Goal: Task Accomplishment & Management: Manage account settings

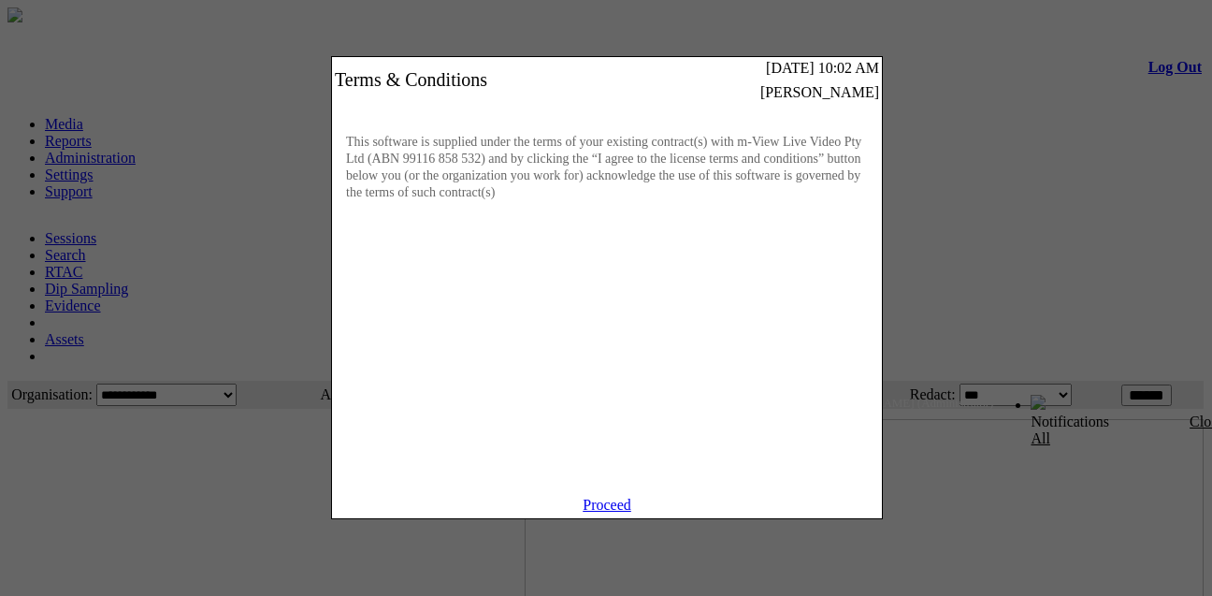
click at [600, 518] on div "Proceed" at bounding box center [607, 508] width 550 height 22
click at [600, 513] on link "Proceed" at bounding box center [607, 505] width 49 height 16
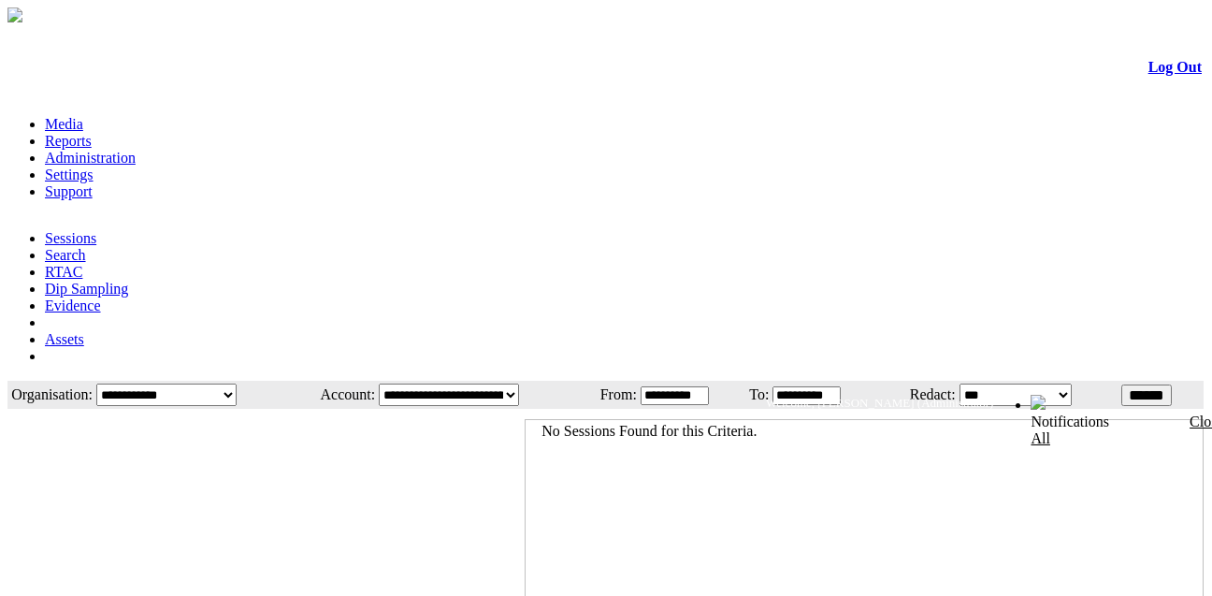
click at [682, 383] on td "**********" at bounding box center [689, 395] width 98 height 24
click at [681, 386] on input "**********" at bounding box center [675, 395] width 68 height 19
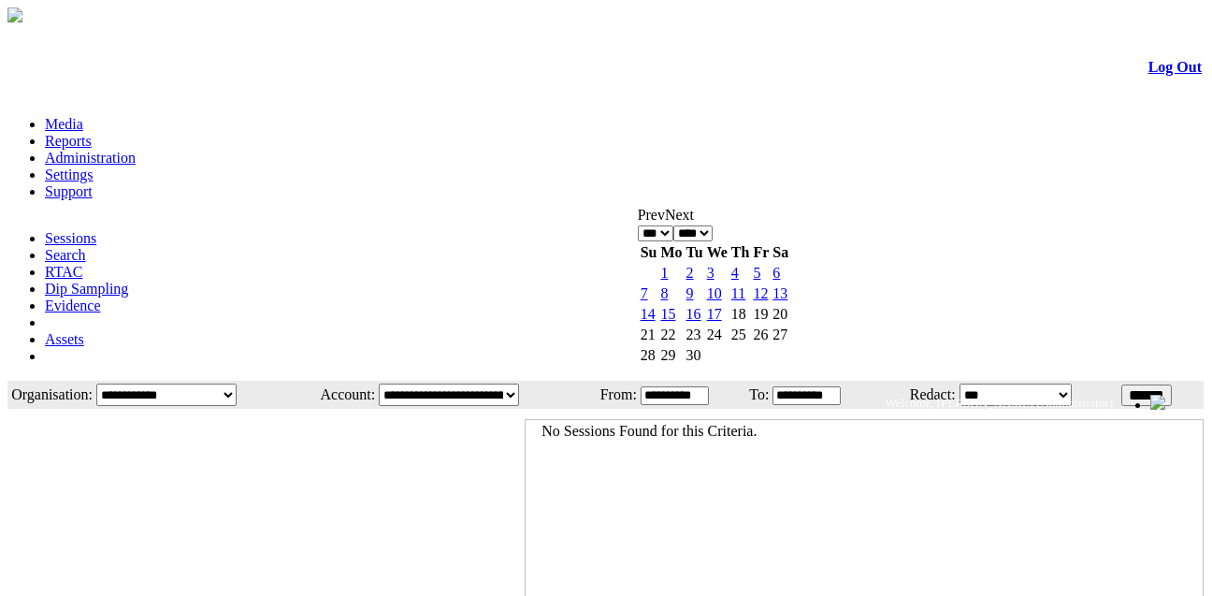
click at [674, 225] on select "*** *** *** *** *** *** *** *** ***" at bounding box center [656, 233] width 36 height 16
click at [694, 274] on link "1" at bounding box center [690, 273] width 7 height 16
type input "**********"
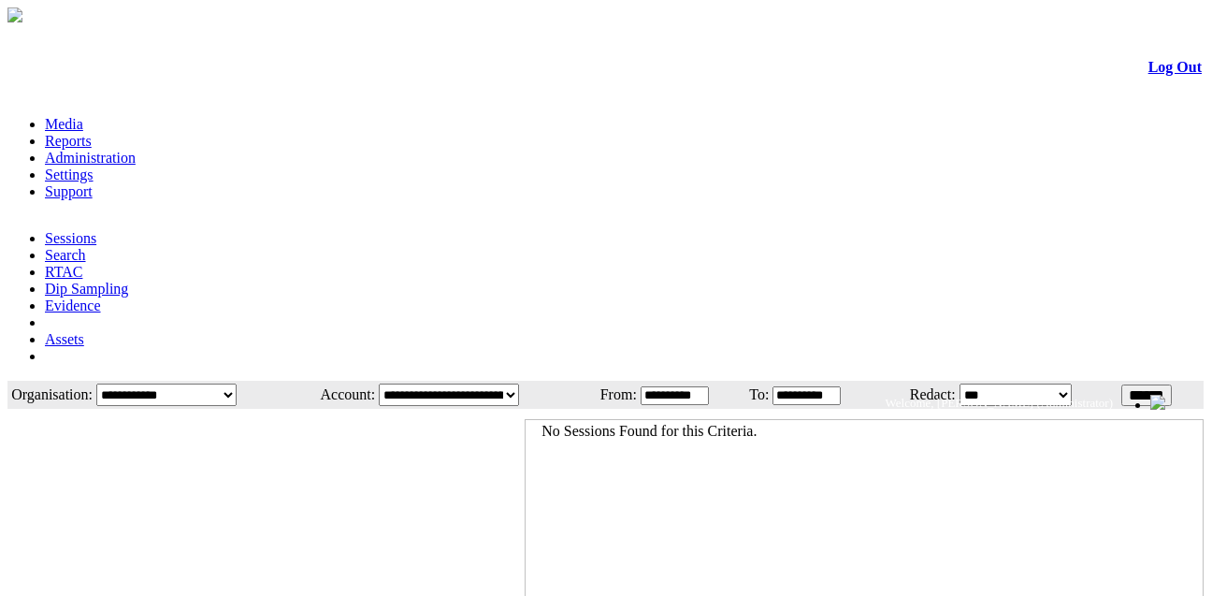
click at [1138, 384] on input "******" at bounding box center [1147, 395] width 51 height 22
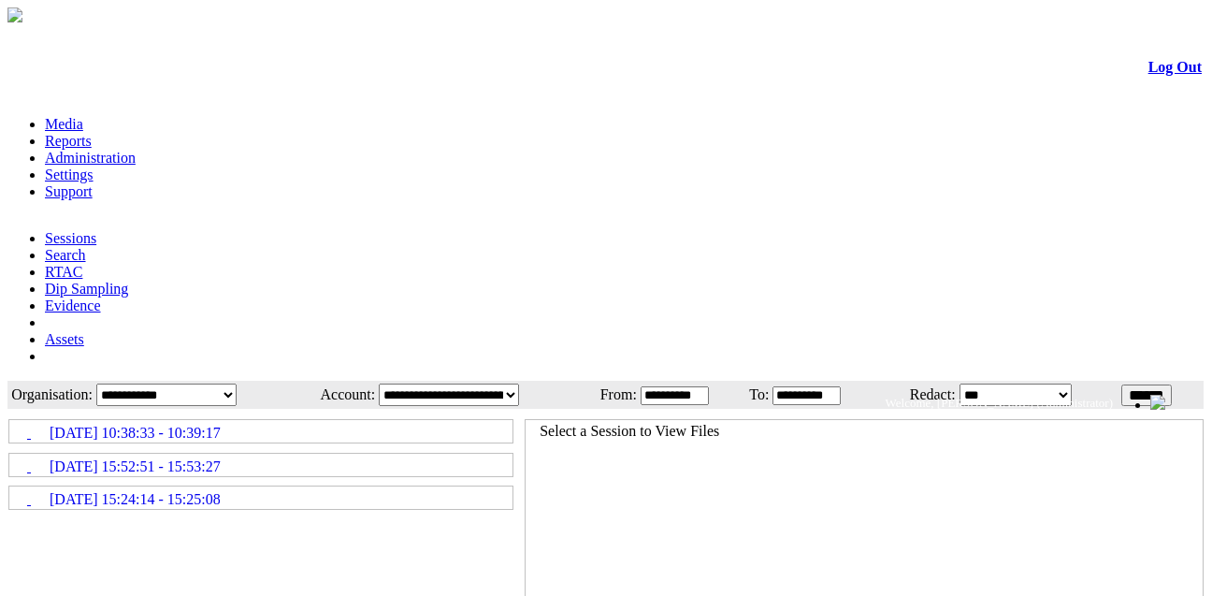
click at [662, 386] on input "**********" at bounding box center [675, 395] width 68 height 19
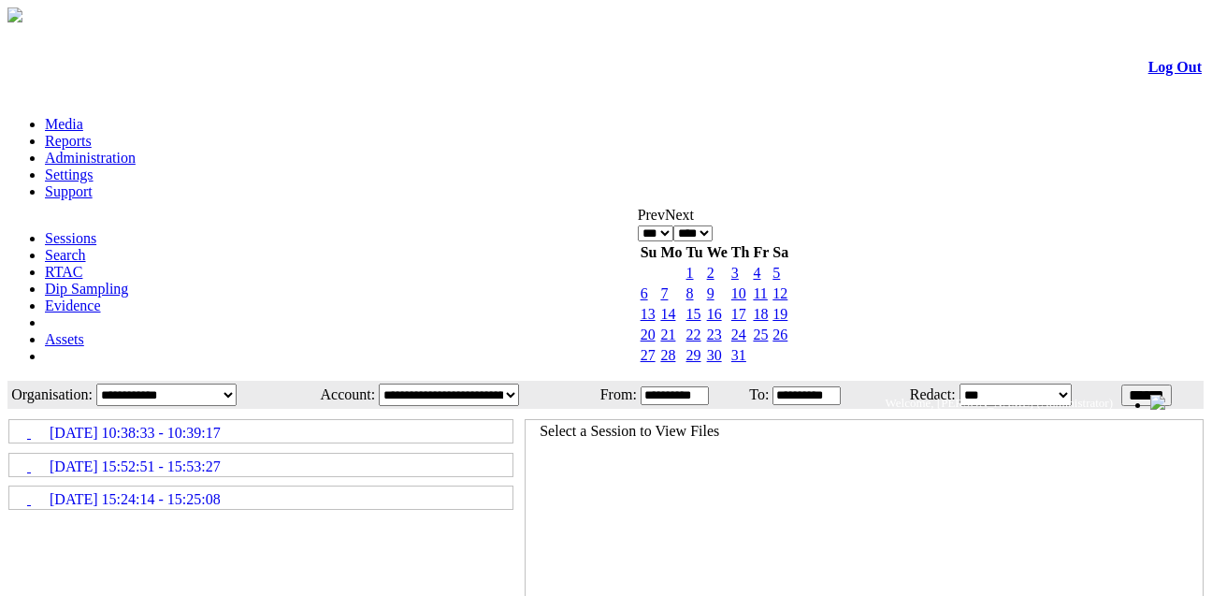
drag, startPoint x: 706, startPoint y: 218, endPoint x: 727, endPoint y: 225, distance: 21.6
click at [674, 225] on select "*** *** *** *** *** *** *** *** ***" at bounding box center [656, 233] width 36 height 16
click at [739, 276] on link "1" at bounding box center [735, 273] width 7 height 16
type input "**********"
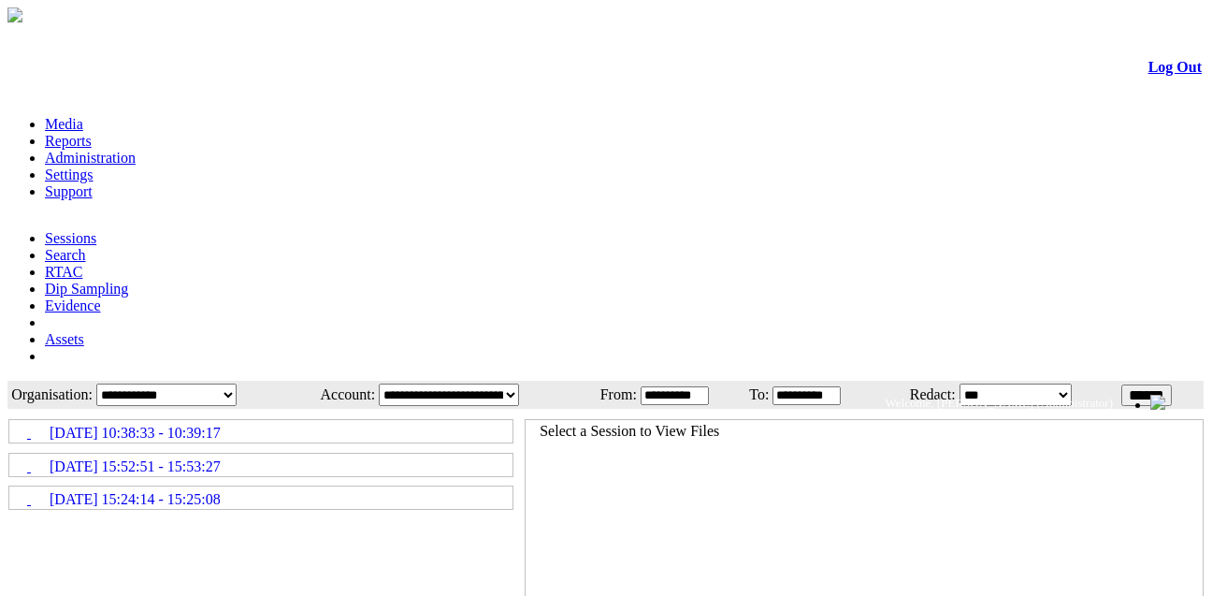
click at [1135, 384] on input "******" at bounding box center [1147, 395] width 51 height 22
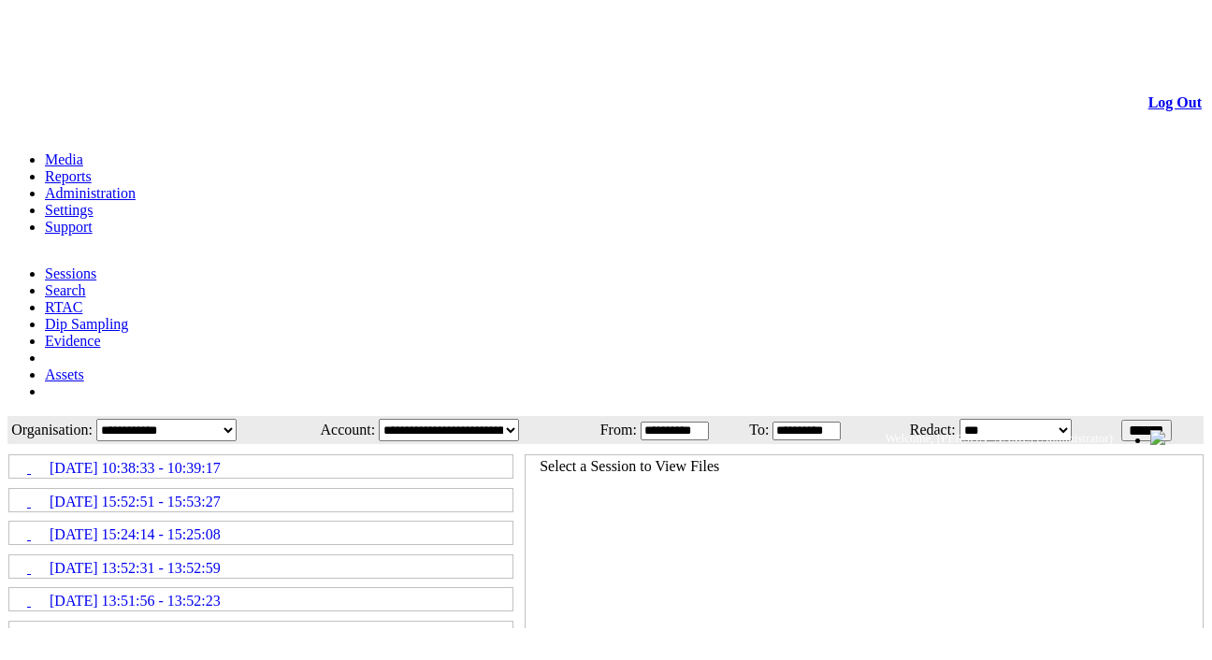
scroll to position [94, 0]
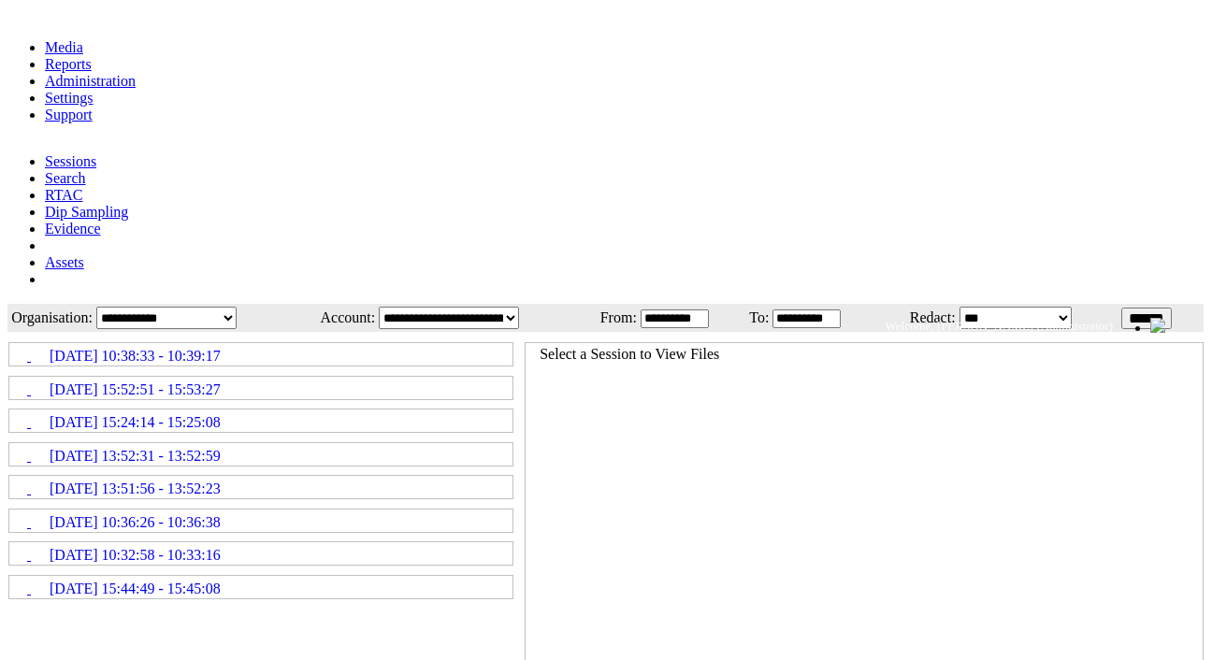
click at [10, 580] on icon at bounding box center [10, 580] width 0 height 0
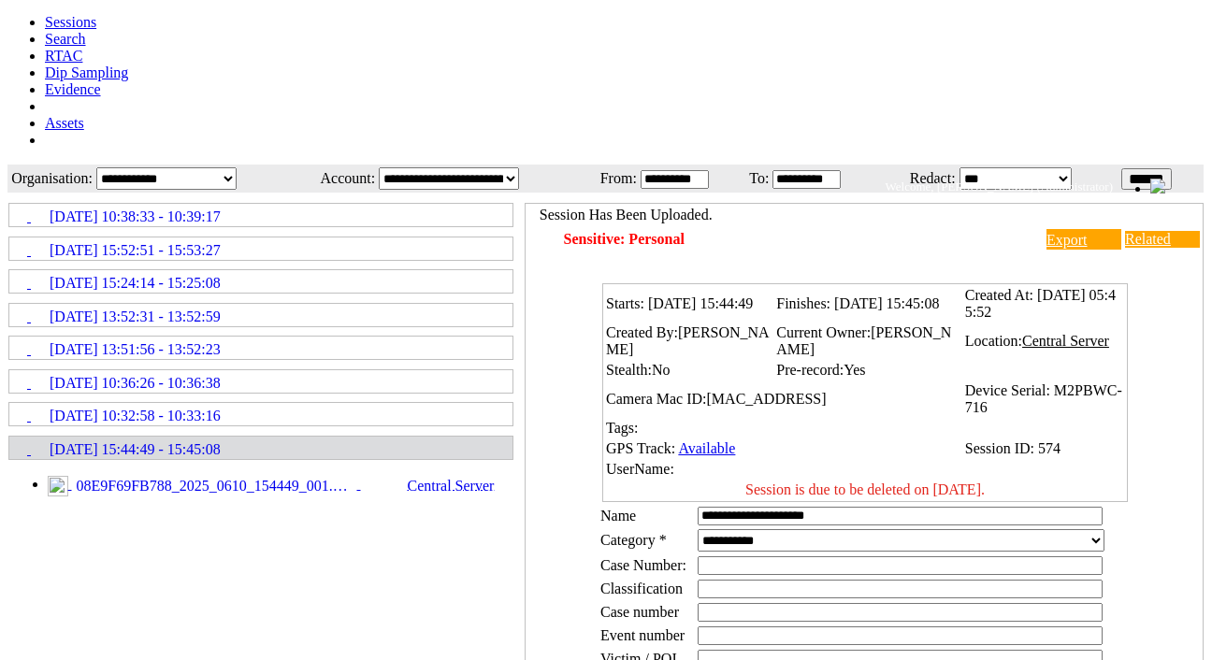
click at [763, 529] on select "**********" at bounding box center [901, 540] width 407 height 22
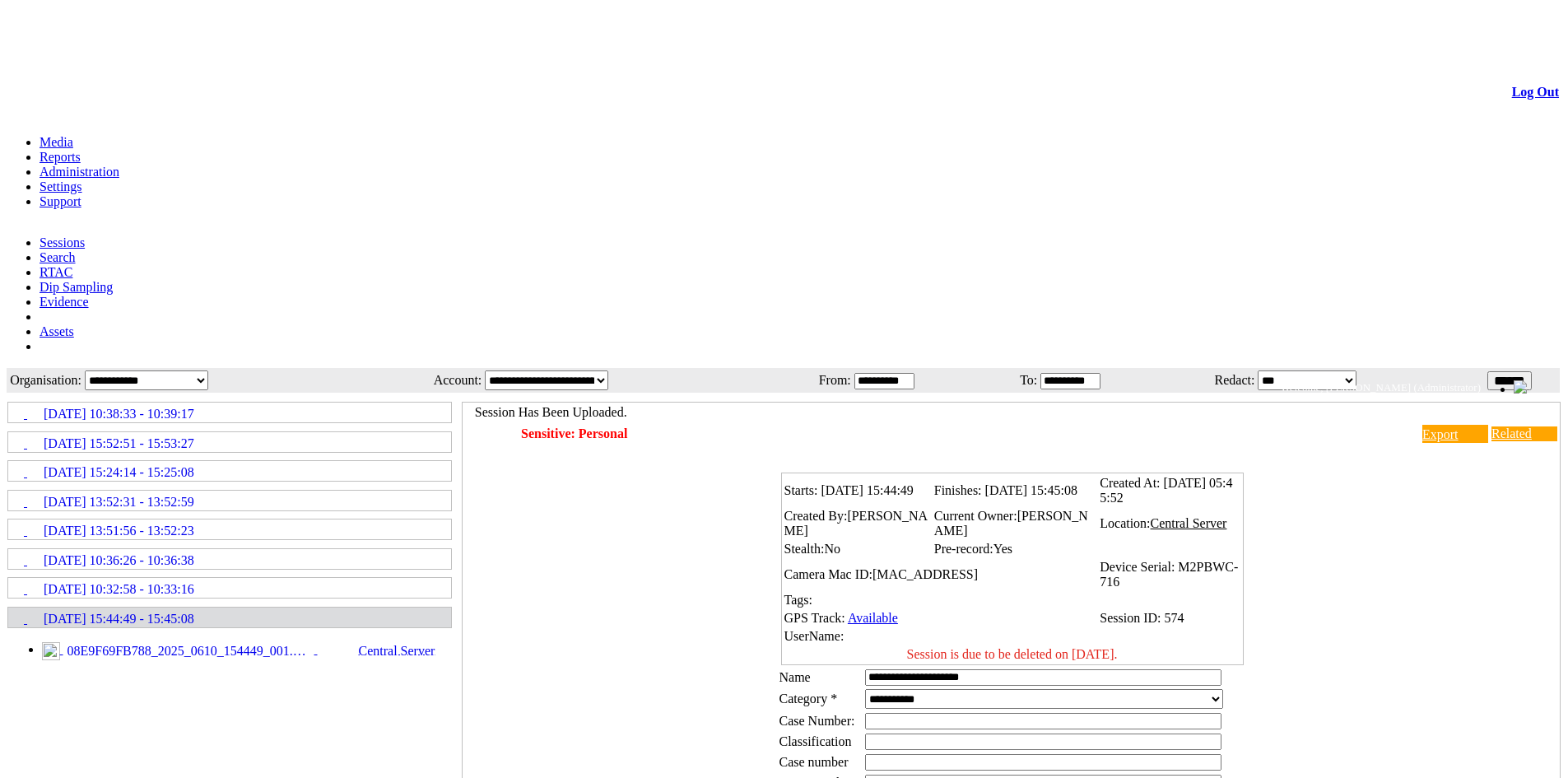
scroll to position [0, 0]
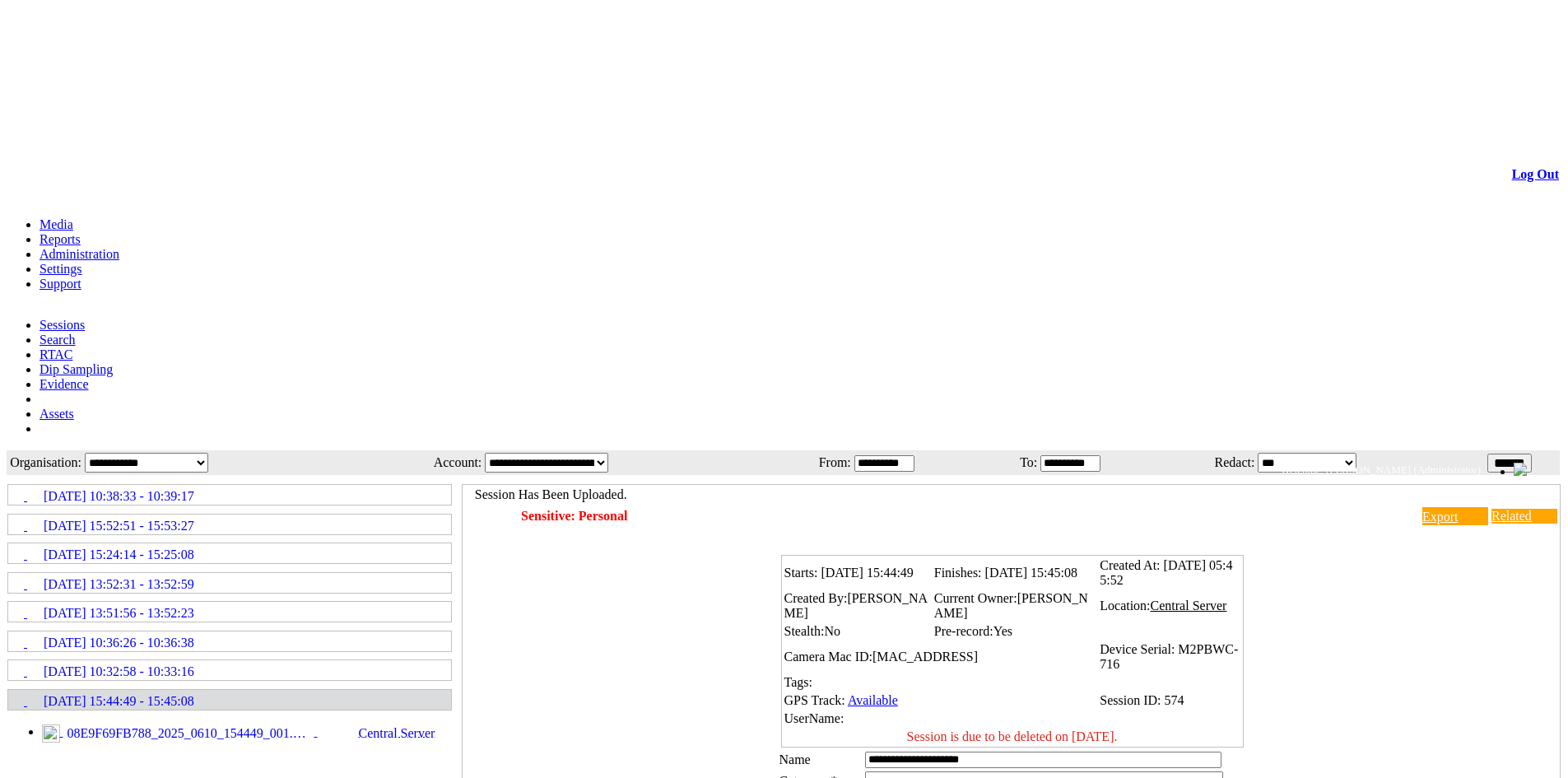
click at [120, 247] on link "Administration" at bounding box center [79, 254] width 80 height 14
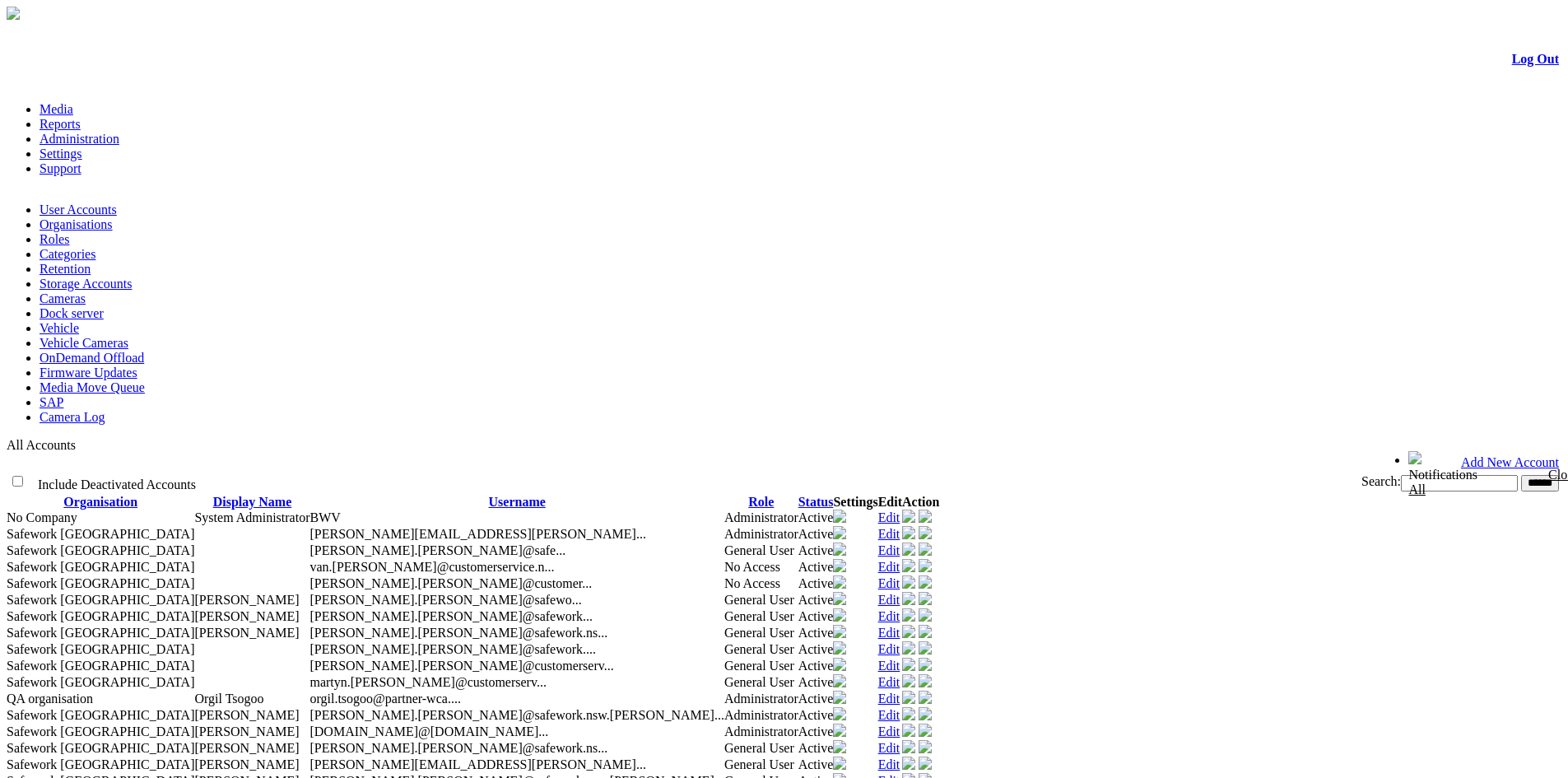
click at [900, 527] on link "Edit" at bounding box center [889, 534] width 22 height 14
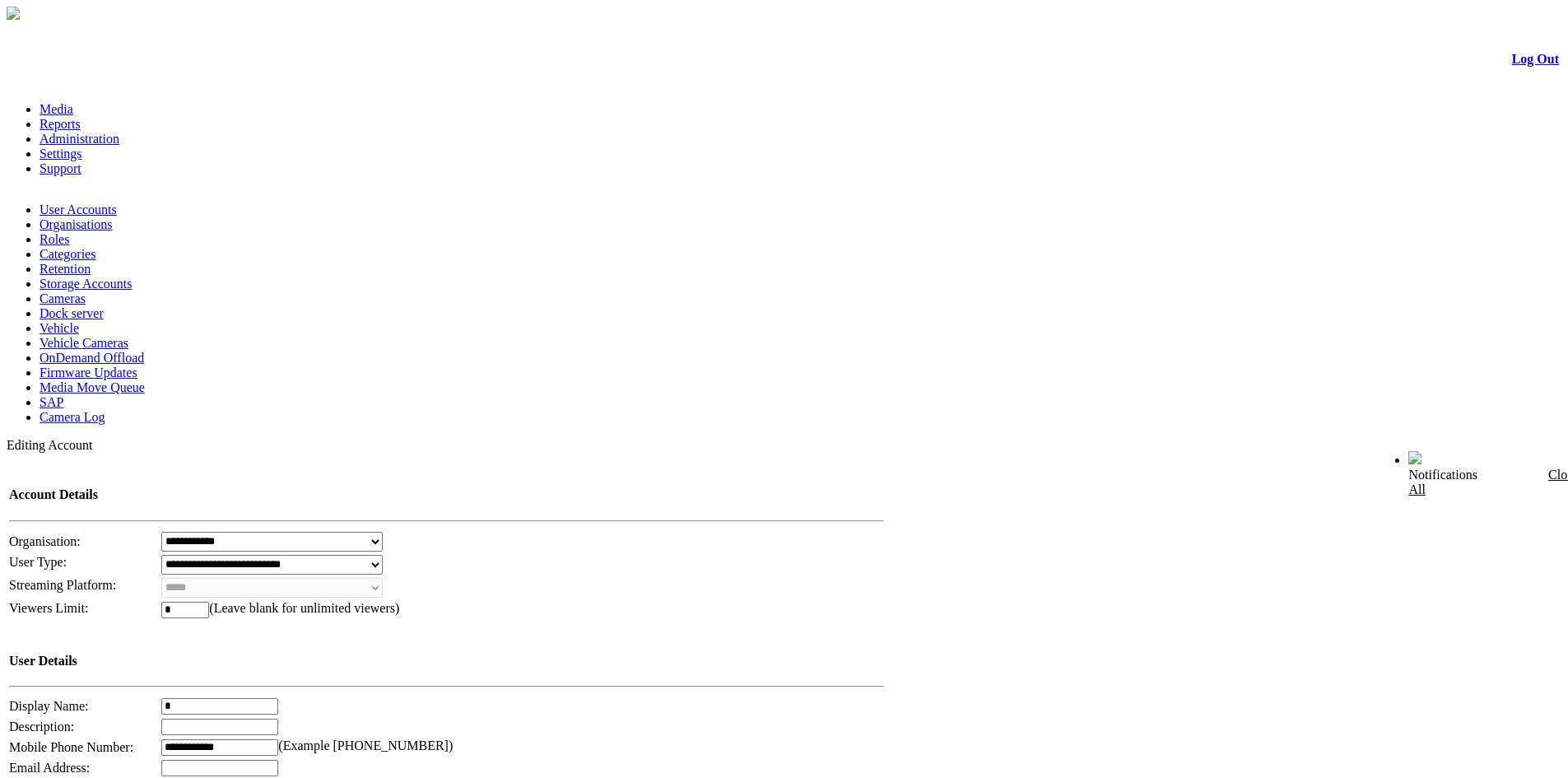
scroll to position [329, 0]
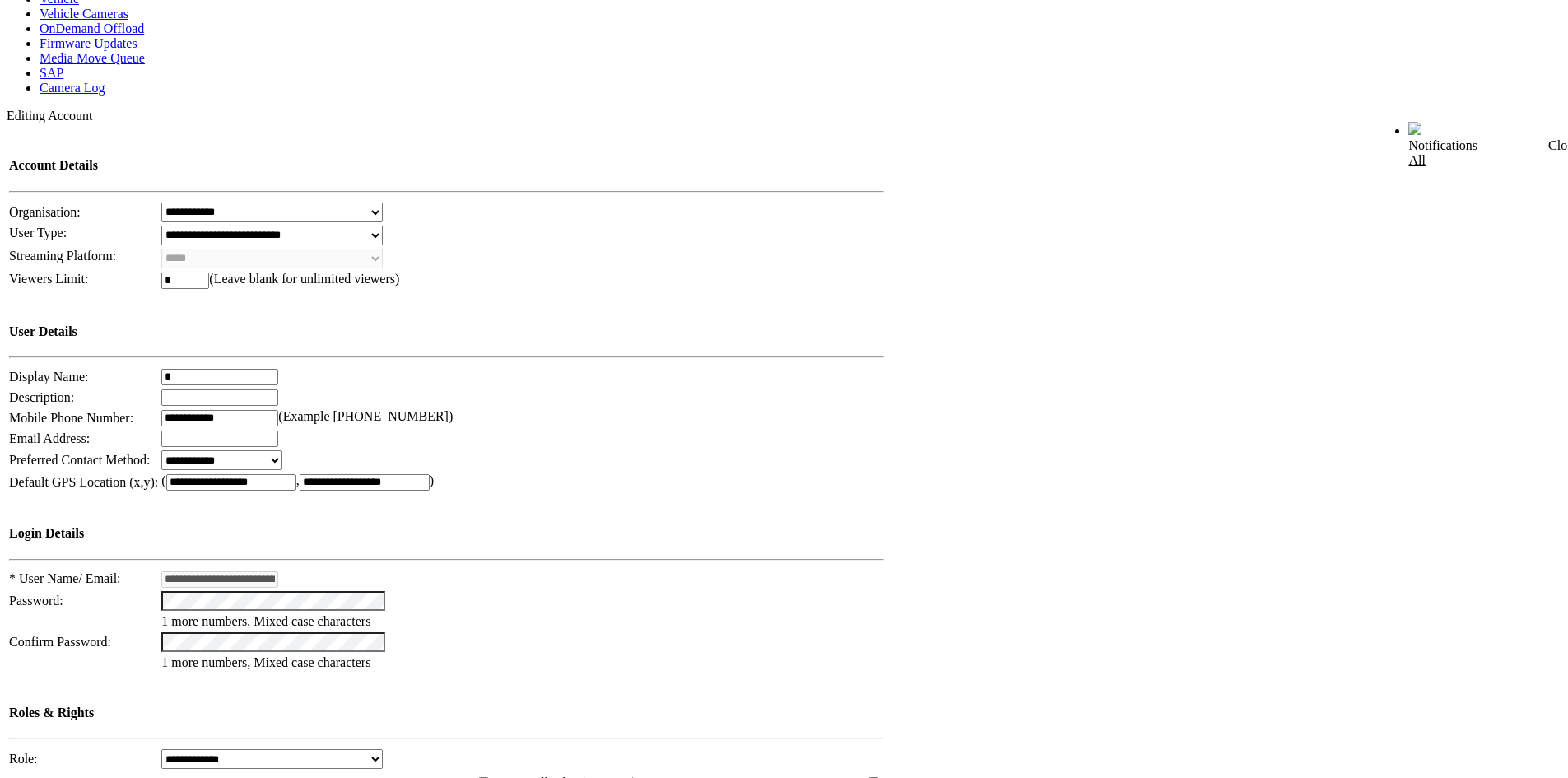
click at [383, 749] on select "**********" at bounding box center [272, 759] width 222 height 19
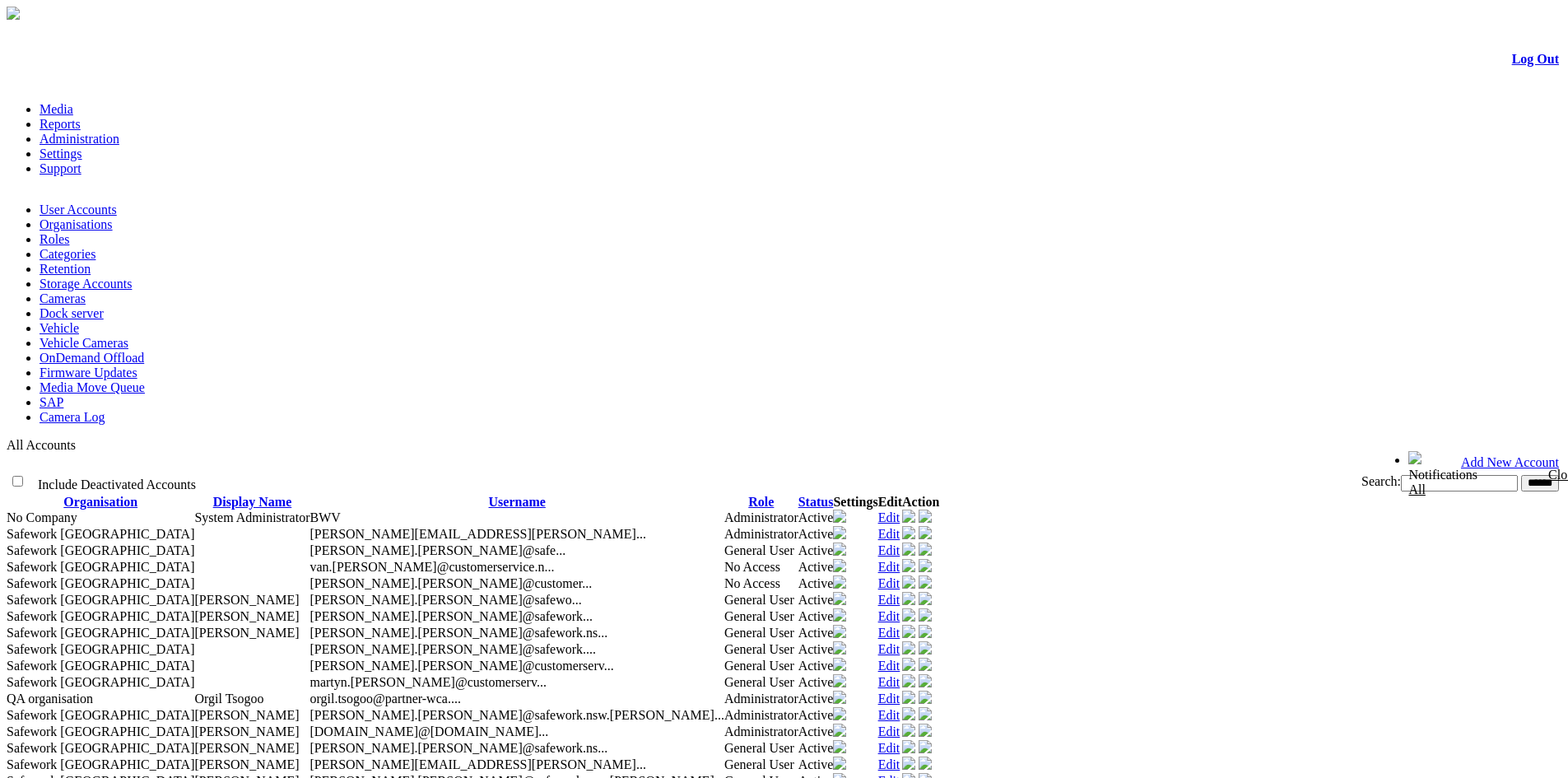
click at [900, 543] on link "Edit" at bounding box center [889, 550] width 22 height 14
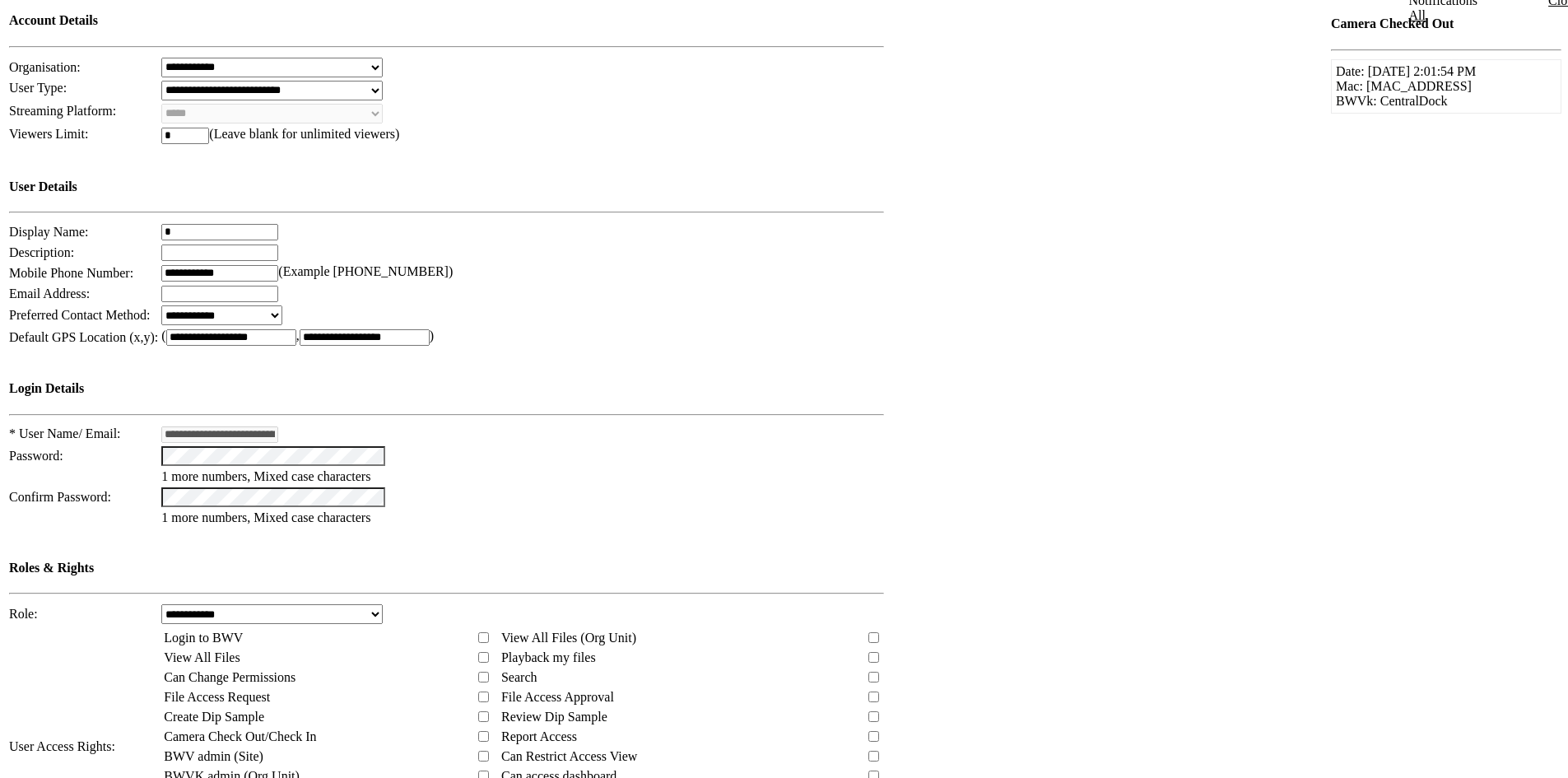
scroll to position [484, 0]
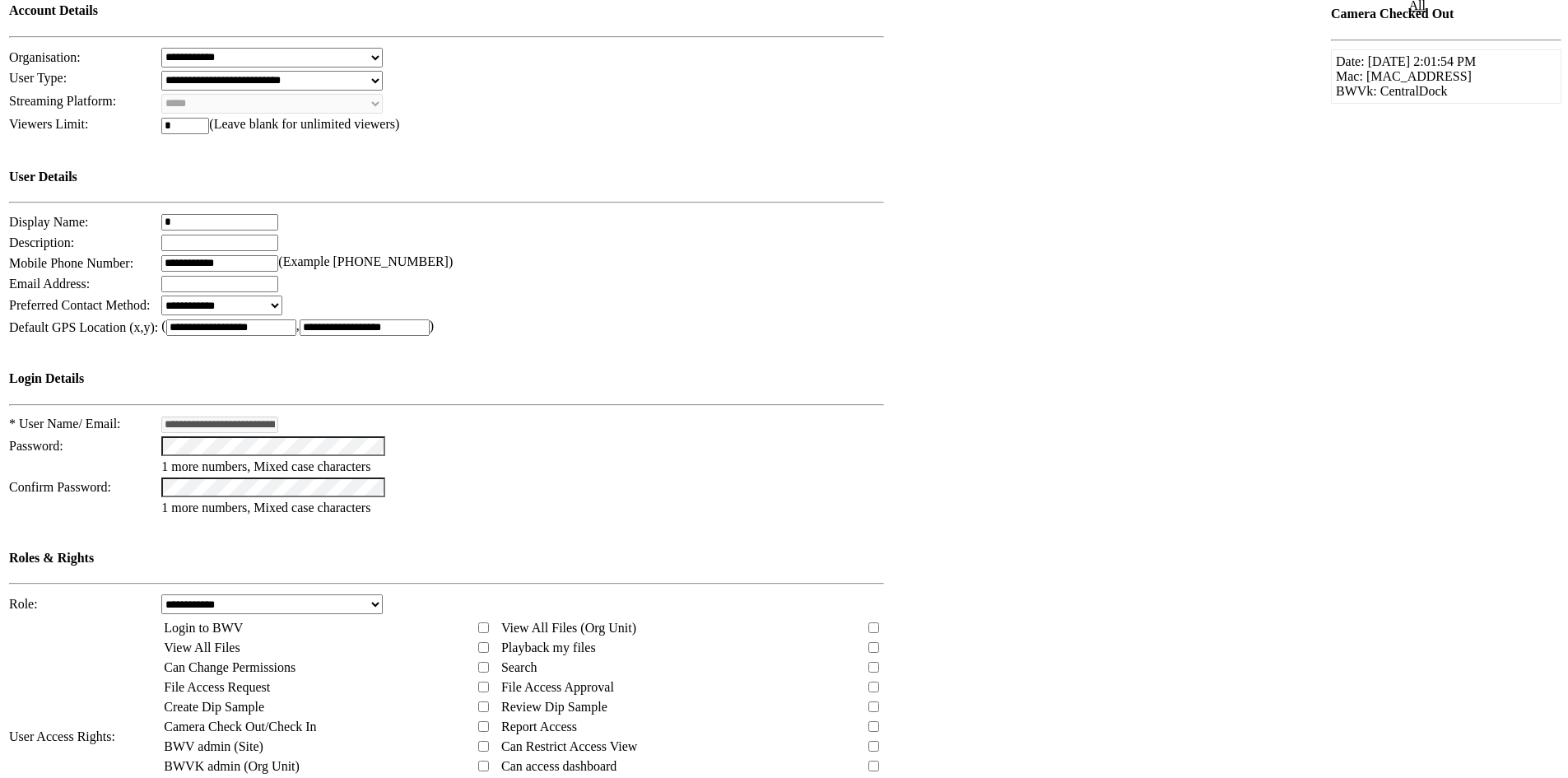
click at [383, 594] on select "**********" at bounding box center [272, 604] width 222 height 19
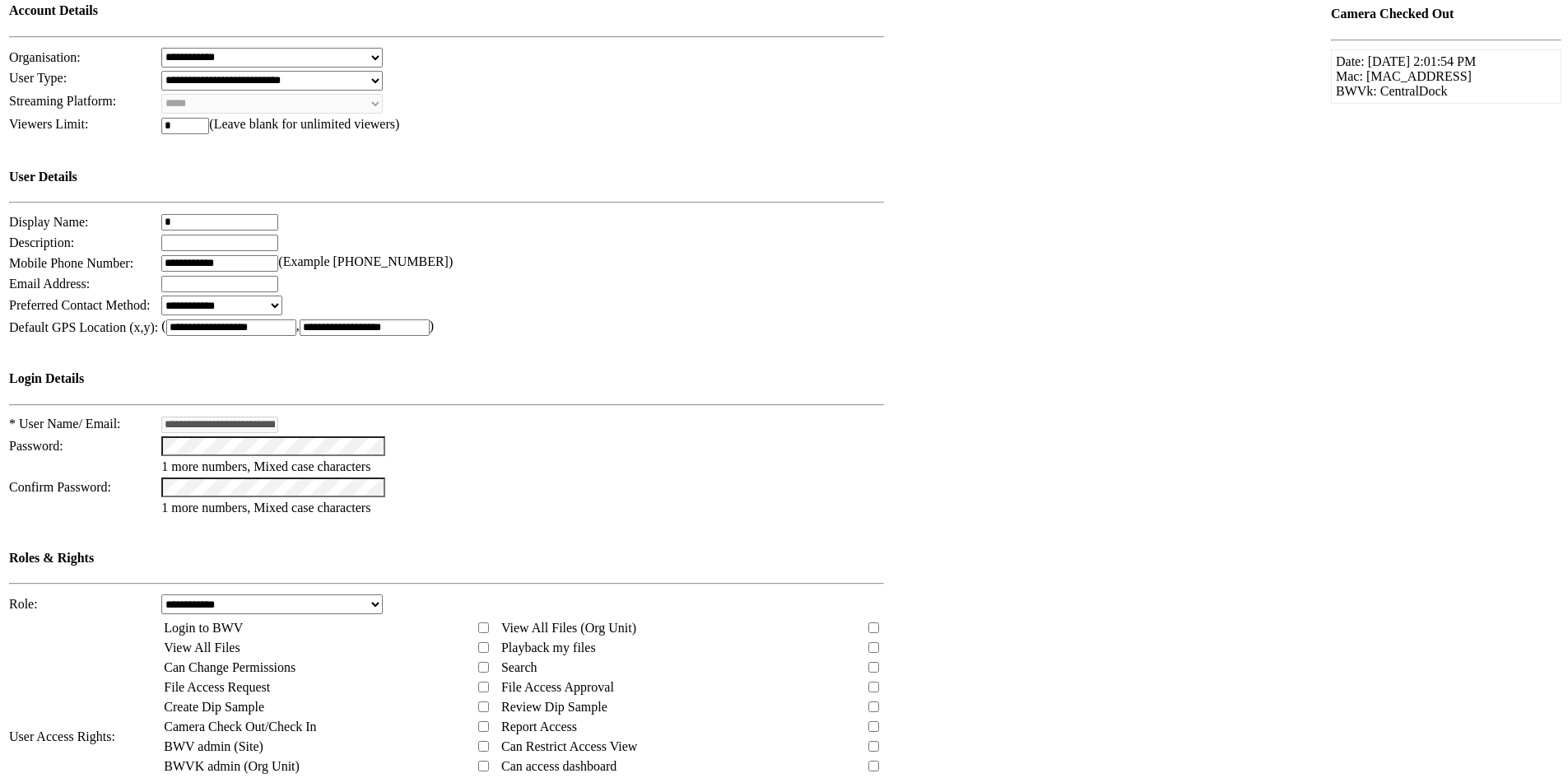
click at [383, 594] on select "**********" at bounding box center [272, 604] width 222 height 19
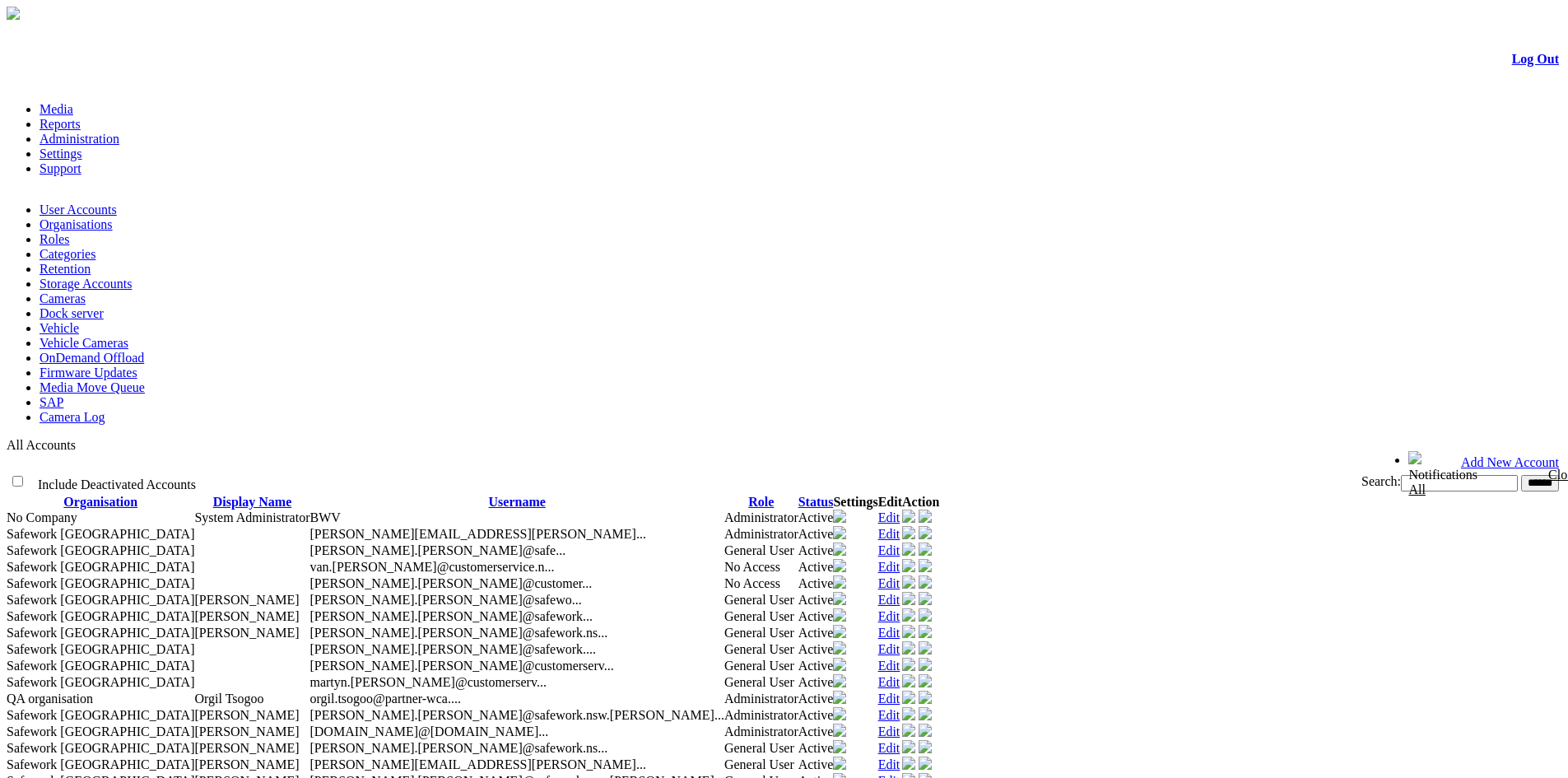
click at [70, 232] on link "Roles" at bounding box center [55, 239] width 30 height 14
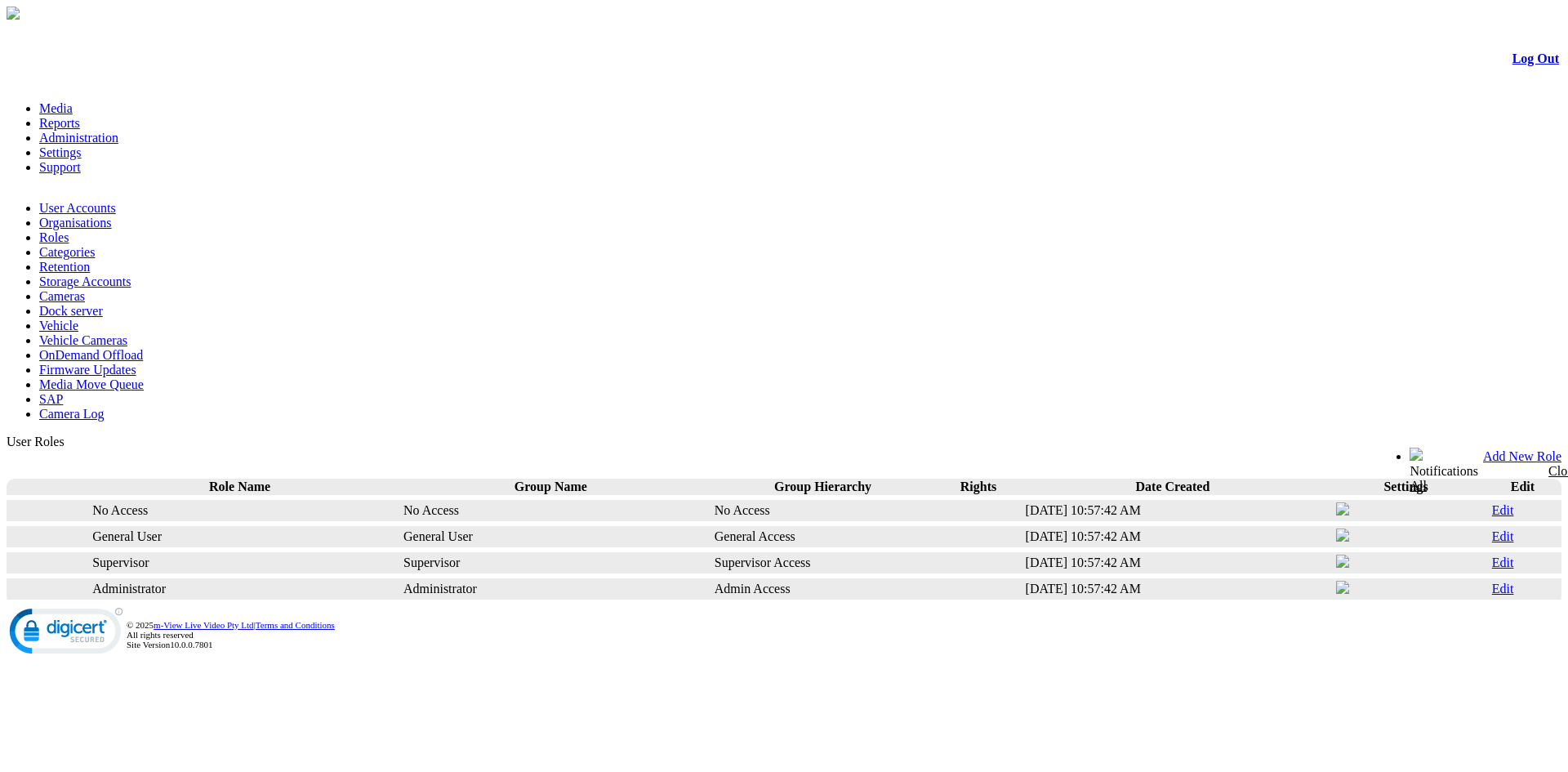
click at [1492, 529] on link "Edit" at bounding box center [1503, 536] width 22 height 14
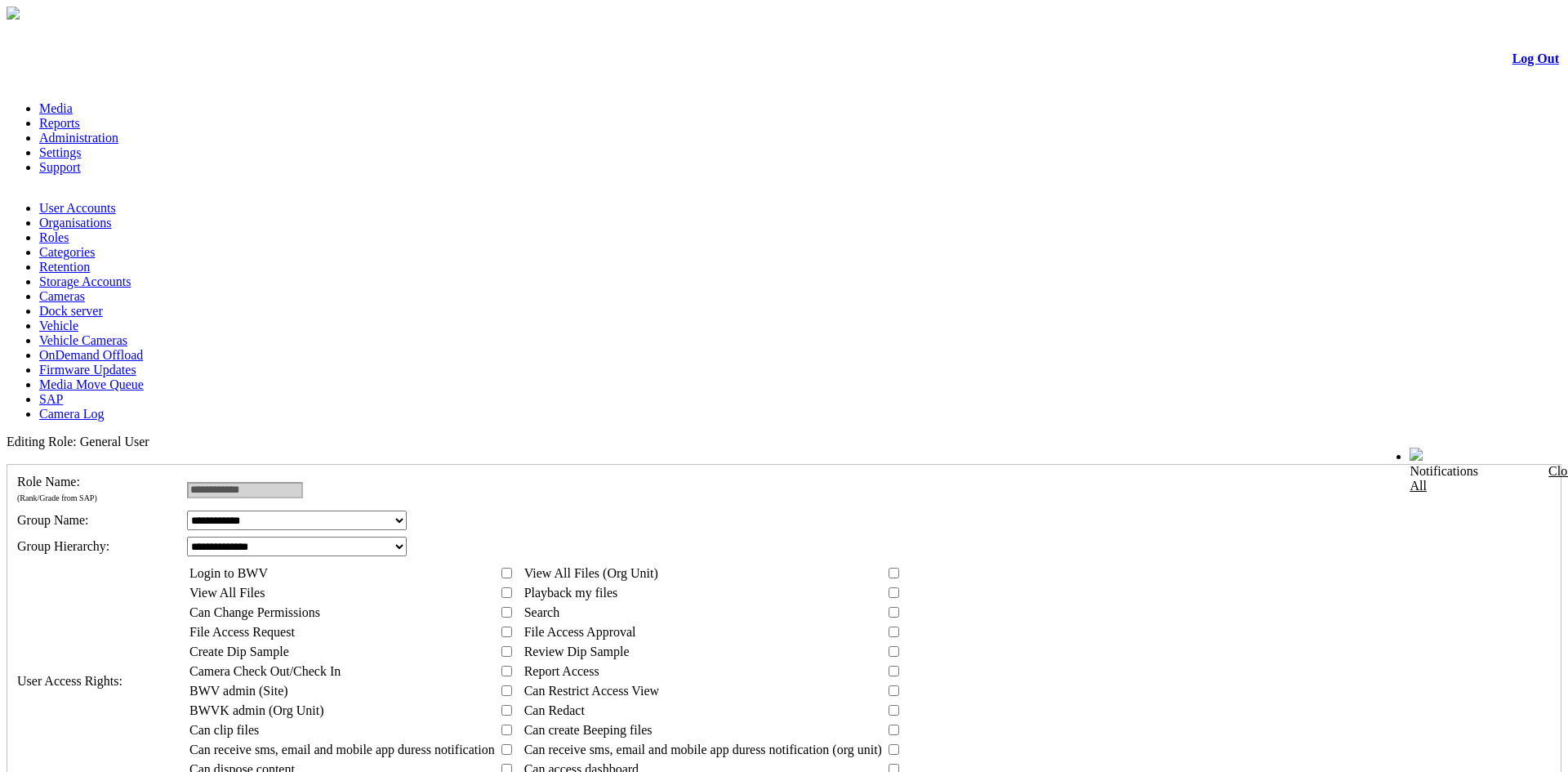
click at [72, 101] on link "Media" at bounding box center [56, 108] width 33 height 14
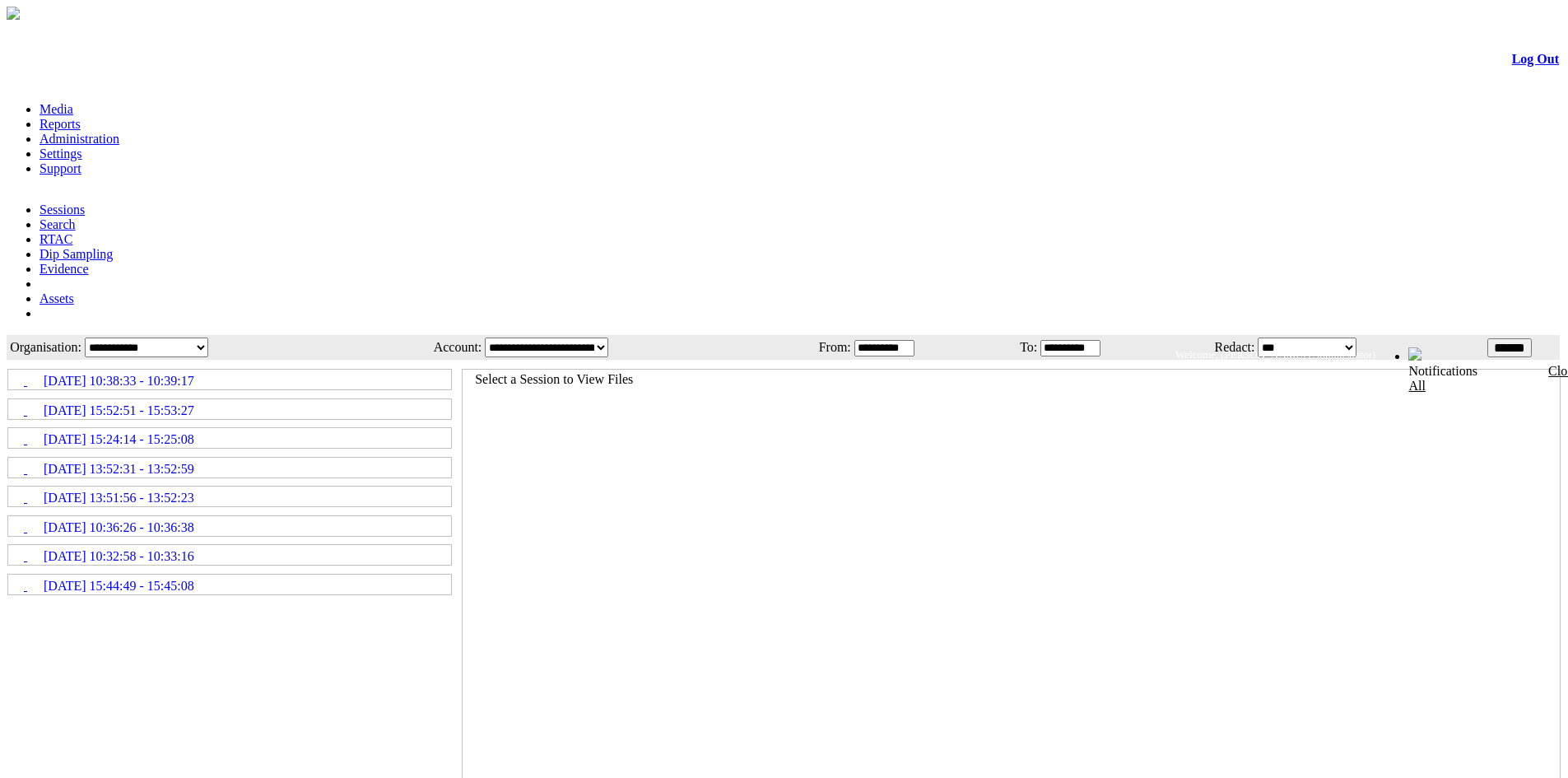
click at [120, 132] on link "Administration" at bounding box center [79, 139] width 80 height 14
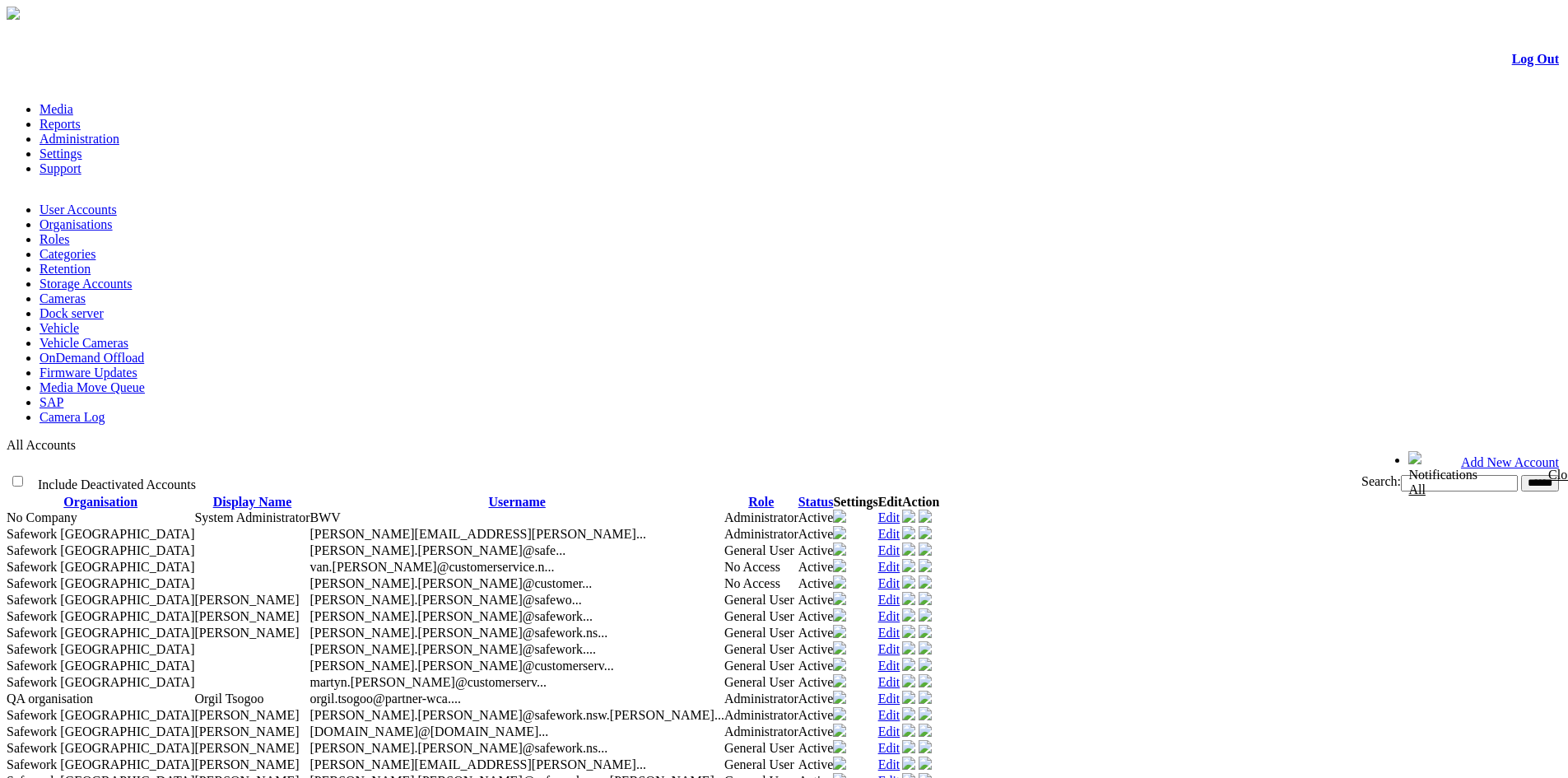
click at [900, 543] on link "Edit" at bounding box center [889, 550] width 22 height 14
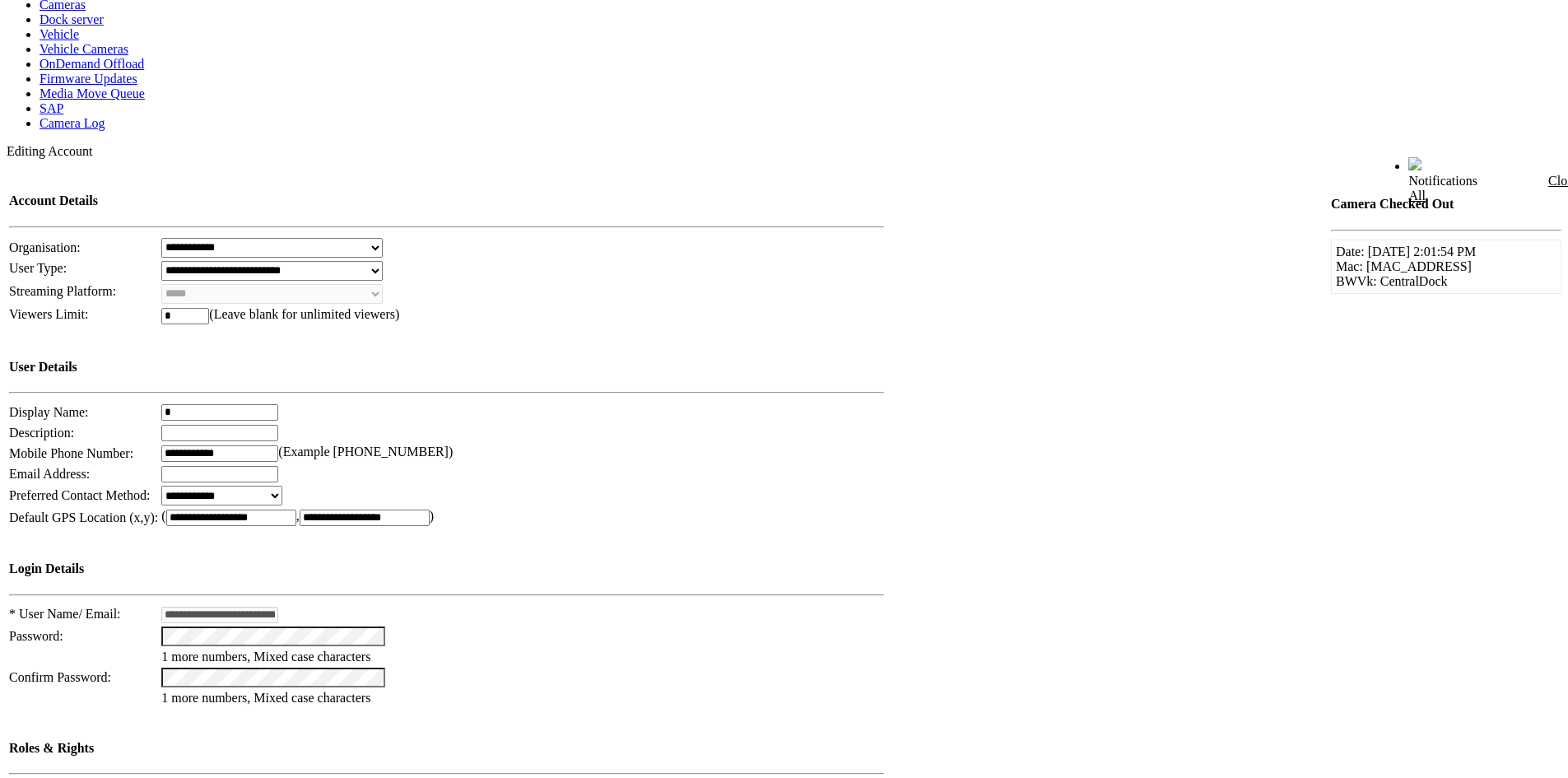
scroll to position [155, 0]
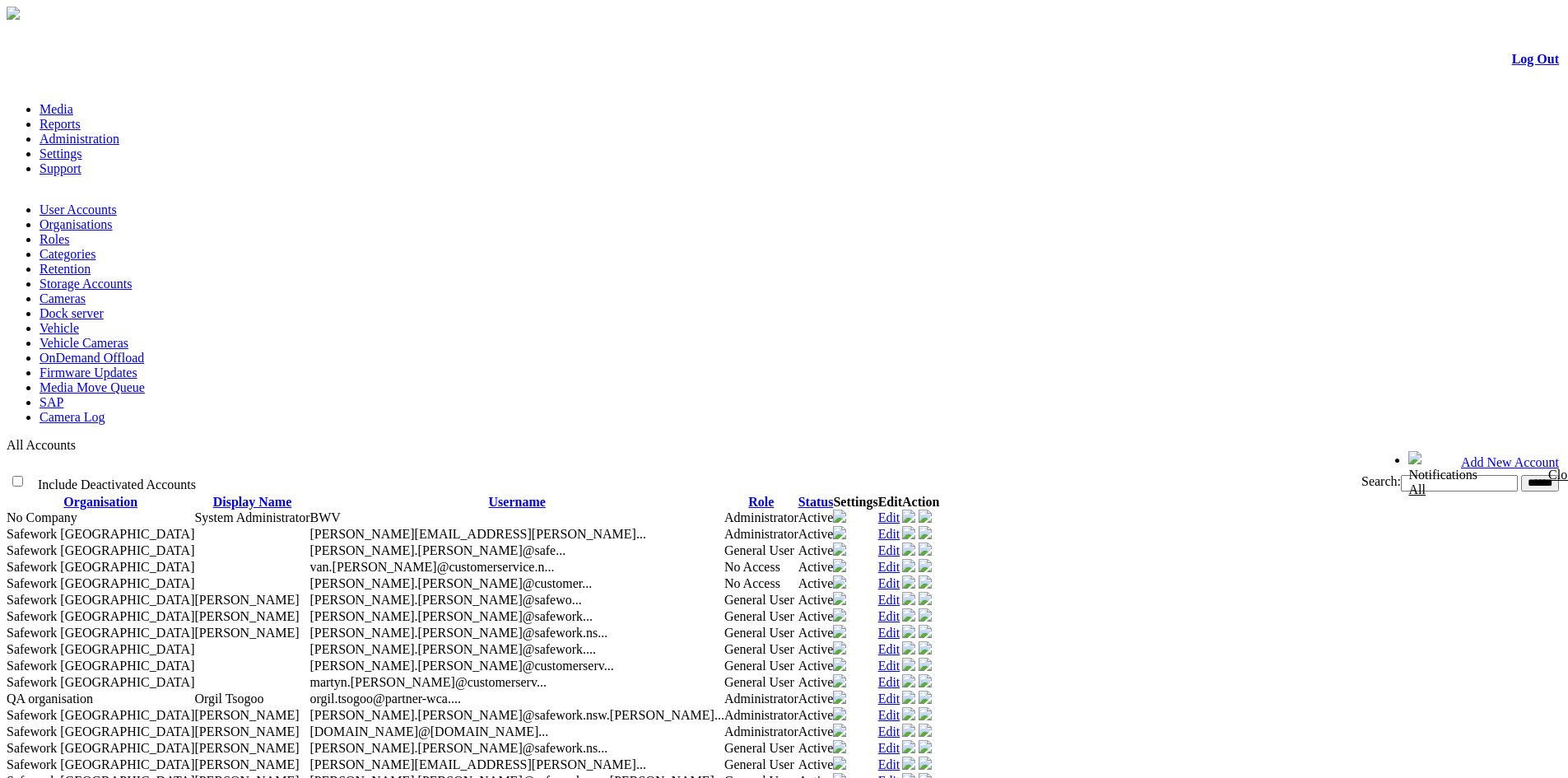
click at [900, 527] on link "Edit" at bounding box center [889, 534] width 22 height 14
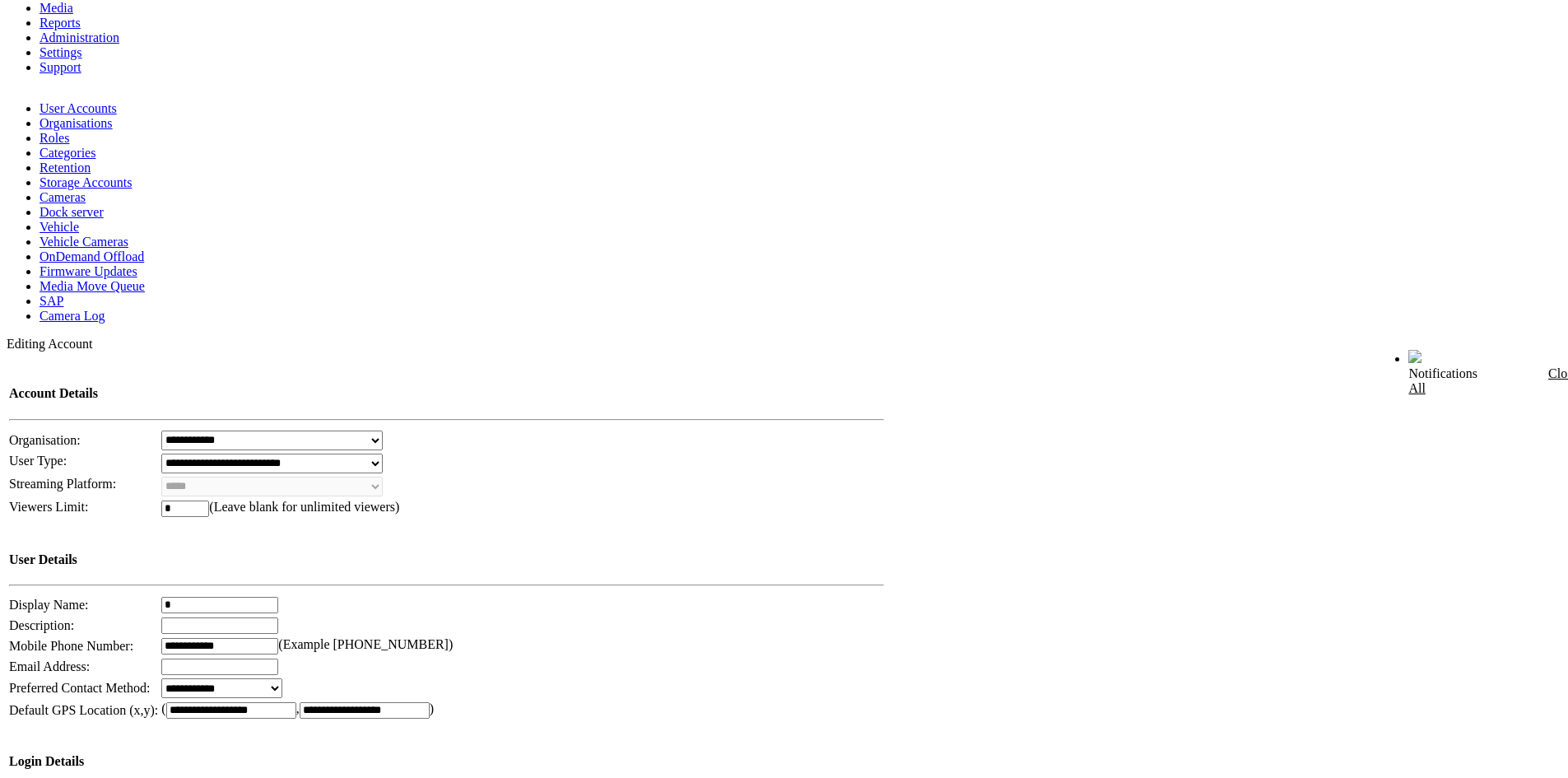
scroll to position [329, 0]
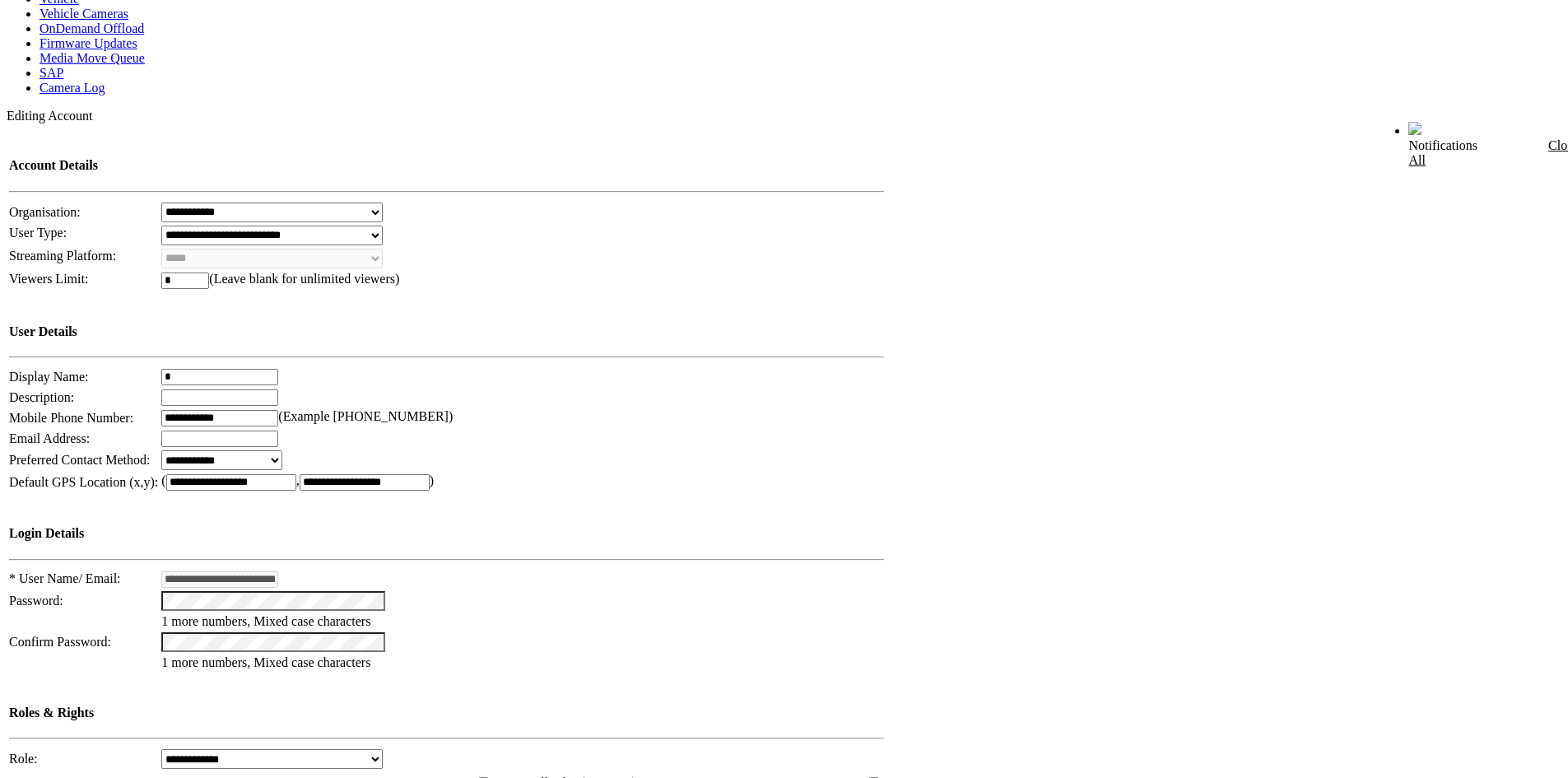
click at [257, 749] on select "**********" at bounding box center [272, 759] width 222 height 19
select select "*"
click at [182, 749] on select "**********" at bounding box center [272, 759] width 222 height 19
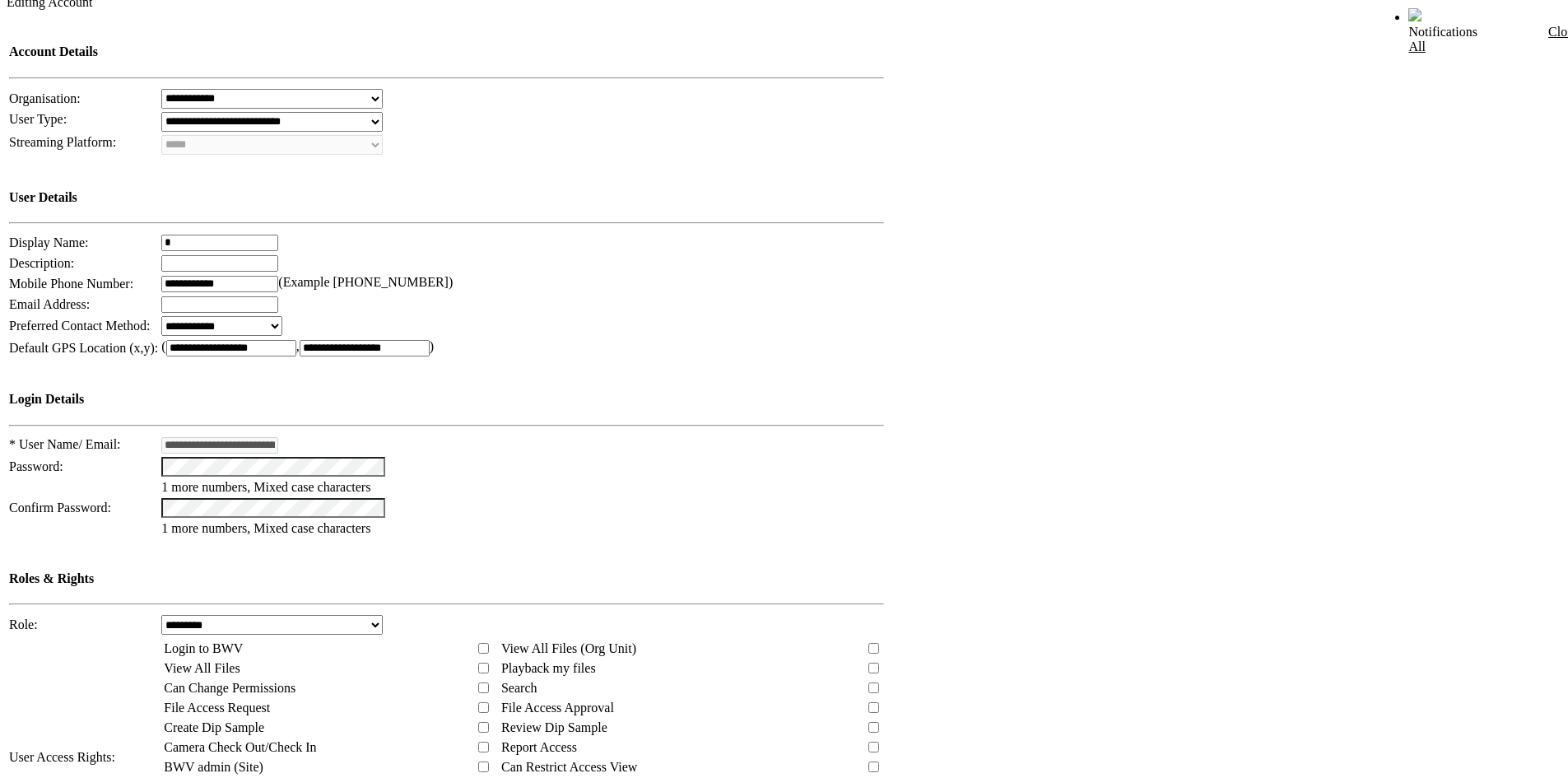
scroll to position [454, 0]
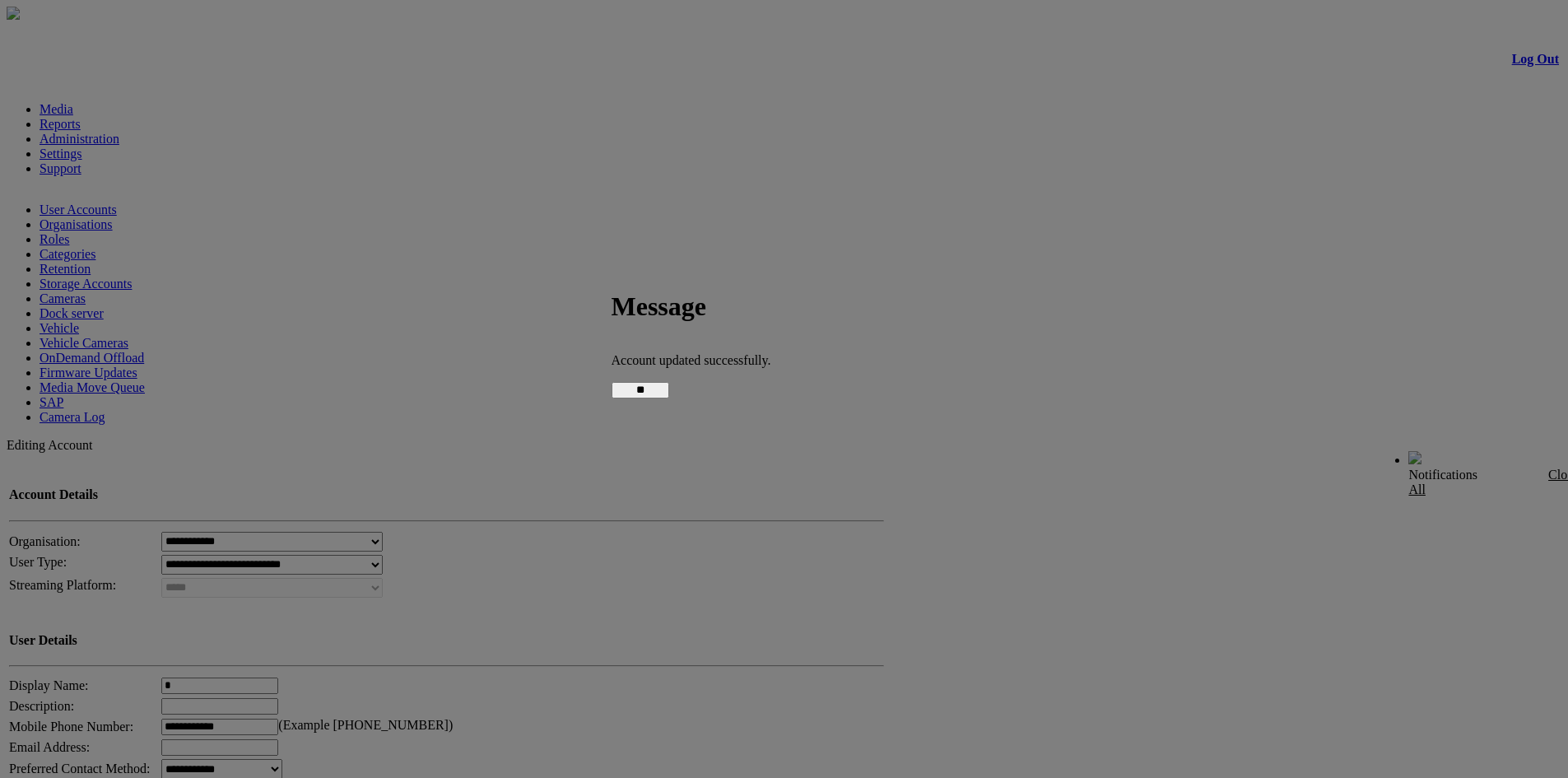
scroll to position [454, 0]
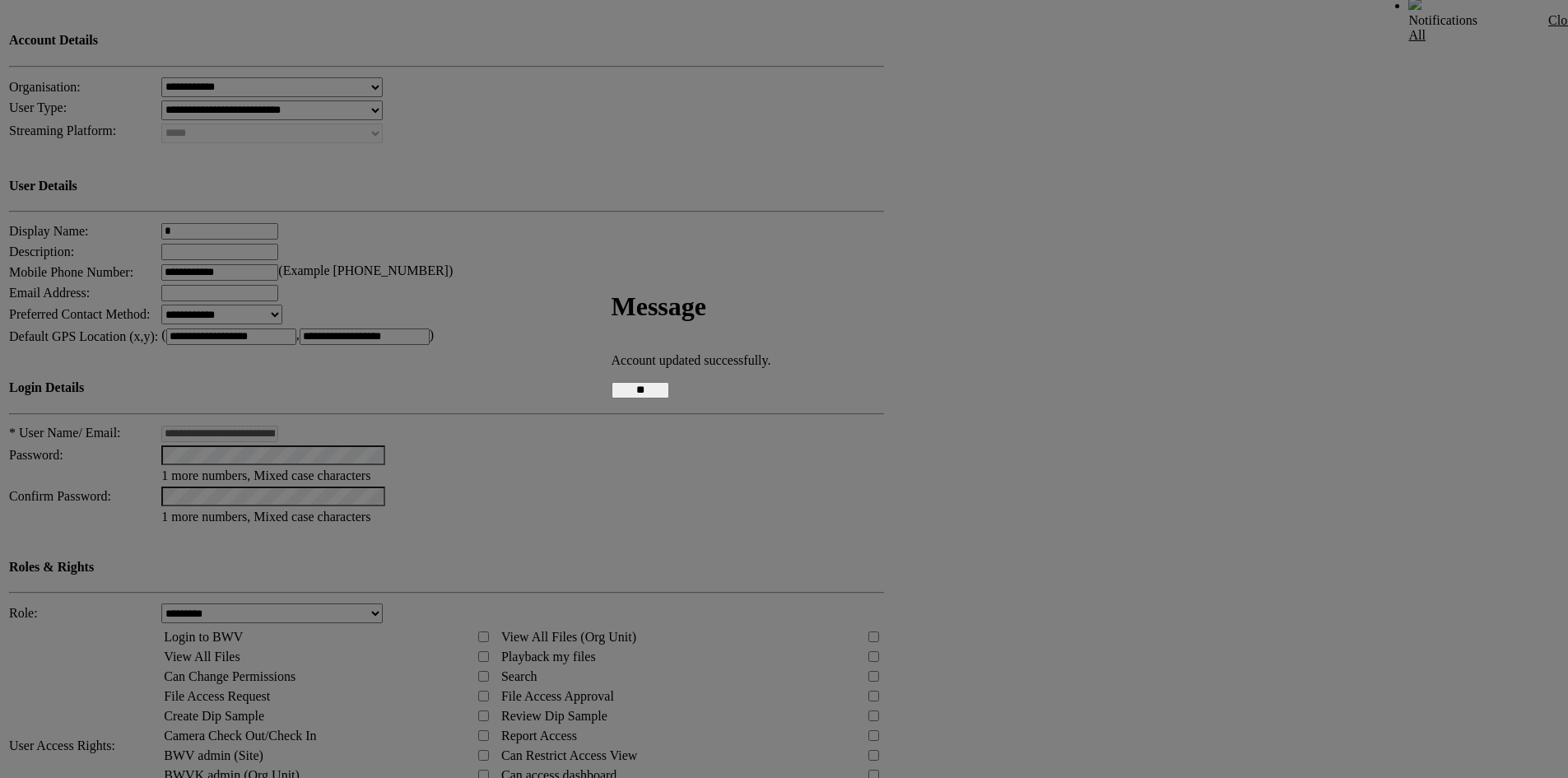
click at [670, 399] on input "**" at bounding box center [640, 390] width 57 height 17
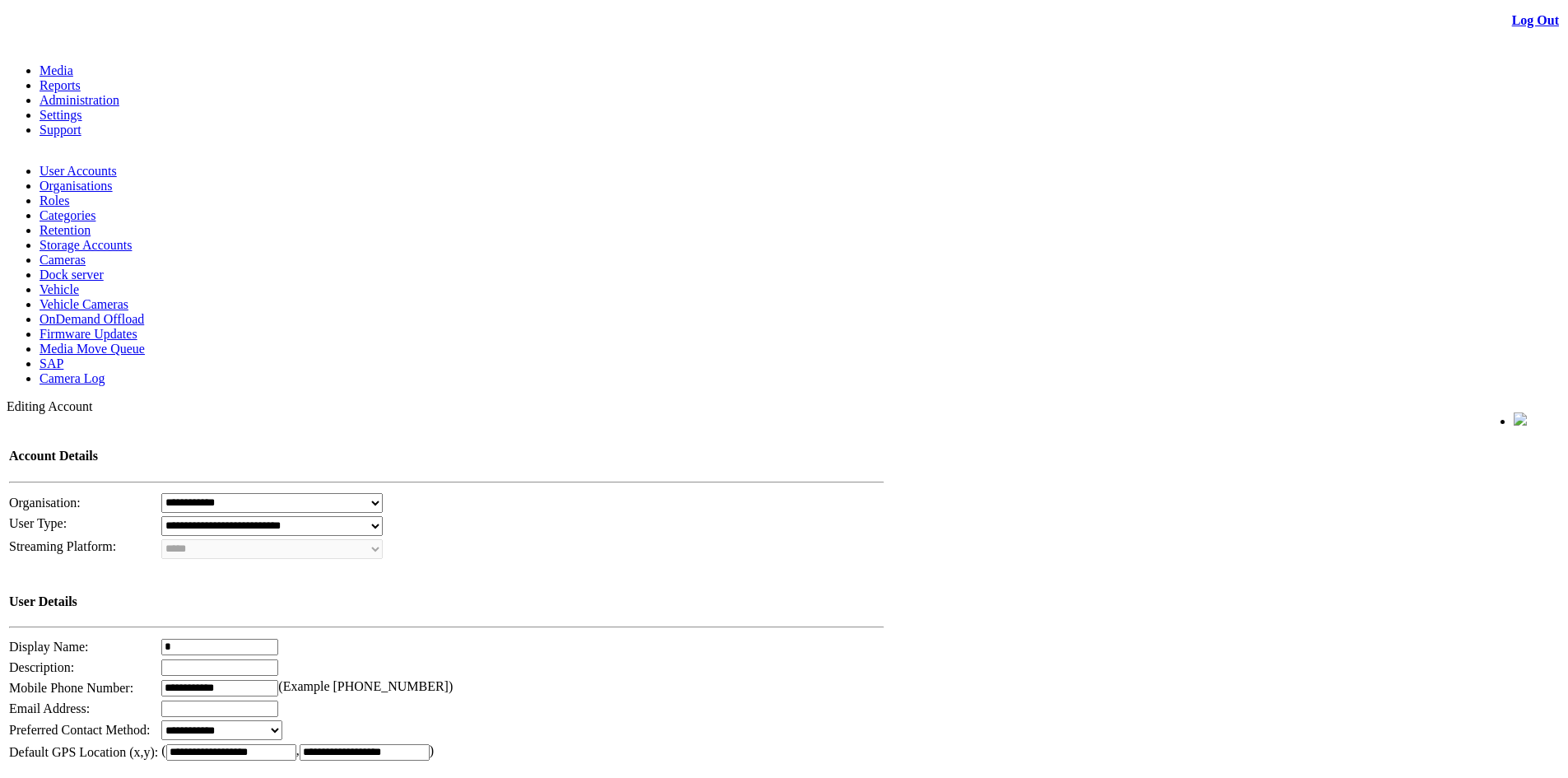
scroll to position [0, 0]
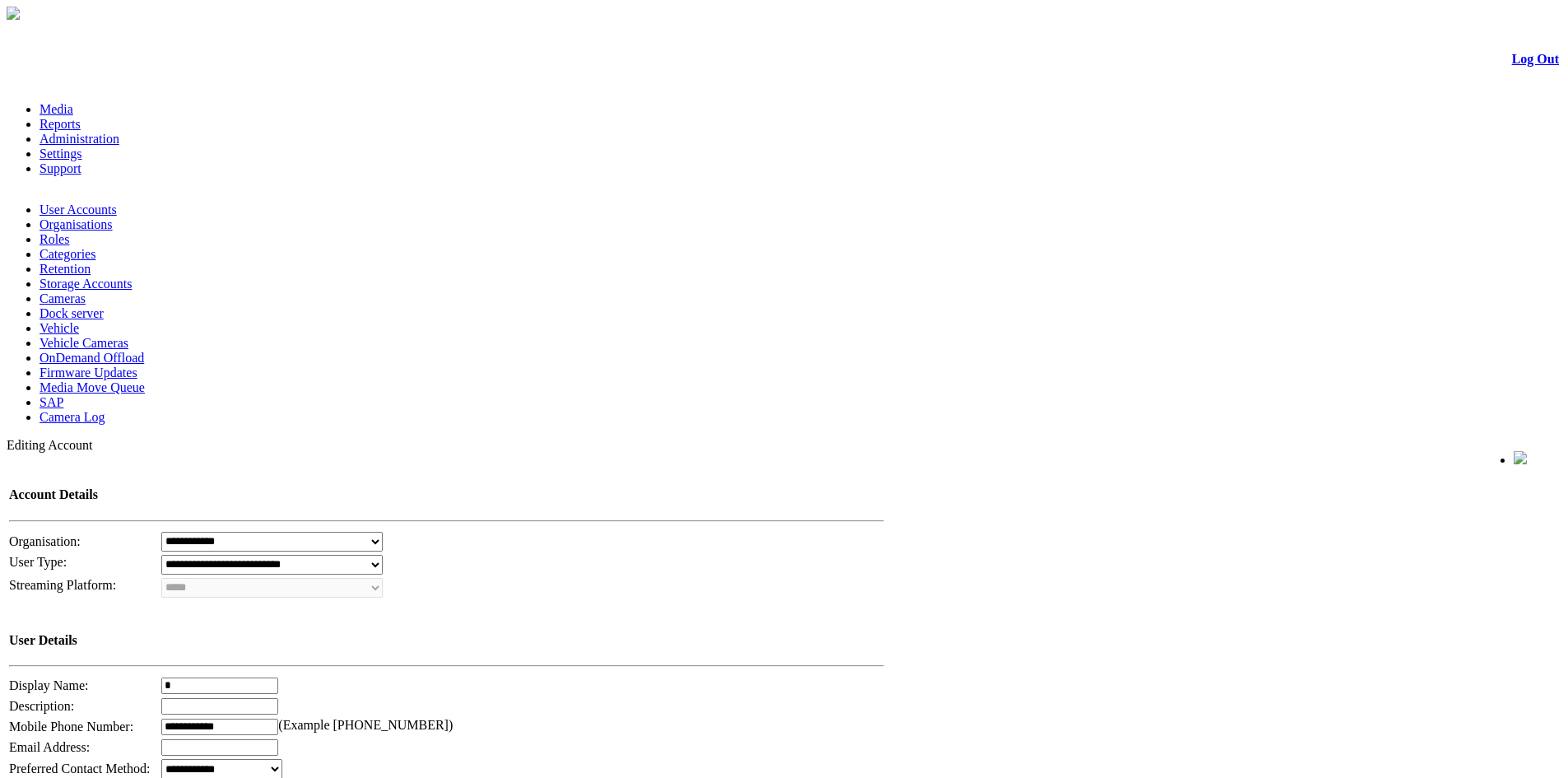
click at [120, 132] on link "Administration" at bounding box center [79, 139] width 80 height 14
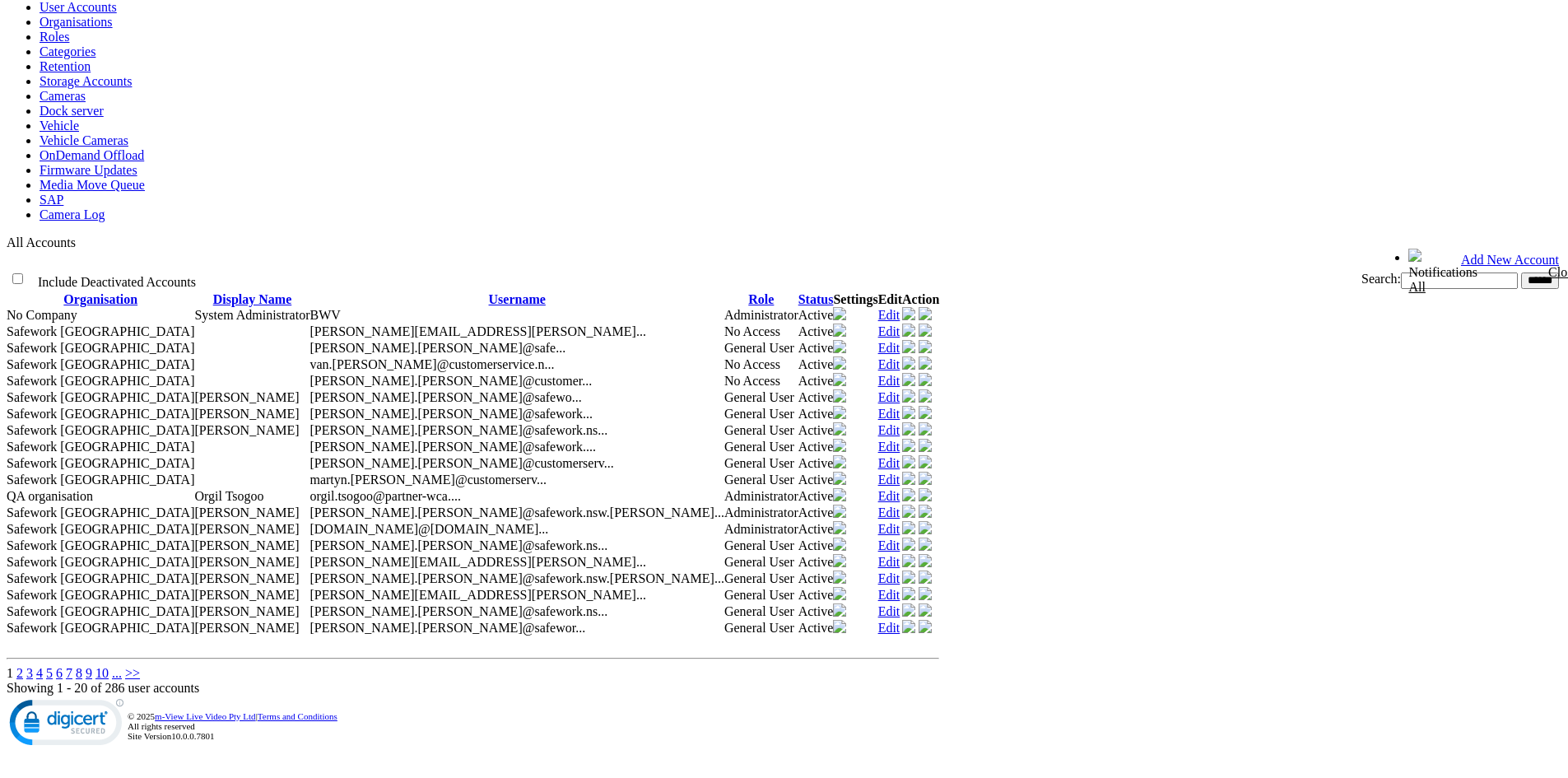
scroll to position [345, 0]
click at [23, 666] on link "2" at bounding box center [19, 673] width 6 height 14
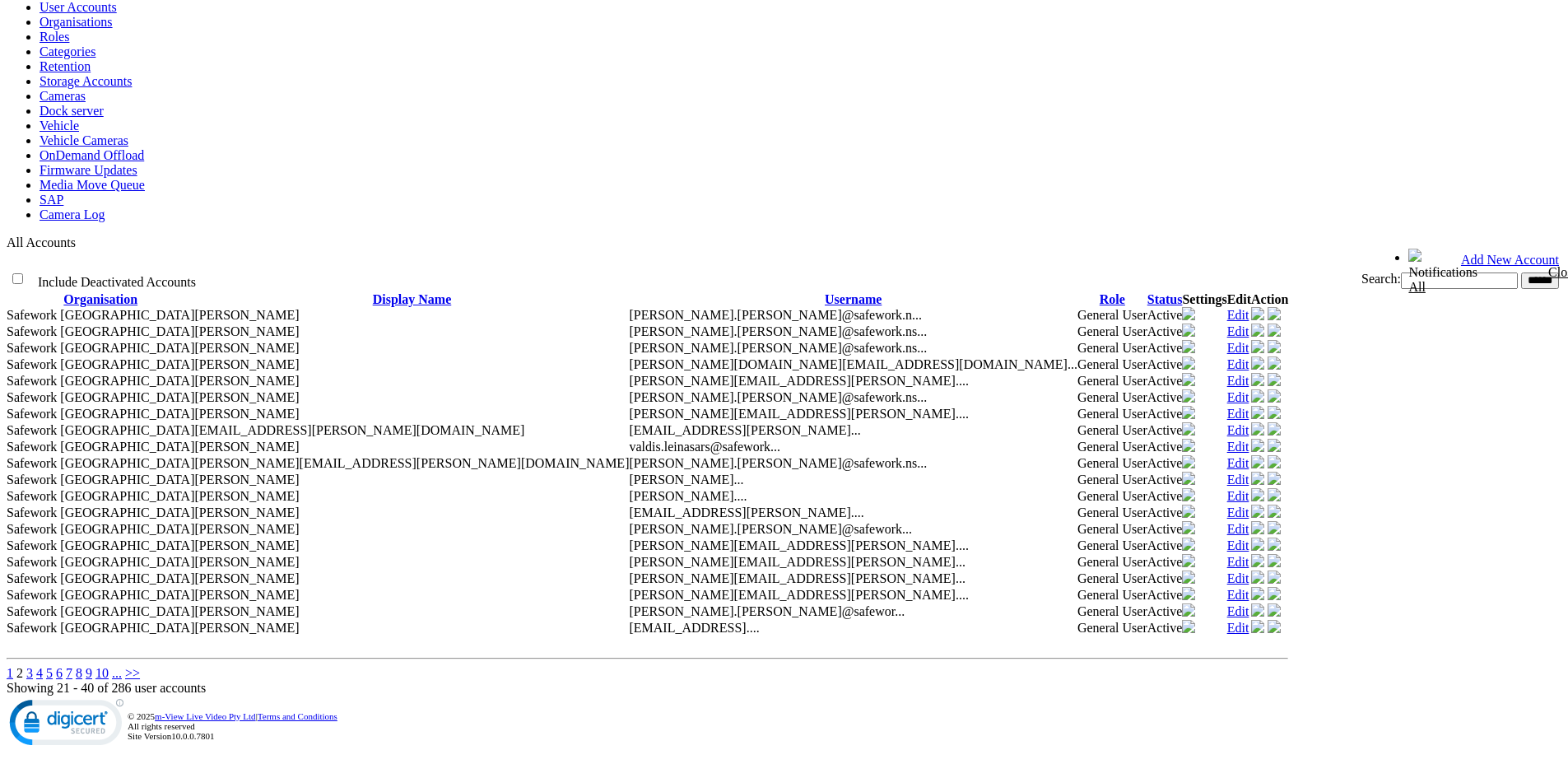
scroll to position [345, 0]
click at [33, 666] on link "3" at bounding box center [29, 673] width 6 height 14
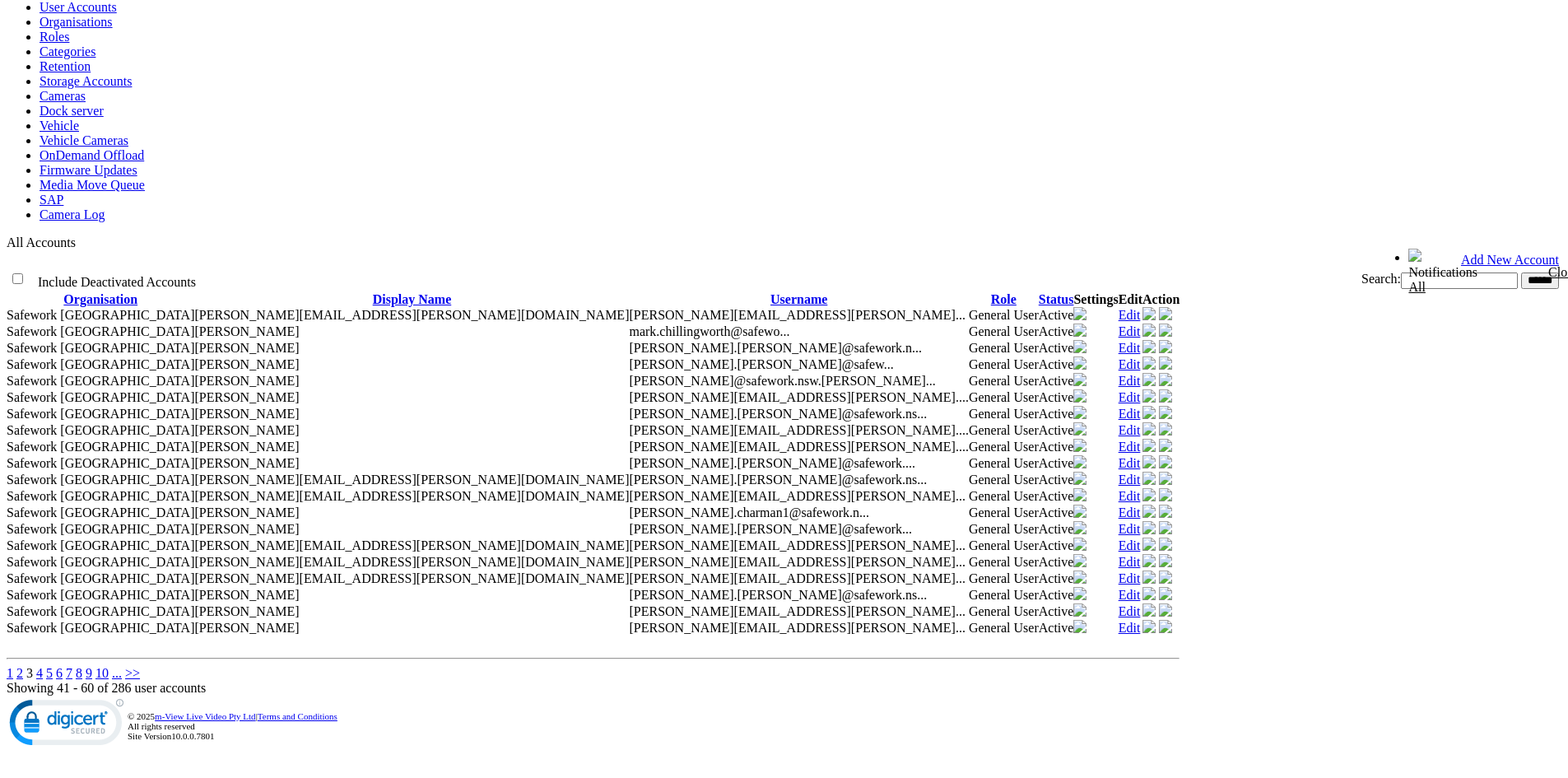
scroll to position [345, 0]
click at [62, 666] on link "6" at bounding box center [59, 673] width 6 height 14
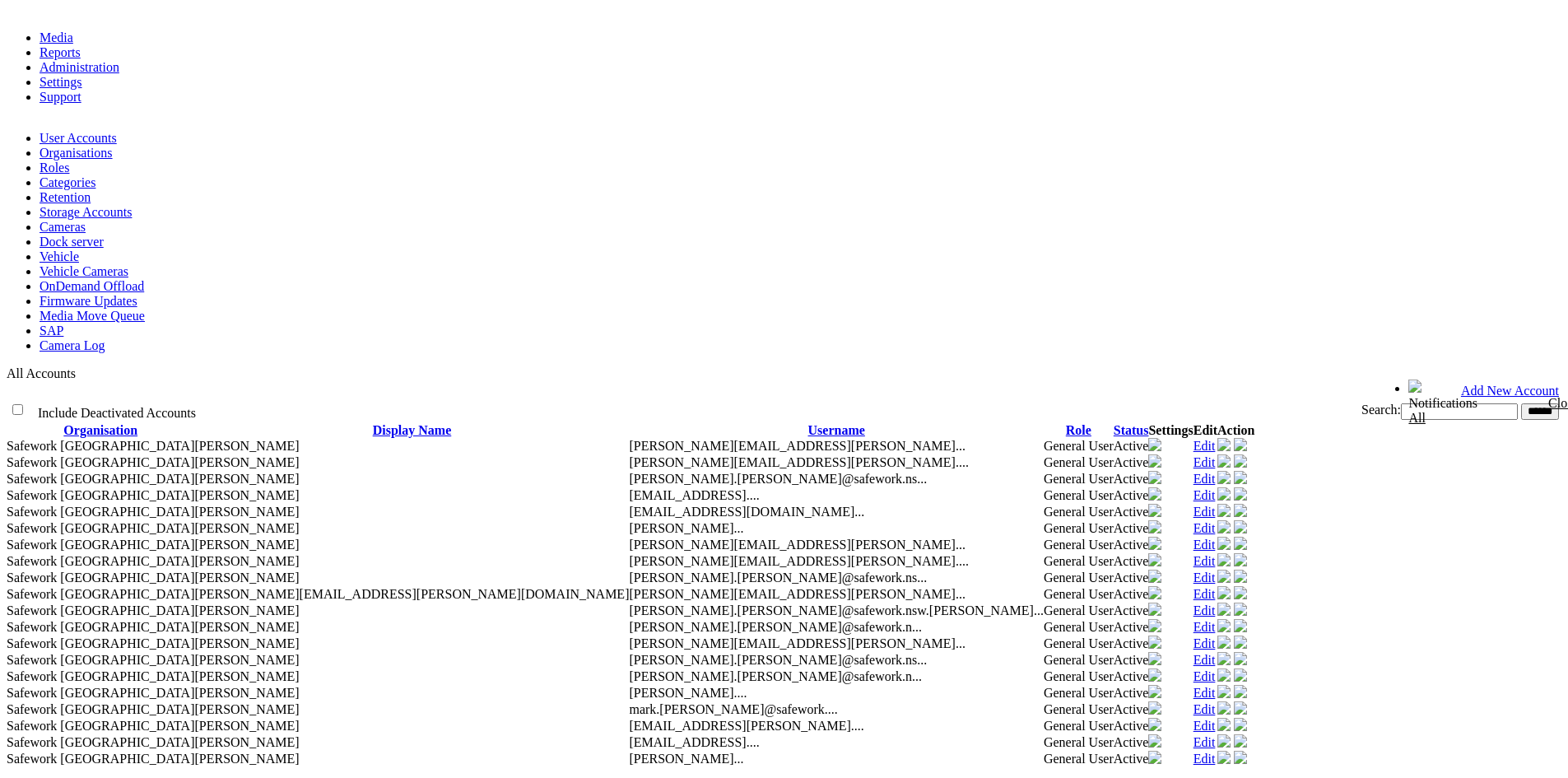
scroll to position [329, 0]
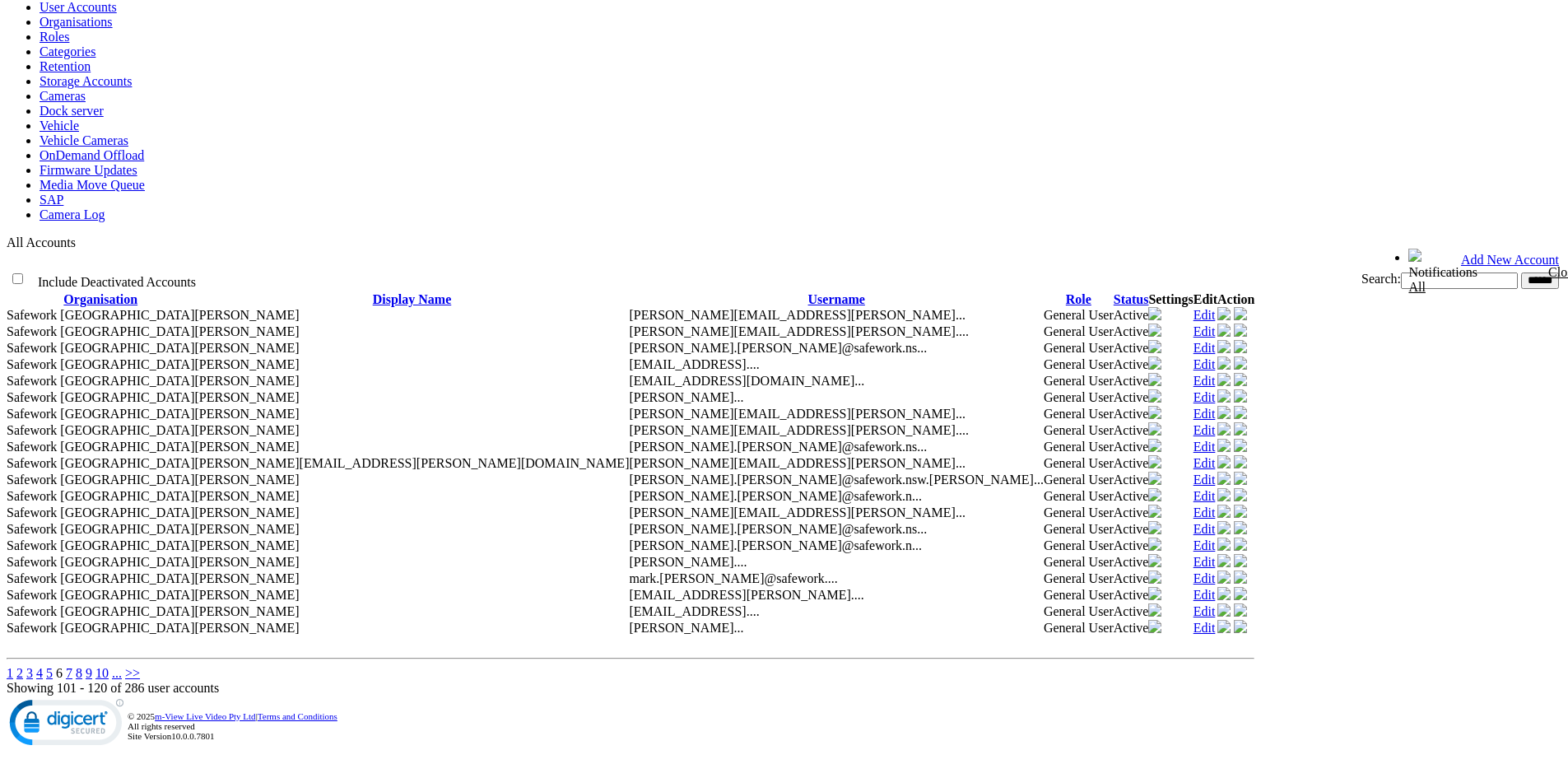
click at [92, 666] on link "9" at bounding box center [88, 673] width 6 height 14
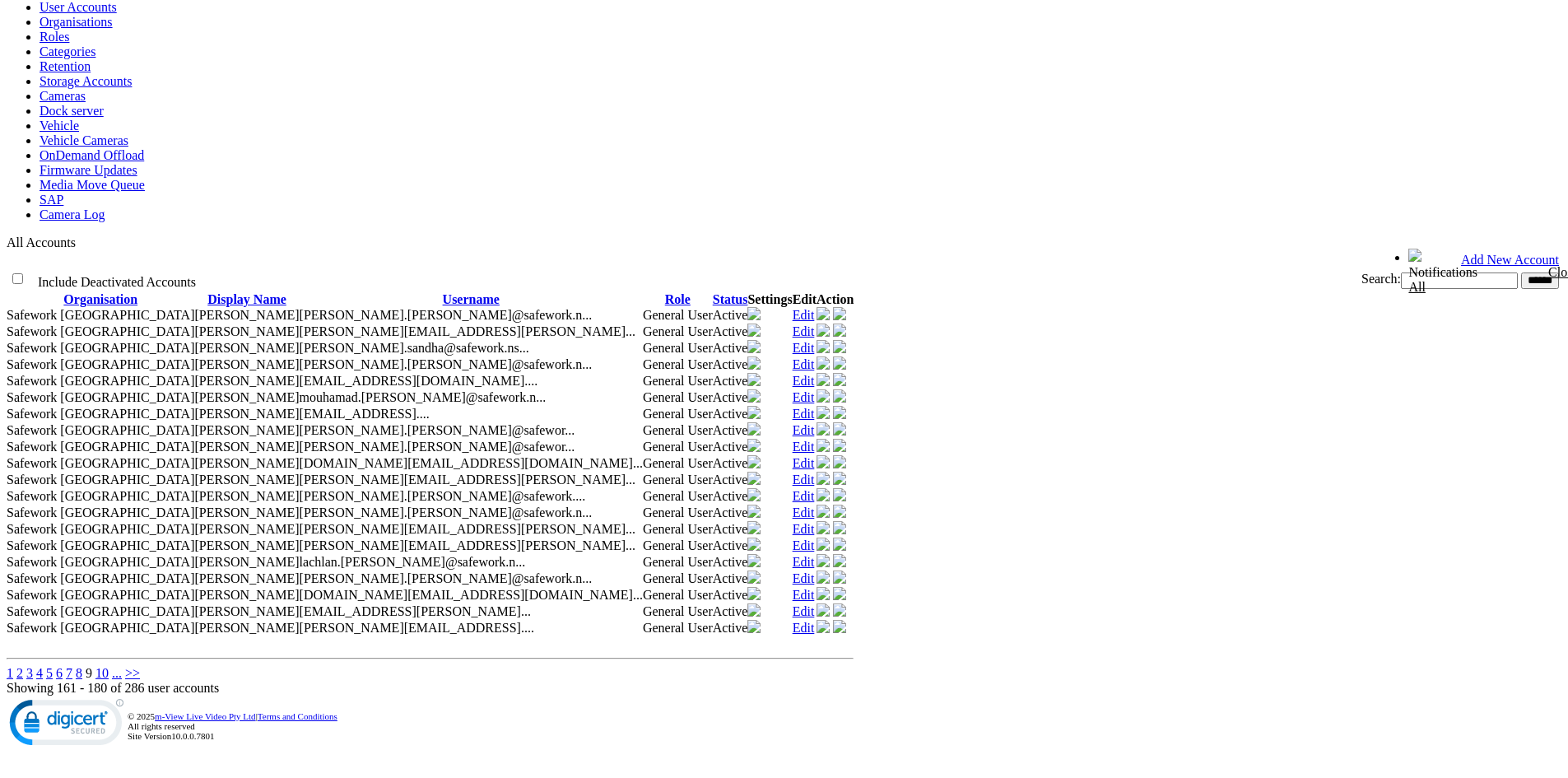
scroll to position [345, 0]
click at [108, 666] on link "10" at bounding box center [102, 673] width 13 height 14
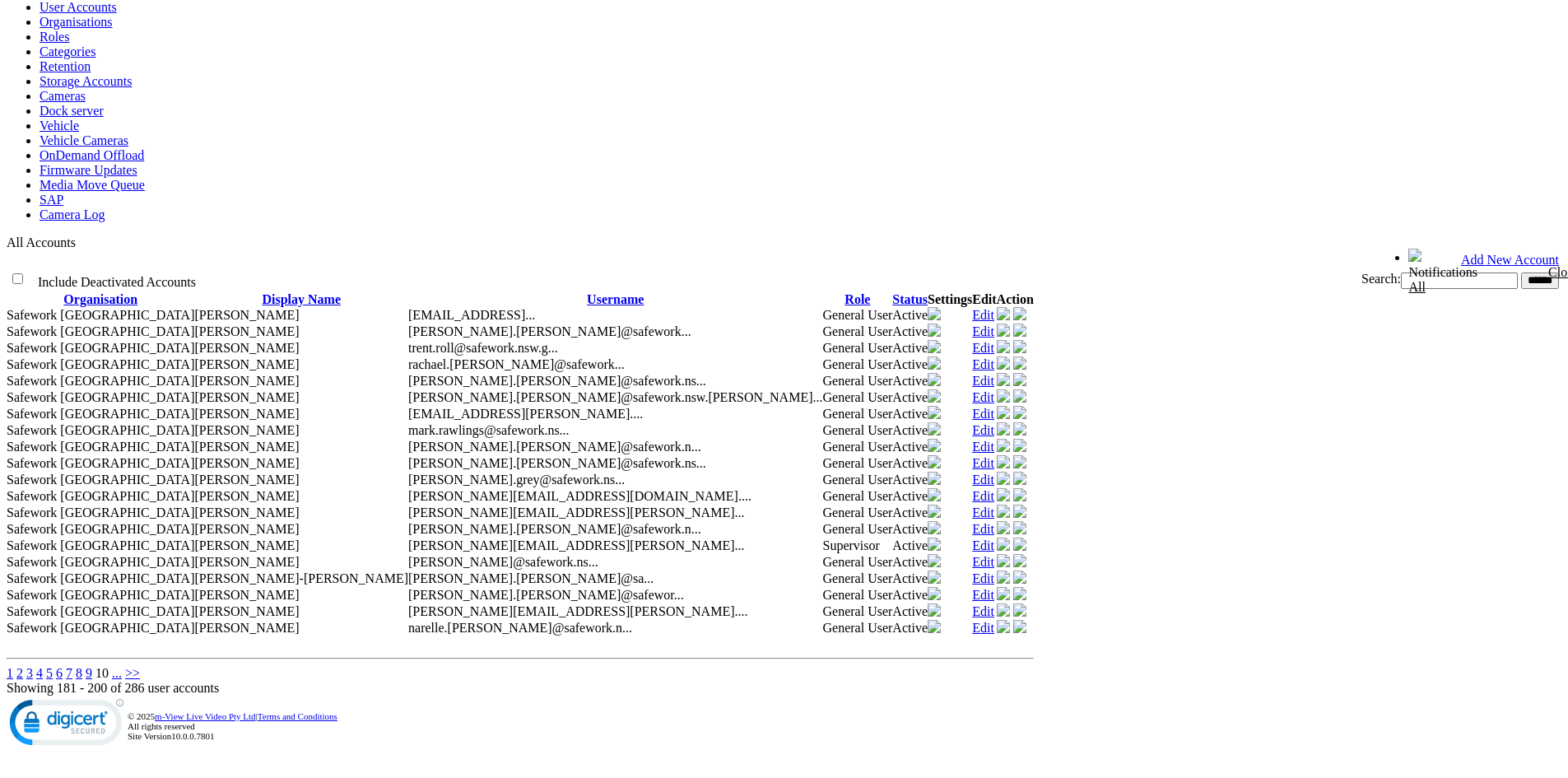
scroll to position [345, 0]
click at [108, 666] on span "10" at bounding box center [102, 673] width 13 height 14
click at [92, 666] on link "9" at bounding box center [88, 673] width 6 height 14
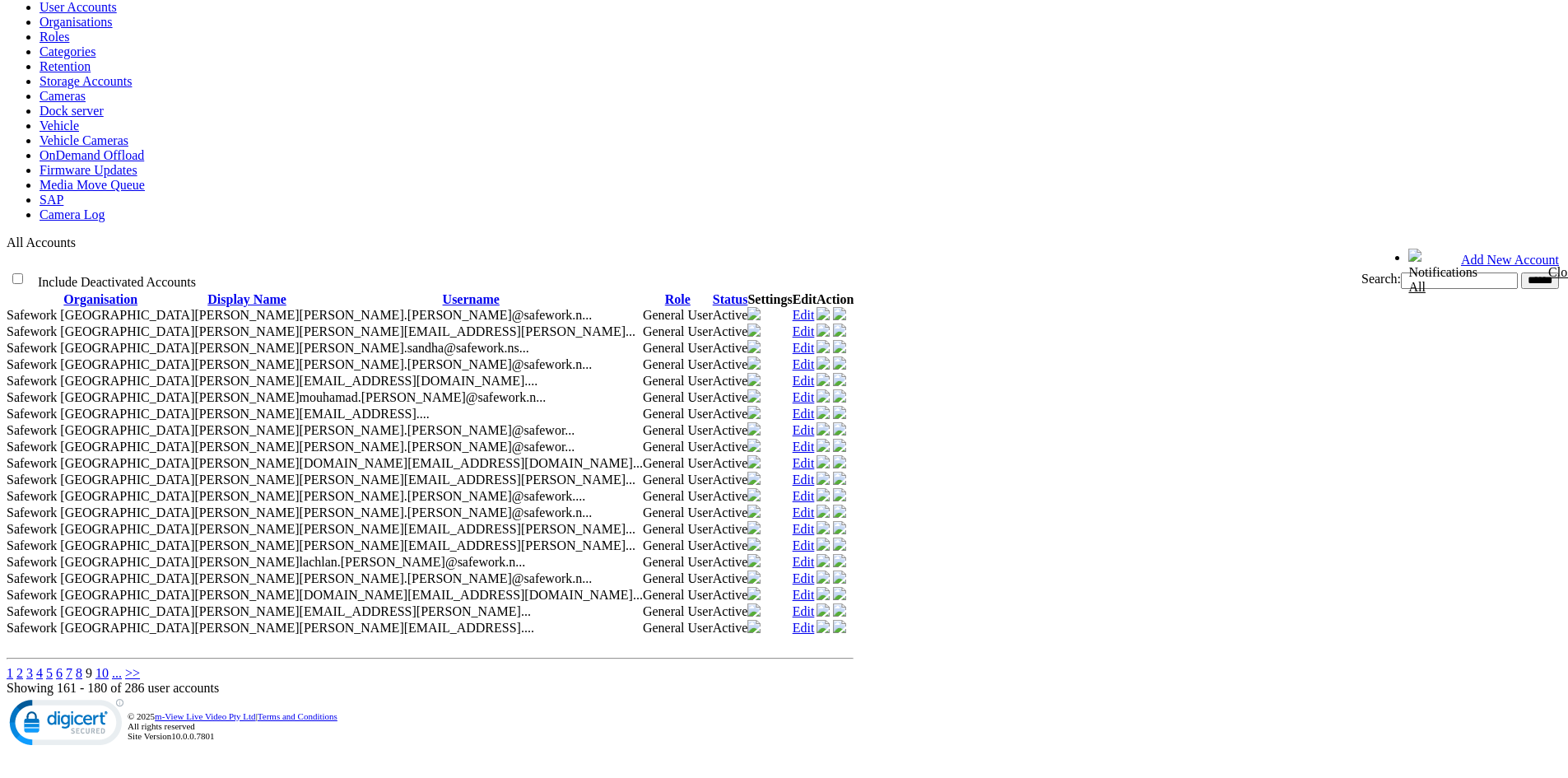
scroll to position [247, 0]
click at [13, 680] on link "1" at bounding box center [9, 673] width 6 height 14
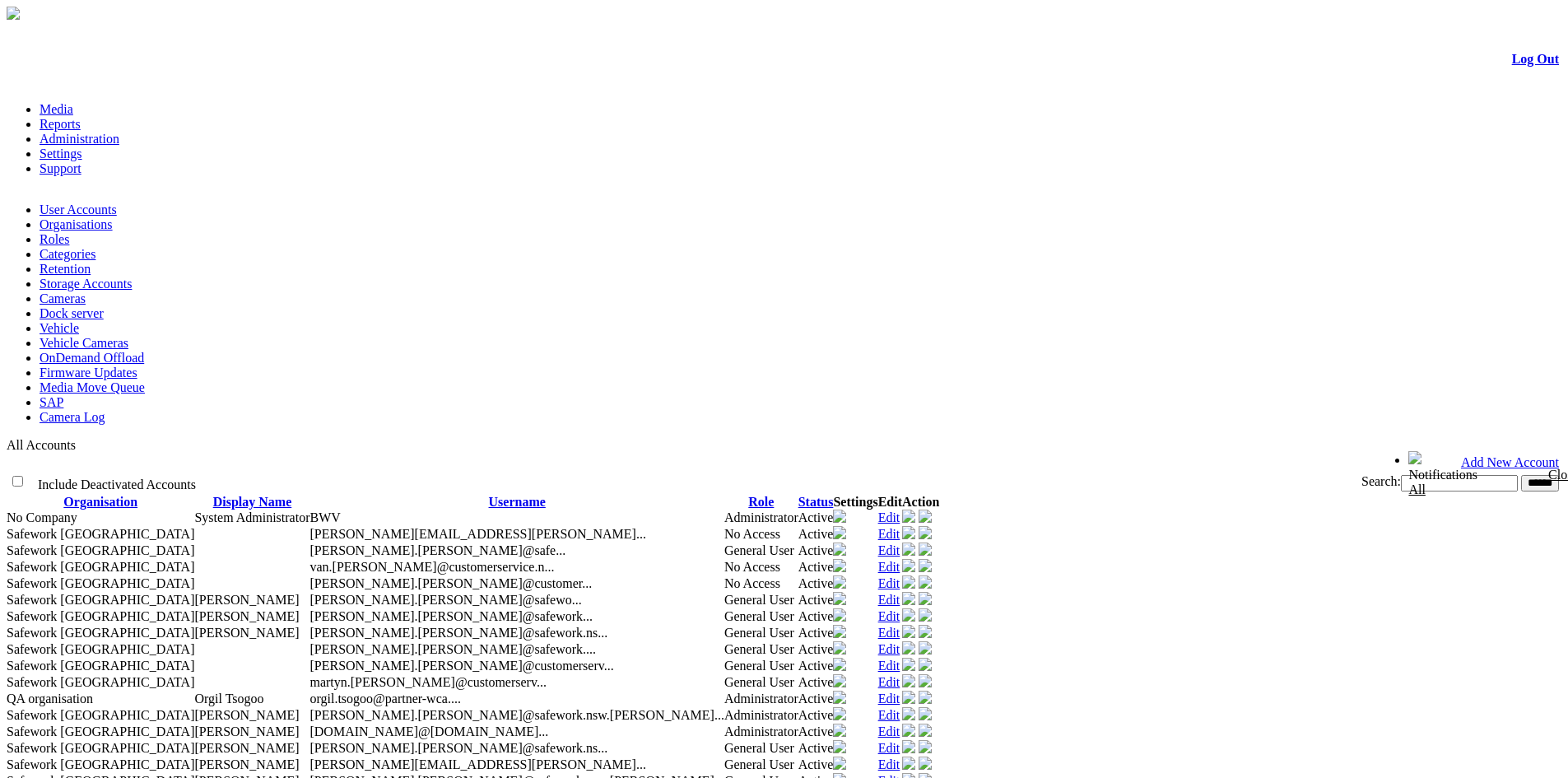
click at [73, 102] on link "Media" at bounding box center [56, 109] width 33 height 14
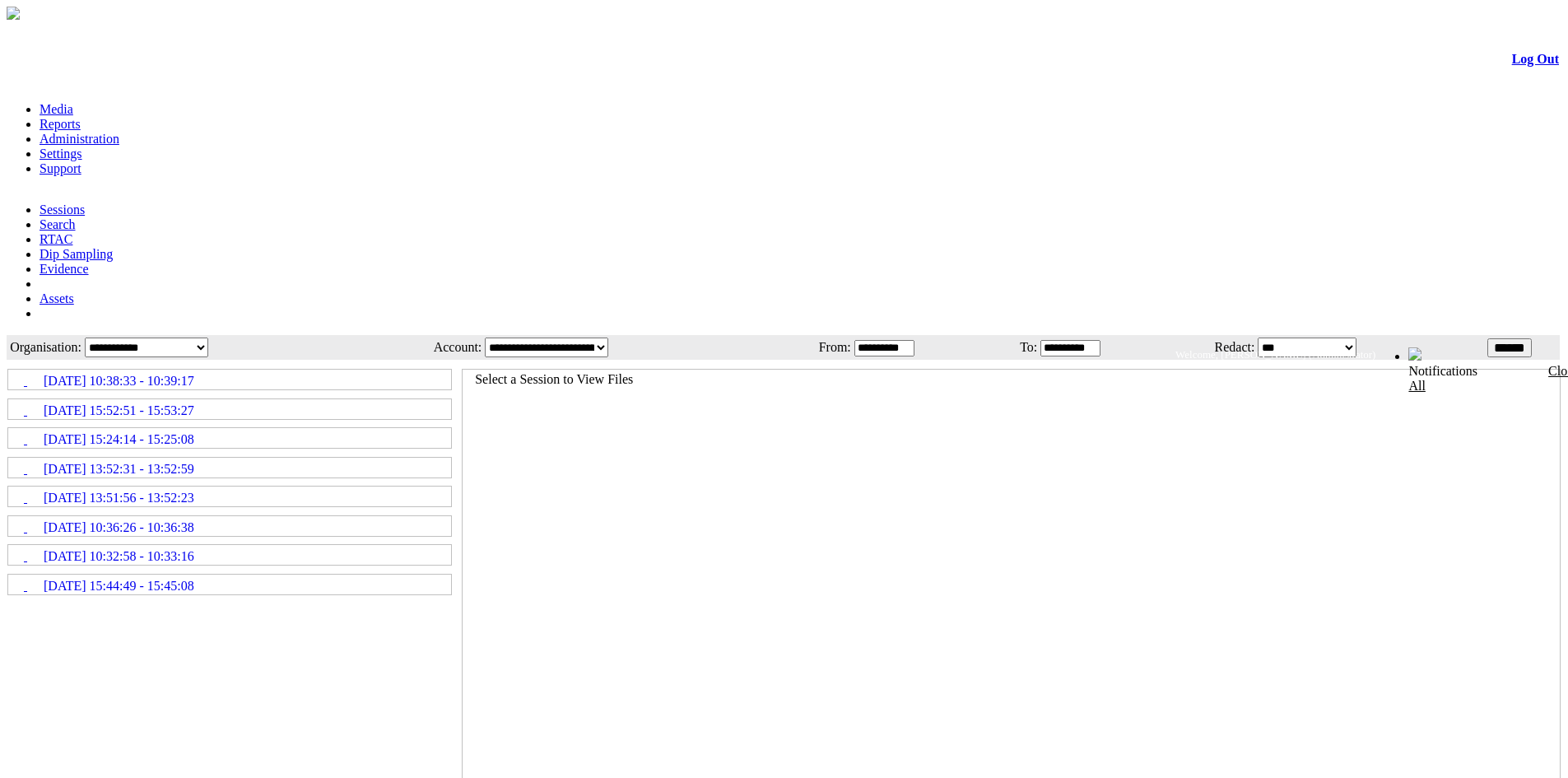
click at [120, 132] on link "Administration" at bounding box center [79, 139] width 80 height 14
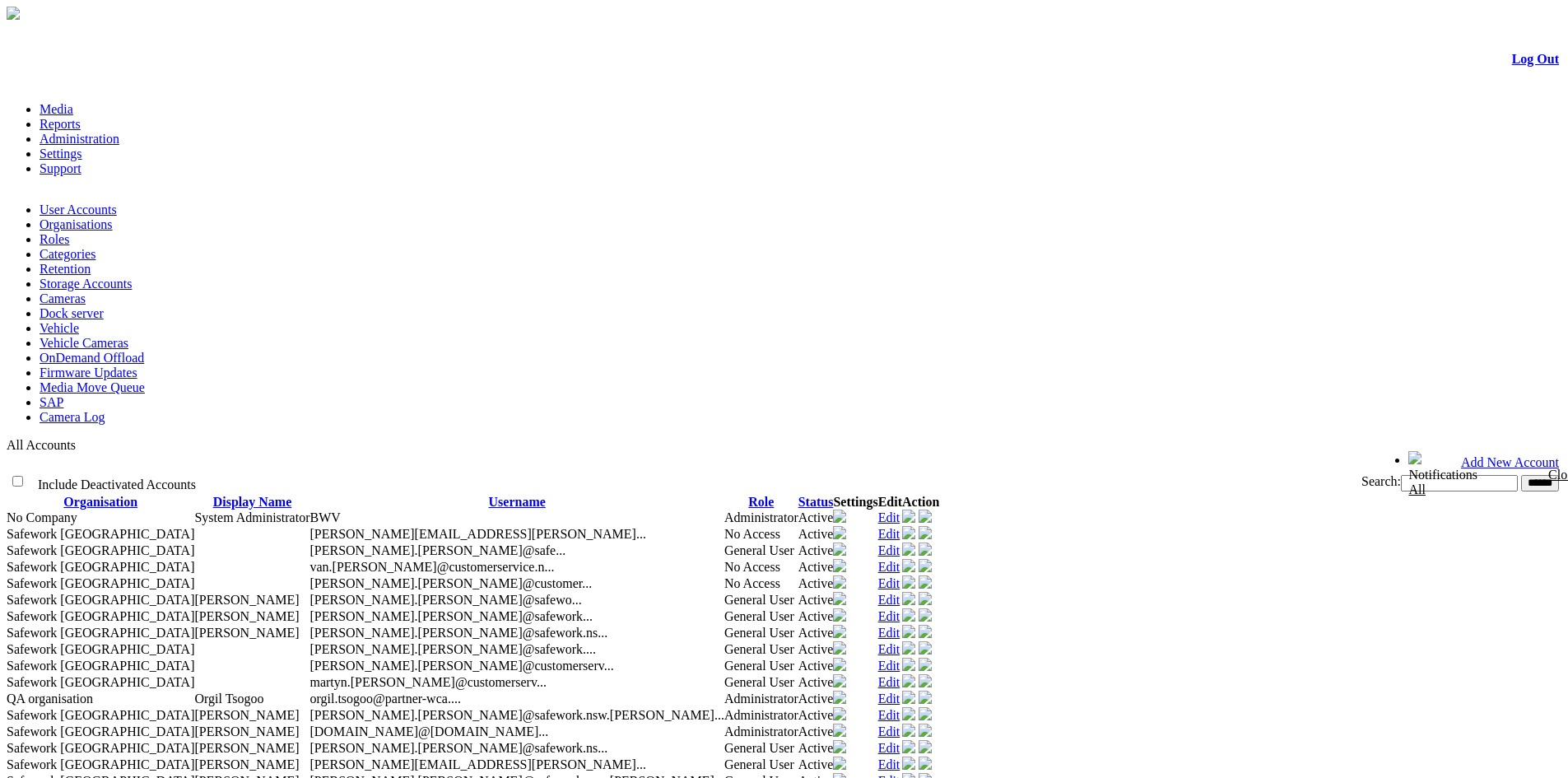
click at [91, 261] on link "Retention" at bounding box center [65, 268] width 51 height 14
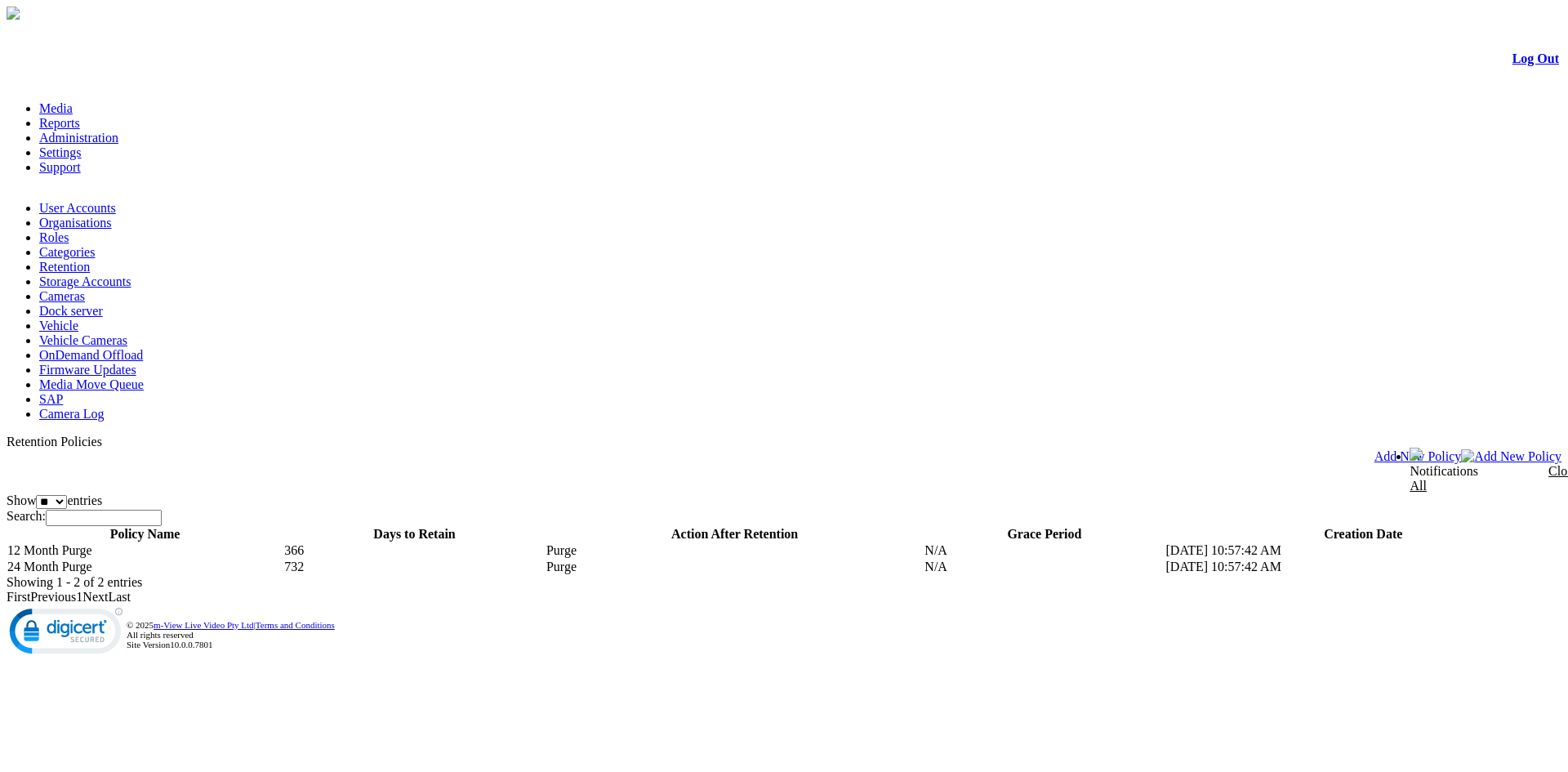
click at [95, 245] on link "Categories" at bounding box center [67, 252] width 56 height 14
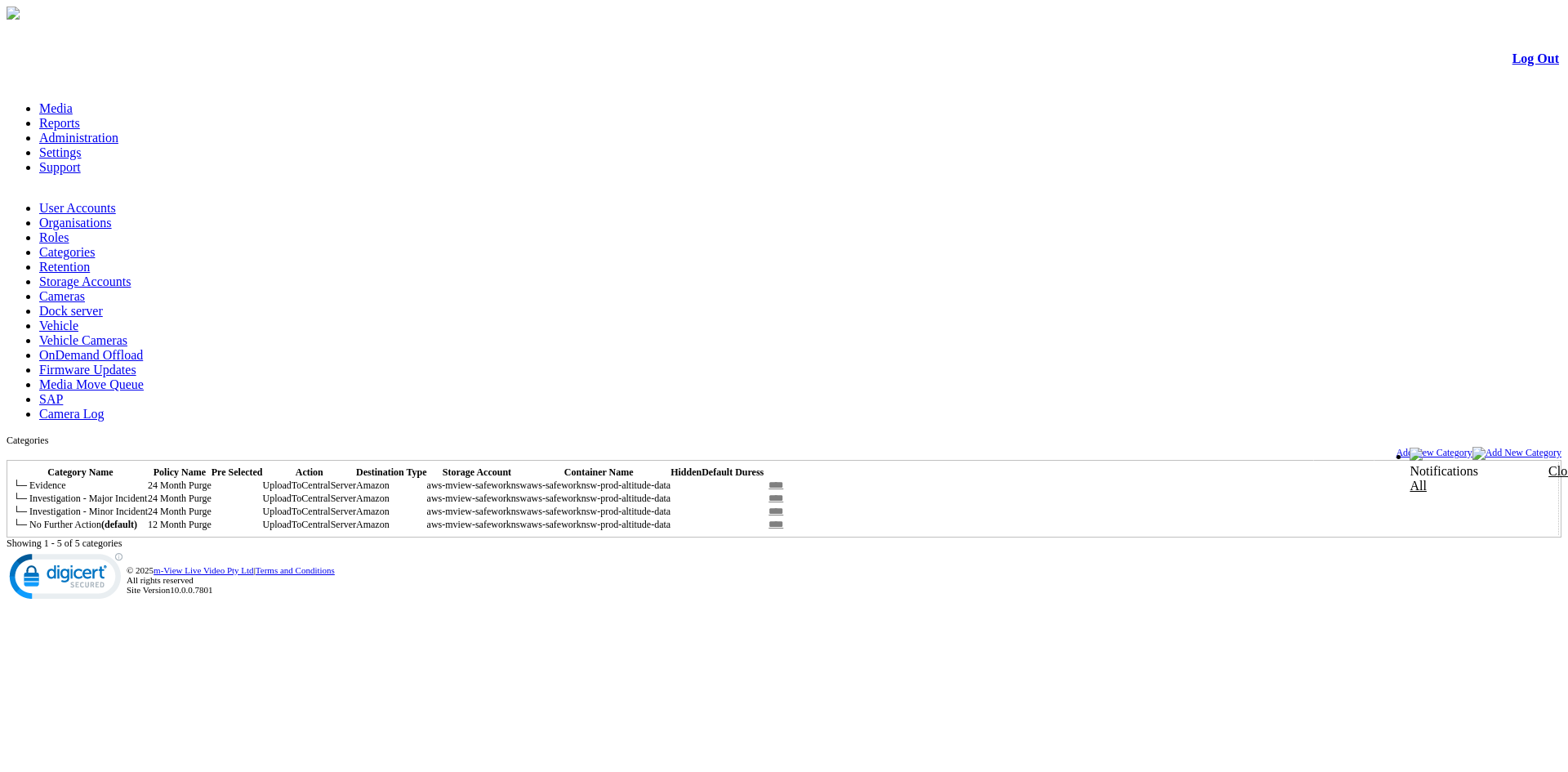
click at [69, 231] on link "Roles" at bounding box center [54, 238] width 30 height 14
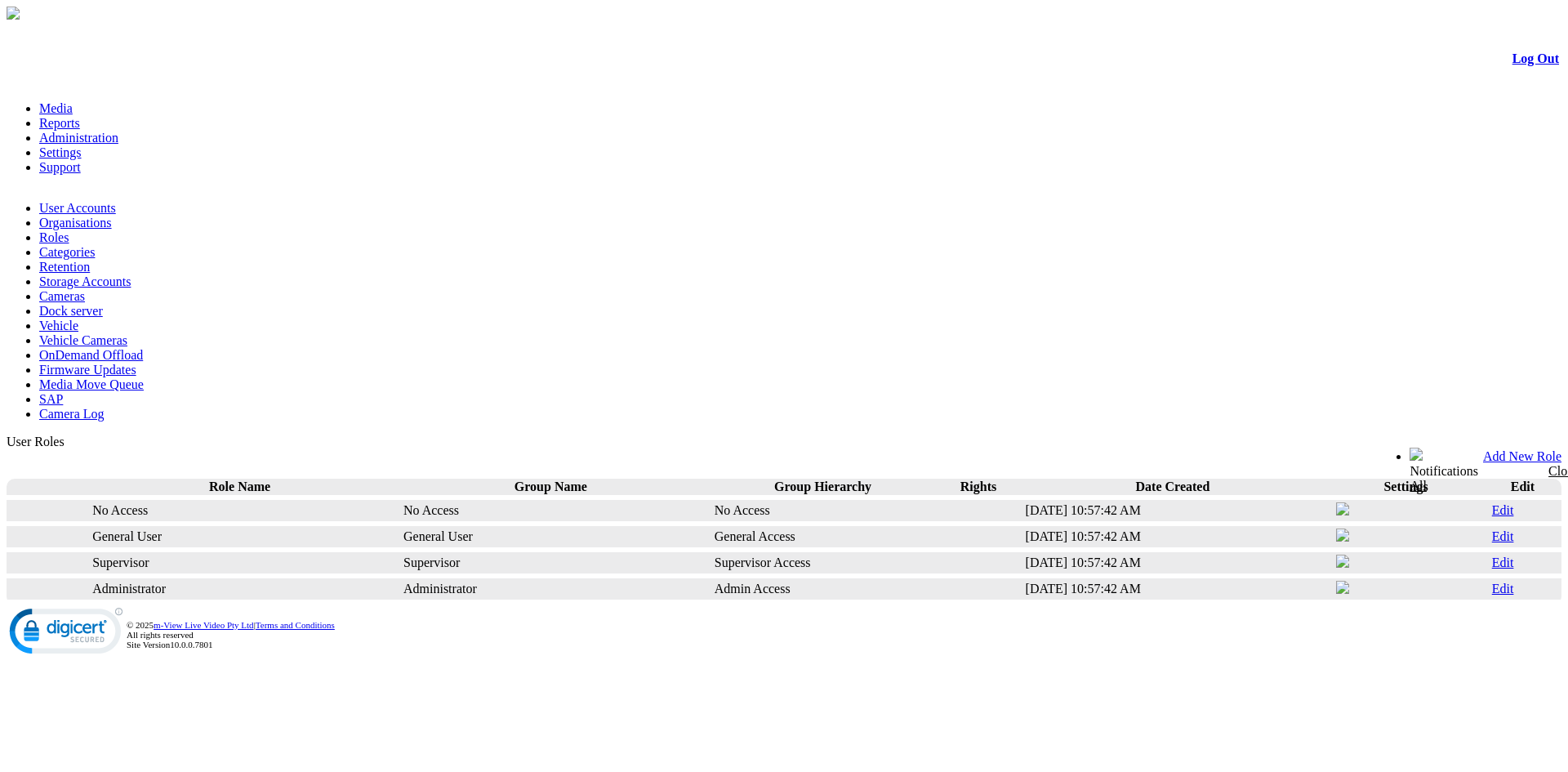
click at [95, 245] on link "Categories" at bounding box center [67, 252] width 56 height 14
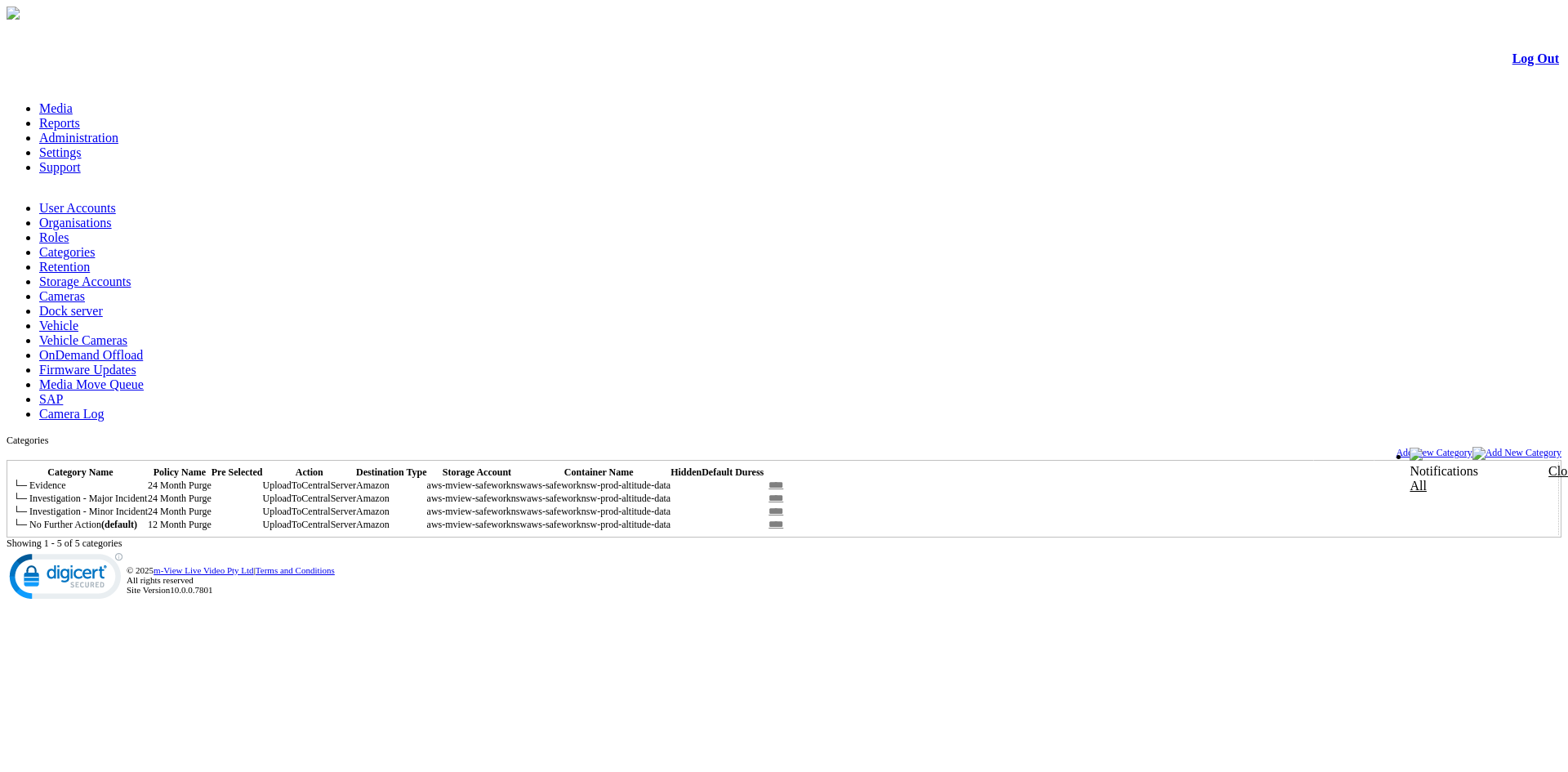
click at [86, 201] on link "User Accounts" at bounding box center [78, 208] width 77 height 14
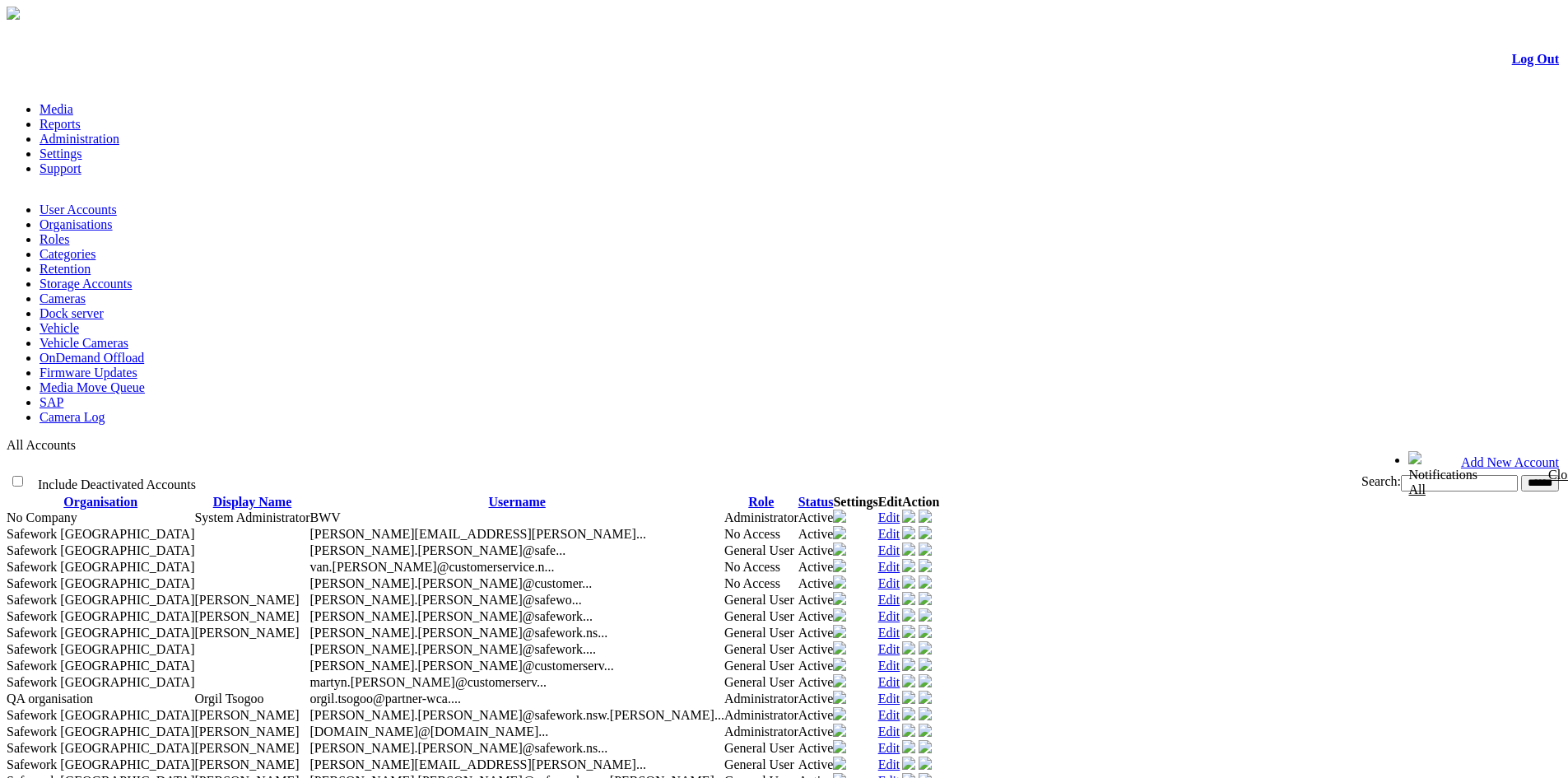
click at [73, 102] on link "Media" at bounding box center [56, 109] width 33 height 14
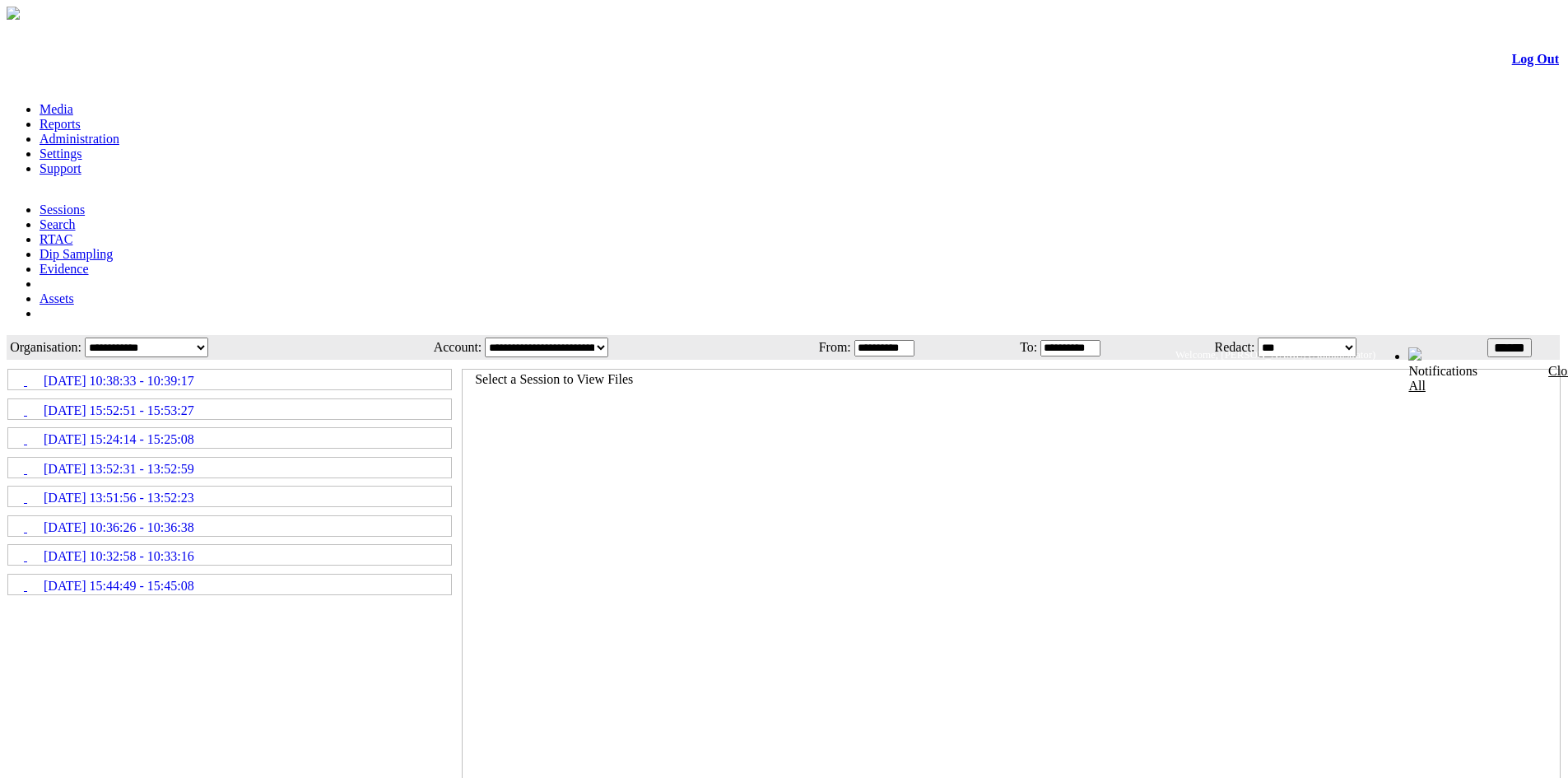
click at [178, 462] on span "23/06/2025 13:52:31 - 13:52:59" at bounding box center [119, 469] width 150 height 15
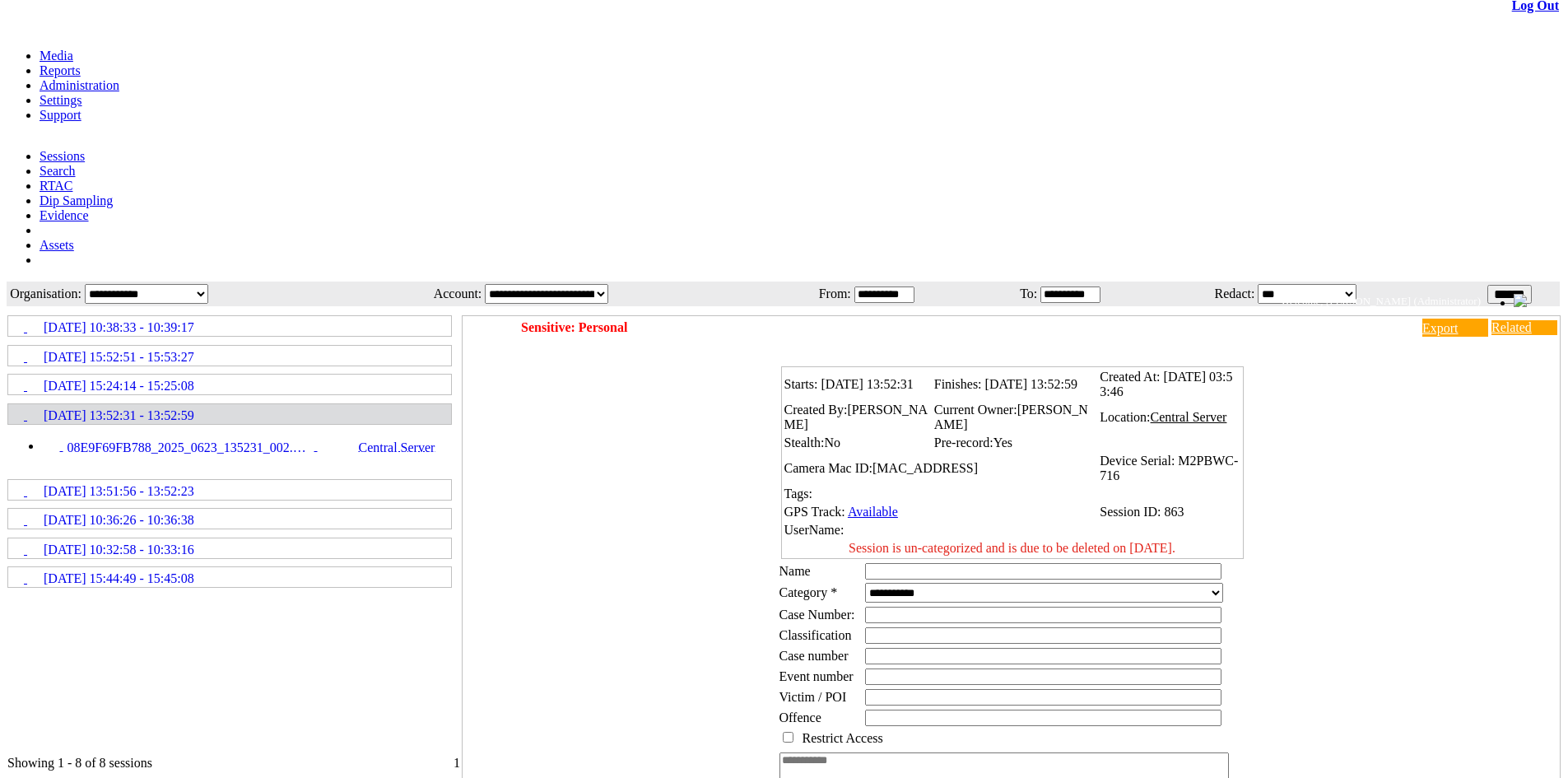
scroll to position [83, 0]
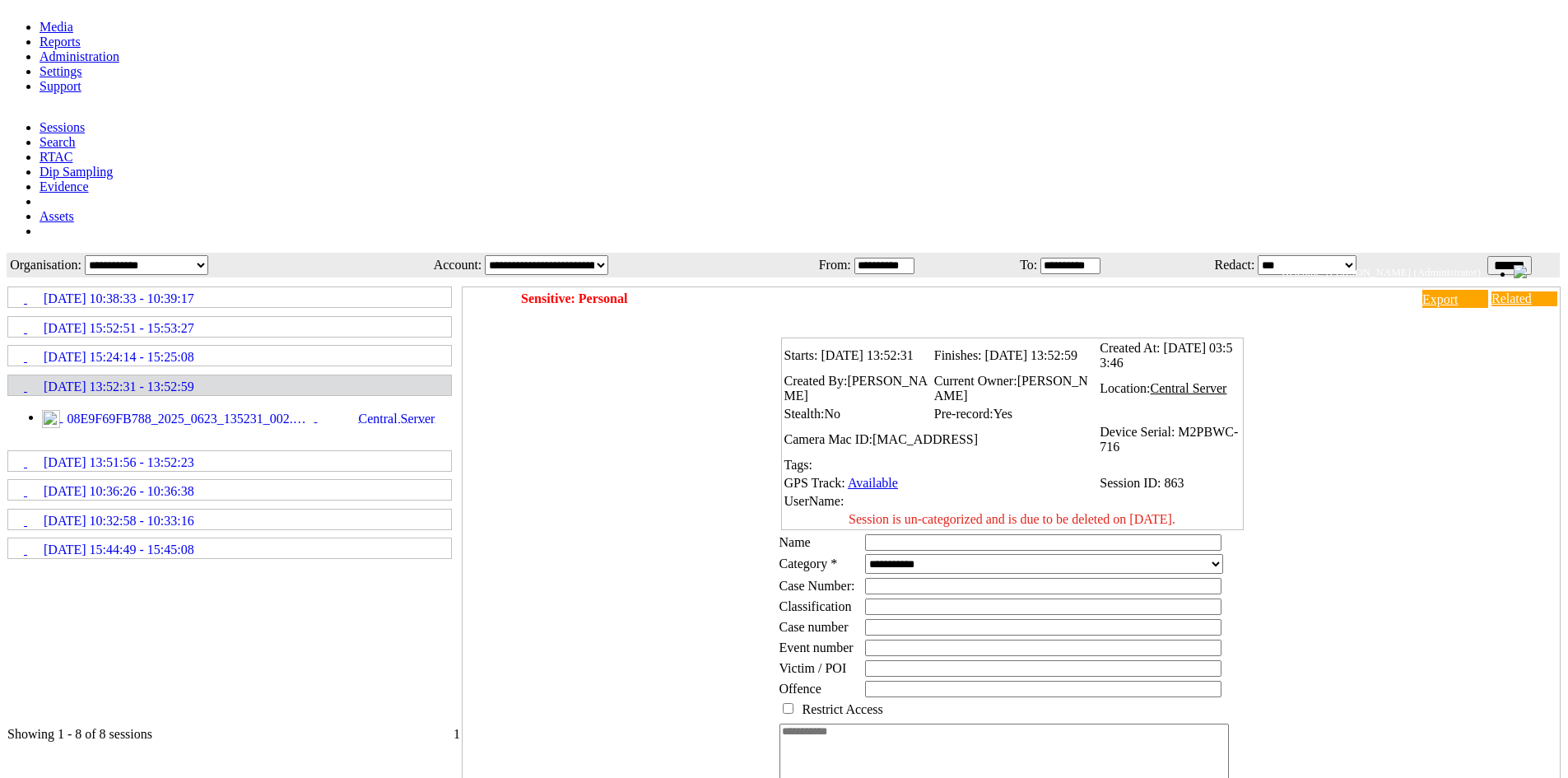
drag, startPoint x: 857, startPoint y: 334, endPoint x: 1196, endPoint y: 330, distance: 339.0
click at [1189, 511] on td "Session is un-categorized and is due to be deleted on 24 June 2026." at bounding box center [1013, 519] width 458 height 17
drag, startPoint x: 1143, startPoint y: 187, endPoint x: 1198, endPoint y: 186, distance: 55.0
click at [1198, 341] on span "23/06/2025 03:53:46" at bounding box center [1166, 355] width 133 height 29
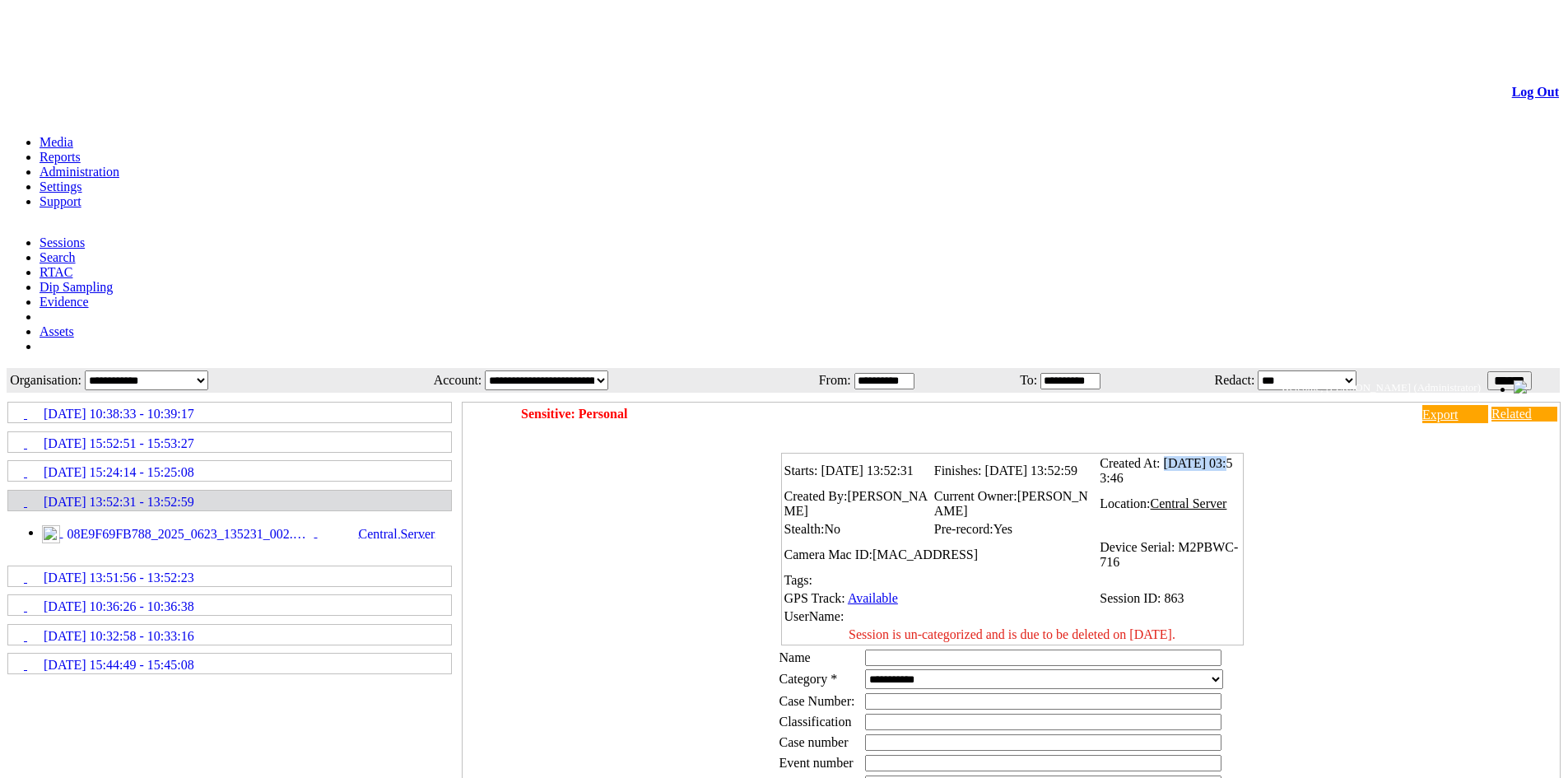
drag, startPoint x: 1183, startPoint y: 325, endPoint x: 851, endPoint y: 335, distance: 332.2
click at [852, 627] on td "Session is un-categorized and is due to be deleted on 24 June 2026." at bounding box center [1013, 635] width 458 height 17
click at [926, 670] on select "**********" at bounding box center [1044, 679] width 358 height 19
click at [881, 670] on select "**********" at bounding box center [1044, 679] width 358 height 19
click at [978, 591] on td "GPS Track: GPS Track: Available" at bounding box center [941, 598] width 314 height 17
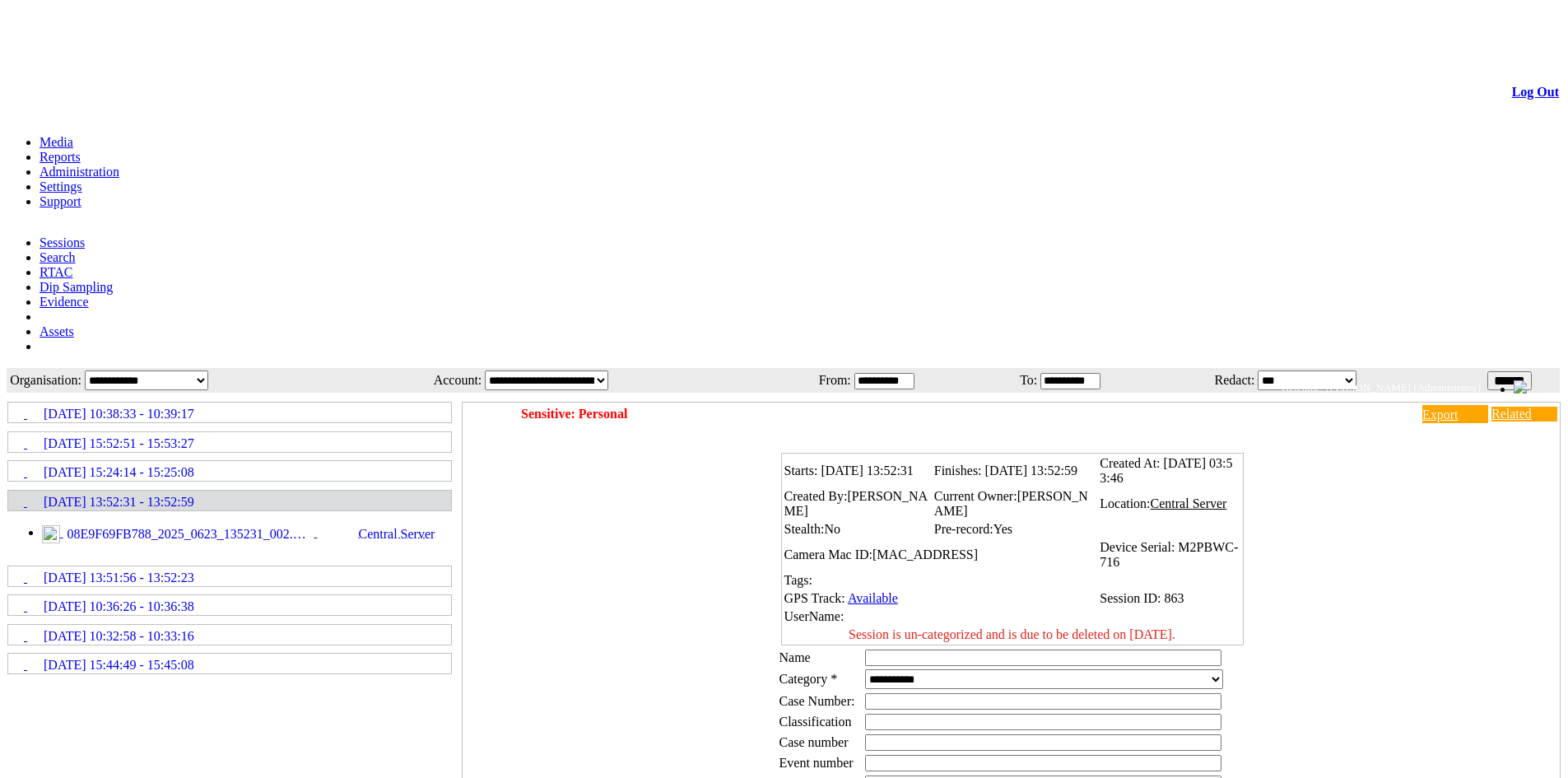
drag, startPoint x: 860, startPoint y: 332, endPoint x: 1176, endPoint y: 330, distance: 316.0
click at [1176, 627] on td "Session is un-categorized and is due to be deleted on [DATE]." at bounding box center [1013, 635] width 458 height 17
click at [903, 650] on input "text" at bounding box center [1043, 657] width 356 height 17
click at [918, 670] on select "**********" at bounding box center [1044, 679] width 358 height 19
click at [1414, 442] on div "Starts: 23/06/2025 13:52:31 Finishes: 23/06/2025 13:52:59 Created At: 23/06/202…" at bounding box center [1015, 701] width 1089 height 518
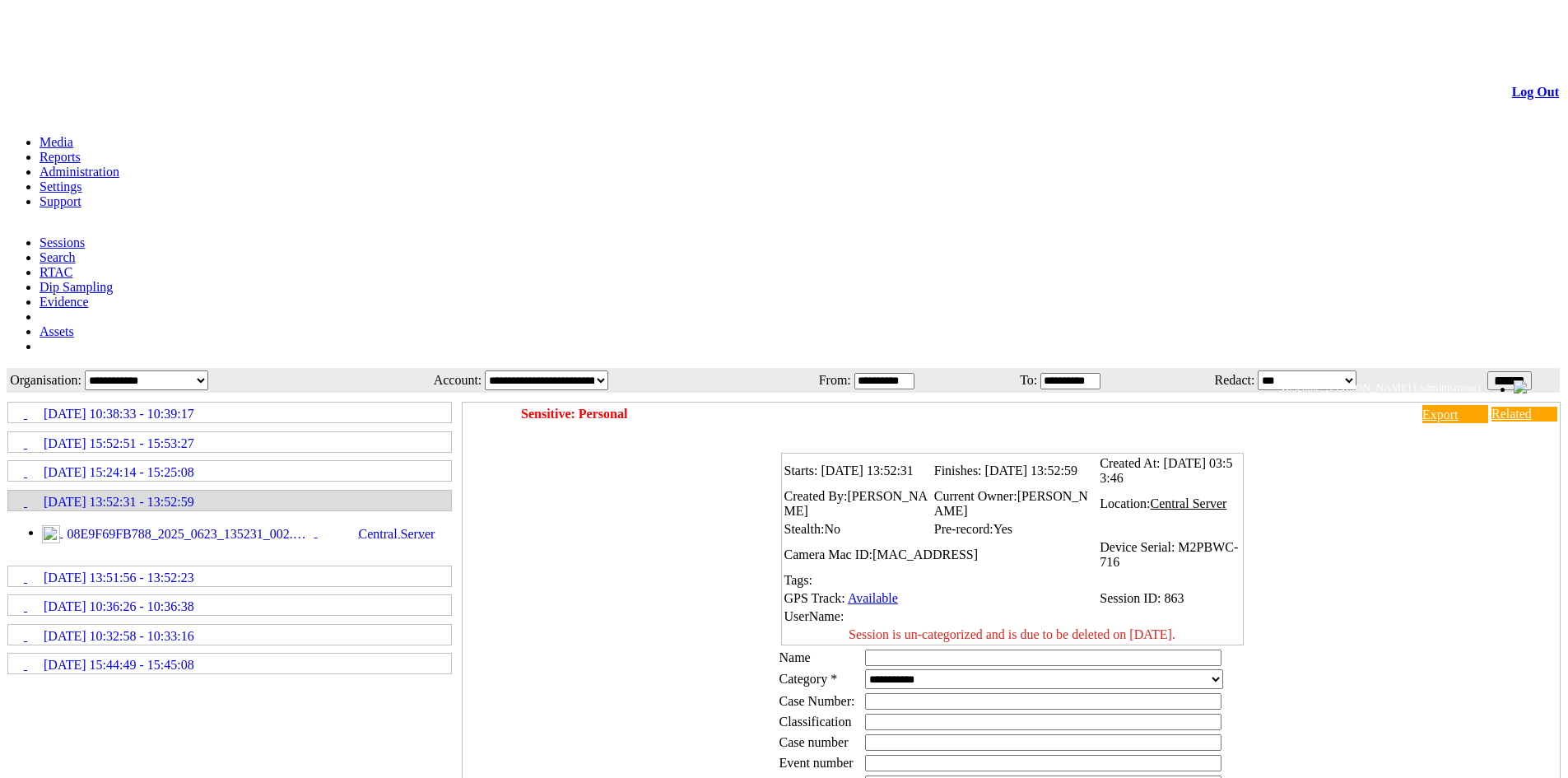
click at [961, 650] on input "text" at bounding box center [1043, 657] width 356 height 17
click at [120, 165] on link "Administration" at bounding box center [79, 172] width 80 height 14
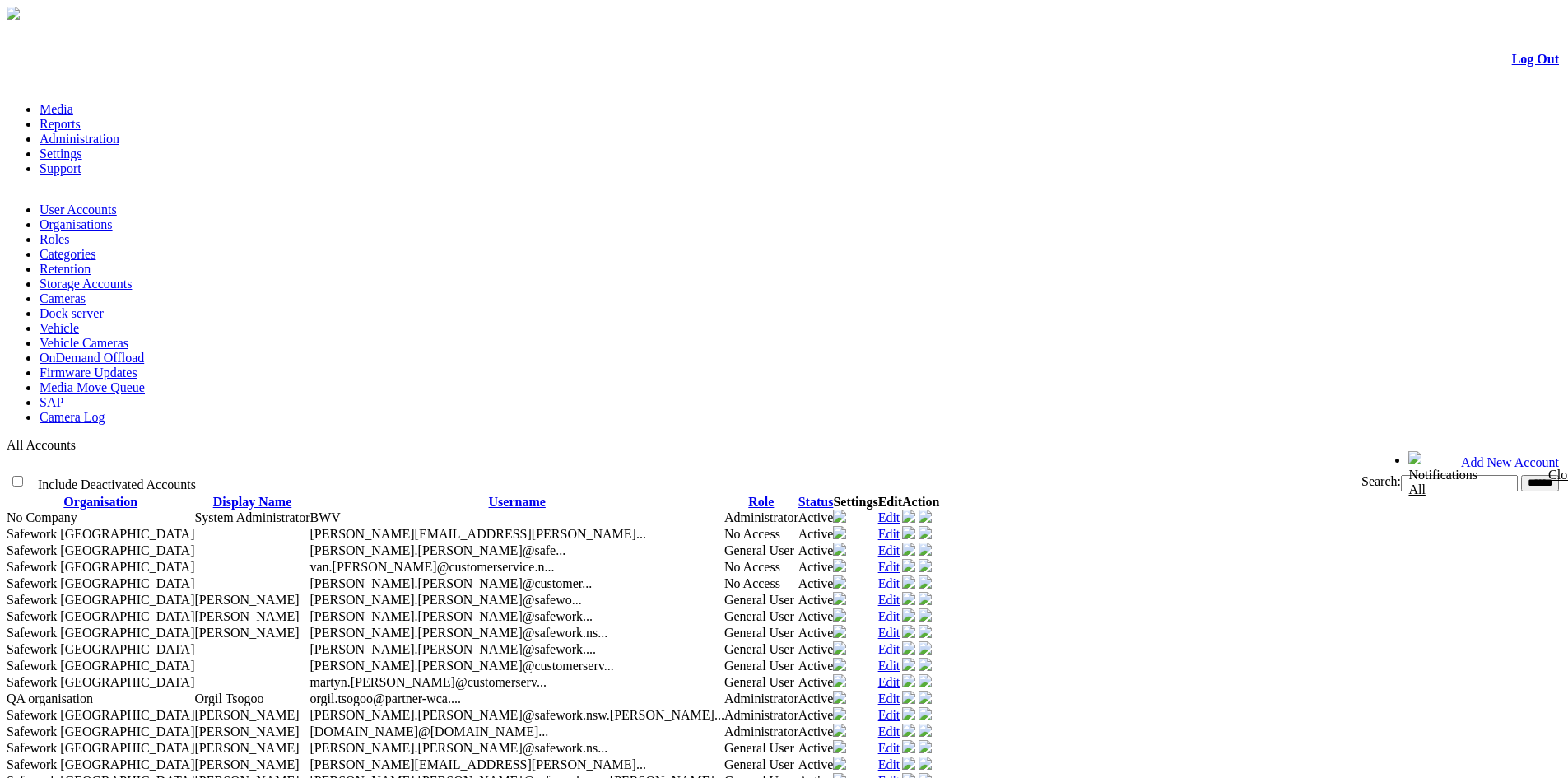
click at [96, 247] on link "Categories" at bounding box center [68, 254] width 56 height 14
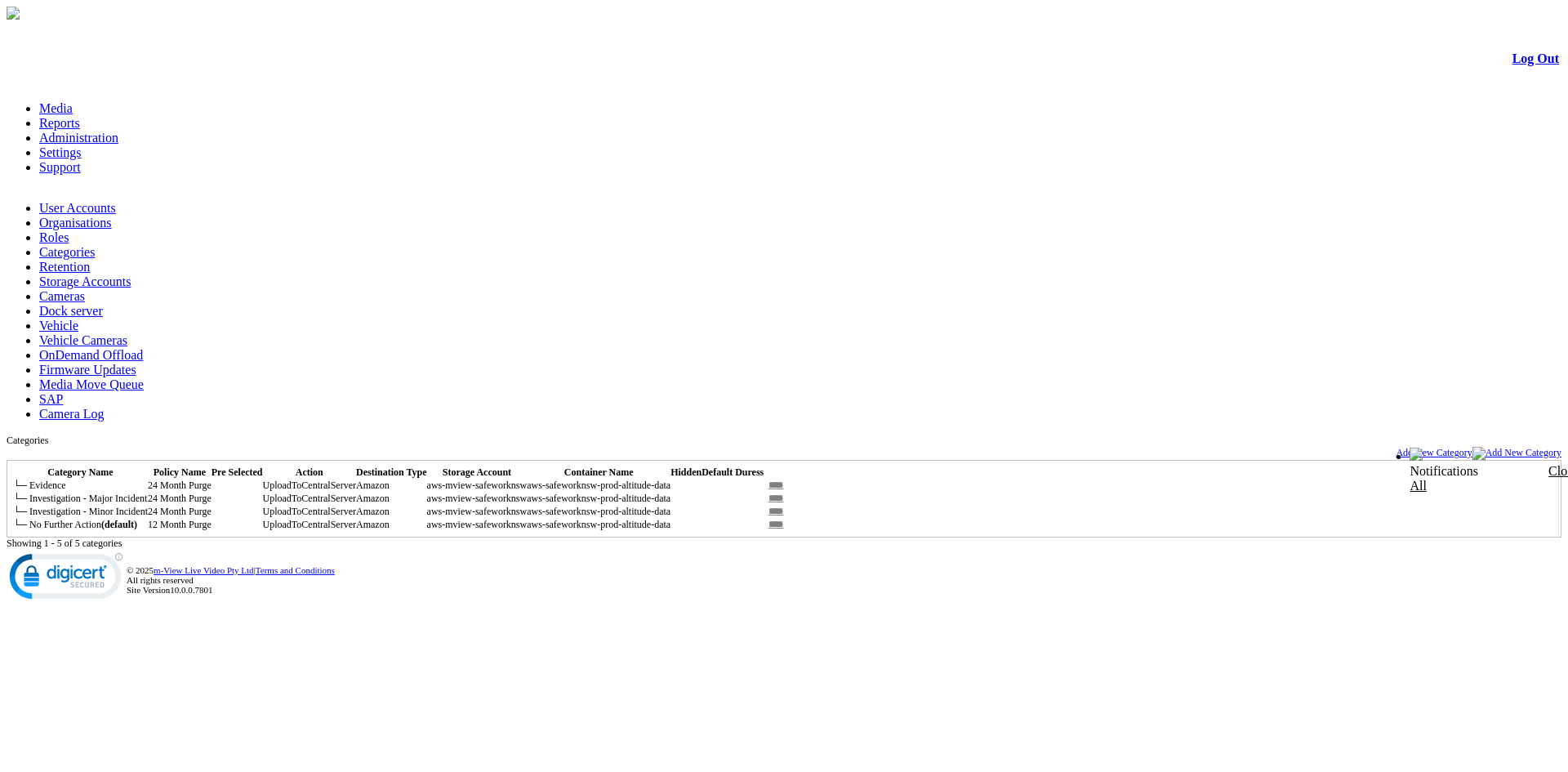
drag, startPoint x: 62, startPoint y: 265, endPoint x: 217, endPoint y: 263, distance: 155.0
click at [148, 518] on td "└─ No Further Action (default)" at bounding box center [80, 524] width 134 height 13
drag, startPoint x: 394, startPoint y: 266, endPoint x: 297, endPoint y: 267, distance: 97.0
click at [211, 518] on td "12 Month Purge" at bounding box center [179, 524] width 64 height 13
click at [327, 435] on div "**********" at bounding box center [783, 493] width 1555 height 115
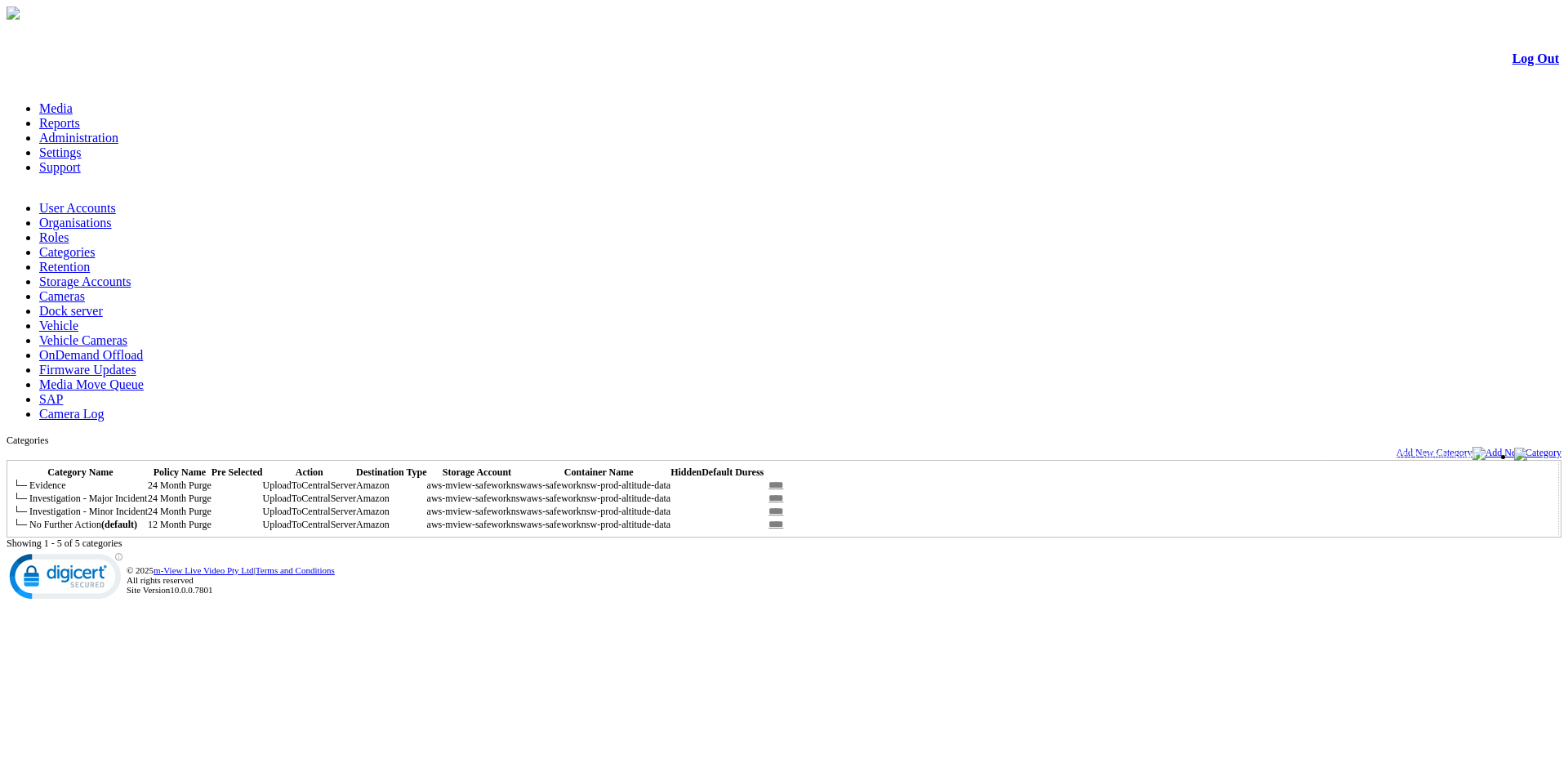
click at [788, 479] on input "****" at bounding box center [776, 486] width 24 height 12
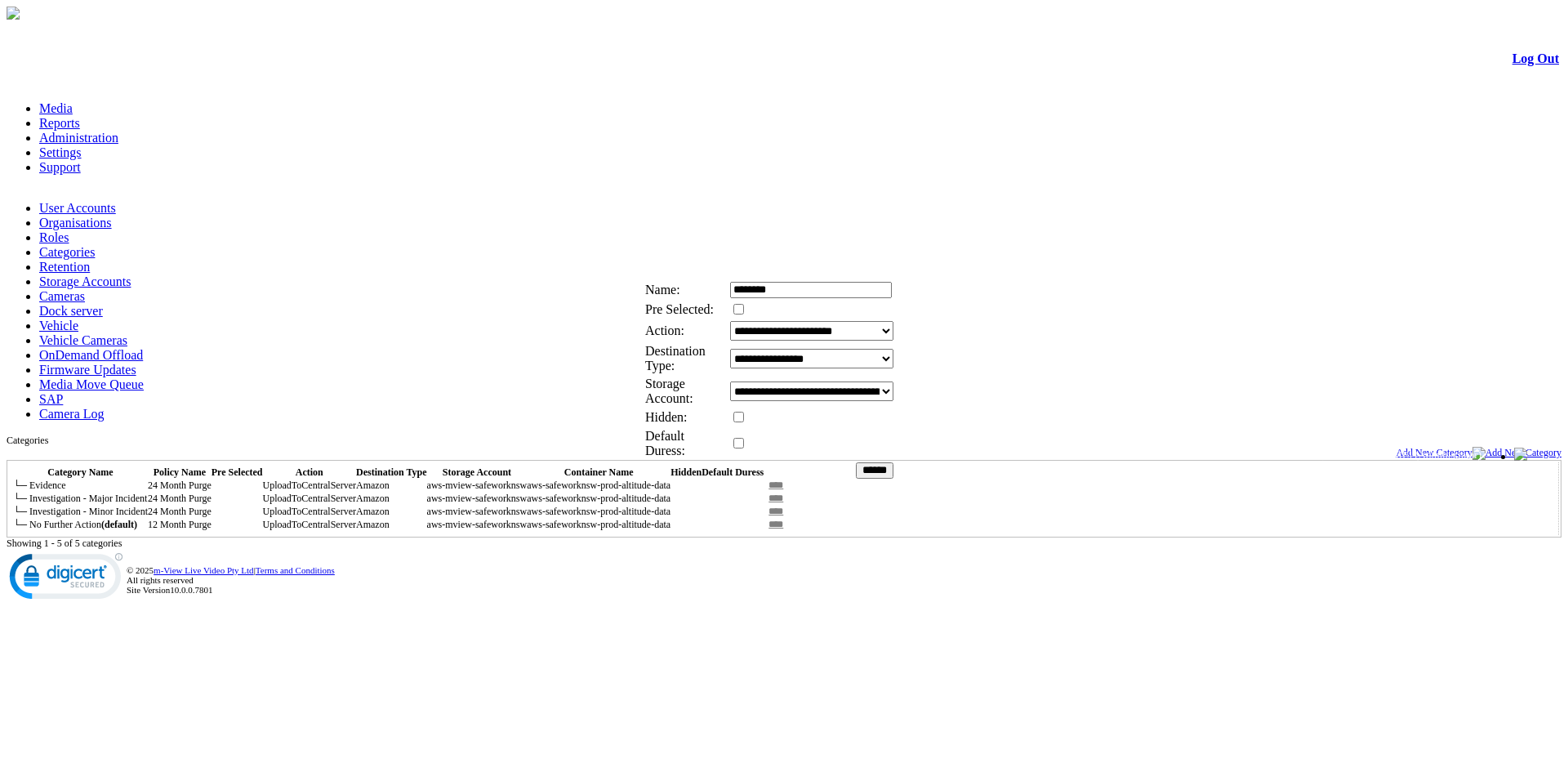
click at [706, 278] on link at bounding box center [706, 271] width 0 height 14
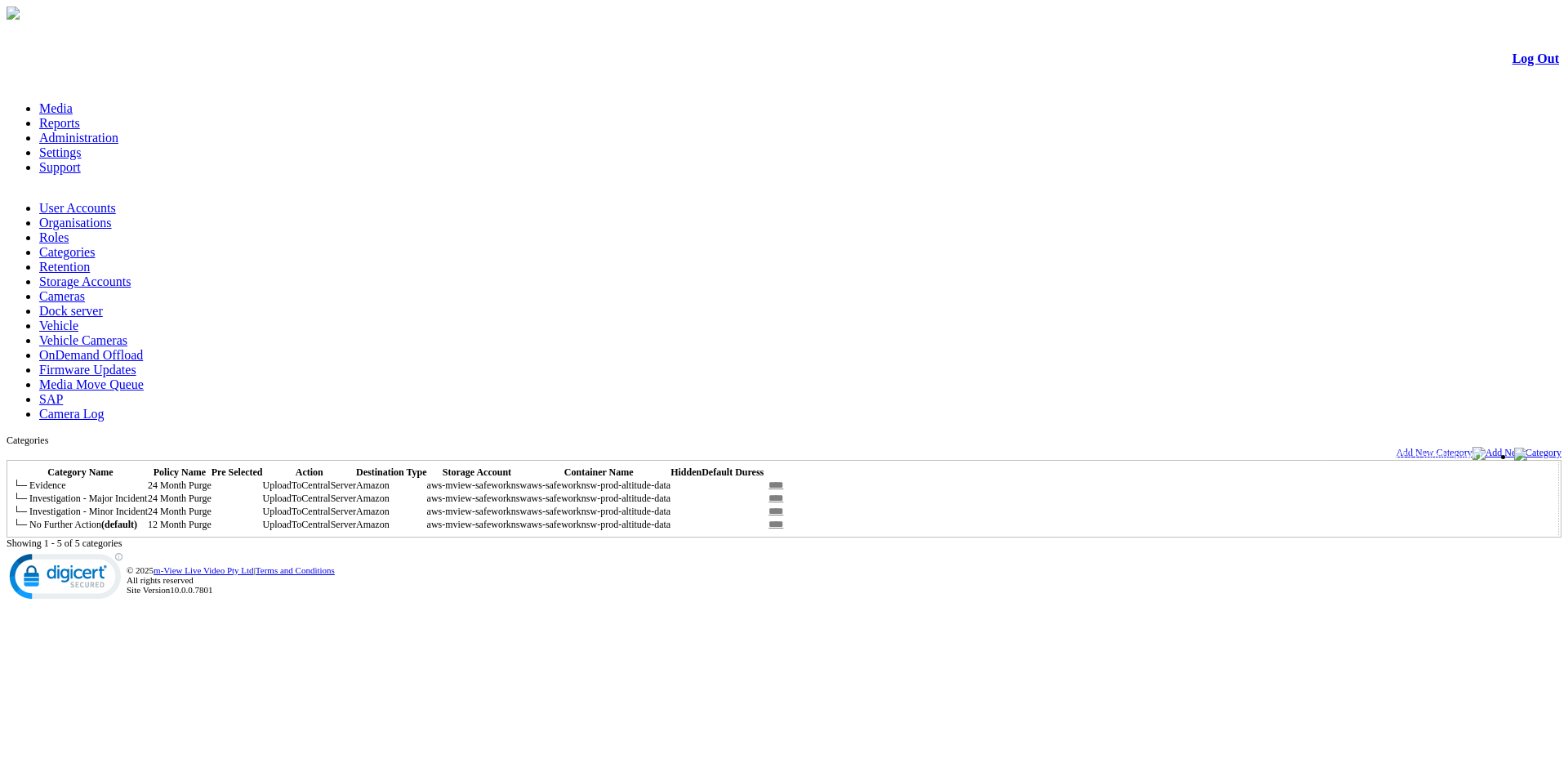
click at [90, 259] on link "Retention" at bounding box center [65, 266] width 51 height 14
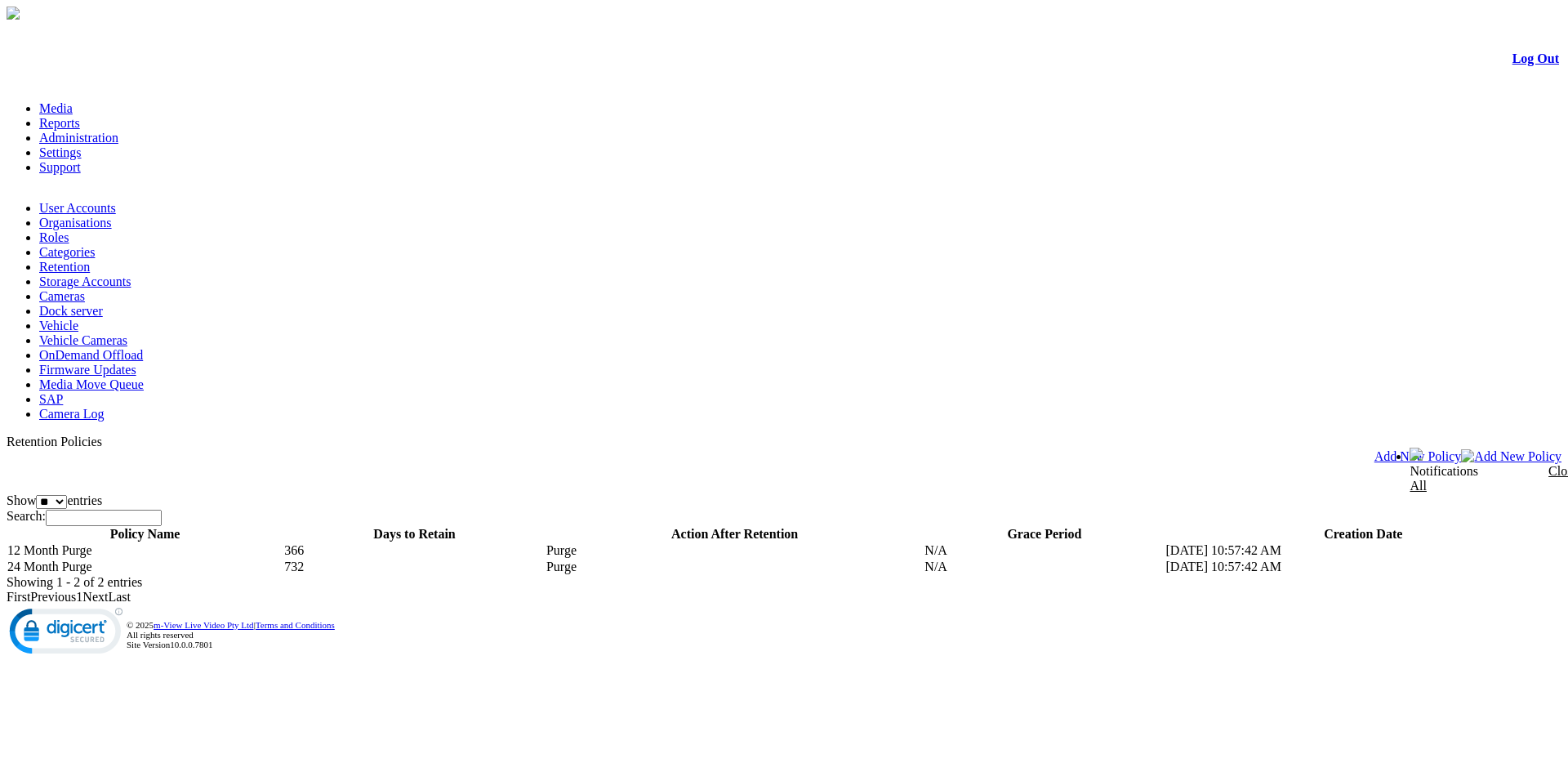
click at [519, 559] on td "732" at bounding box center [415, 567] width 262 height 17
click at [150, 559] on td "24 Month Purge" at bounding box center [144, 567] width 277 height 17
click at [90, 259] on link "Retention" at bounding box center [65, 266] width 51 height 14
click at [95, 245] on link "Categories" at bounding box center [67, 252] width 56 height 14
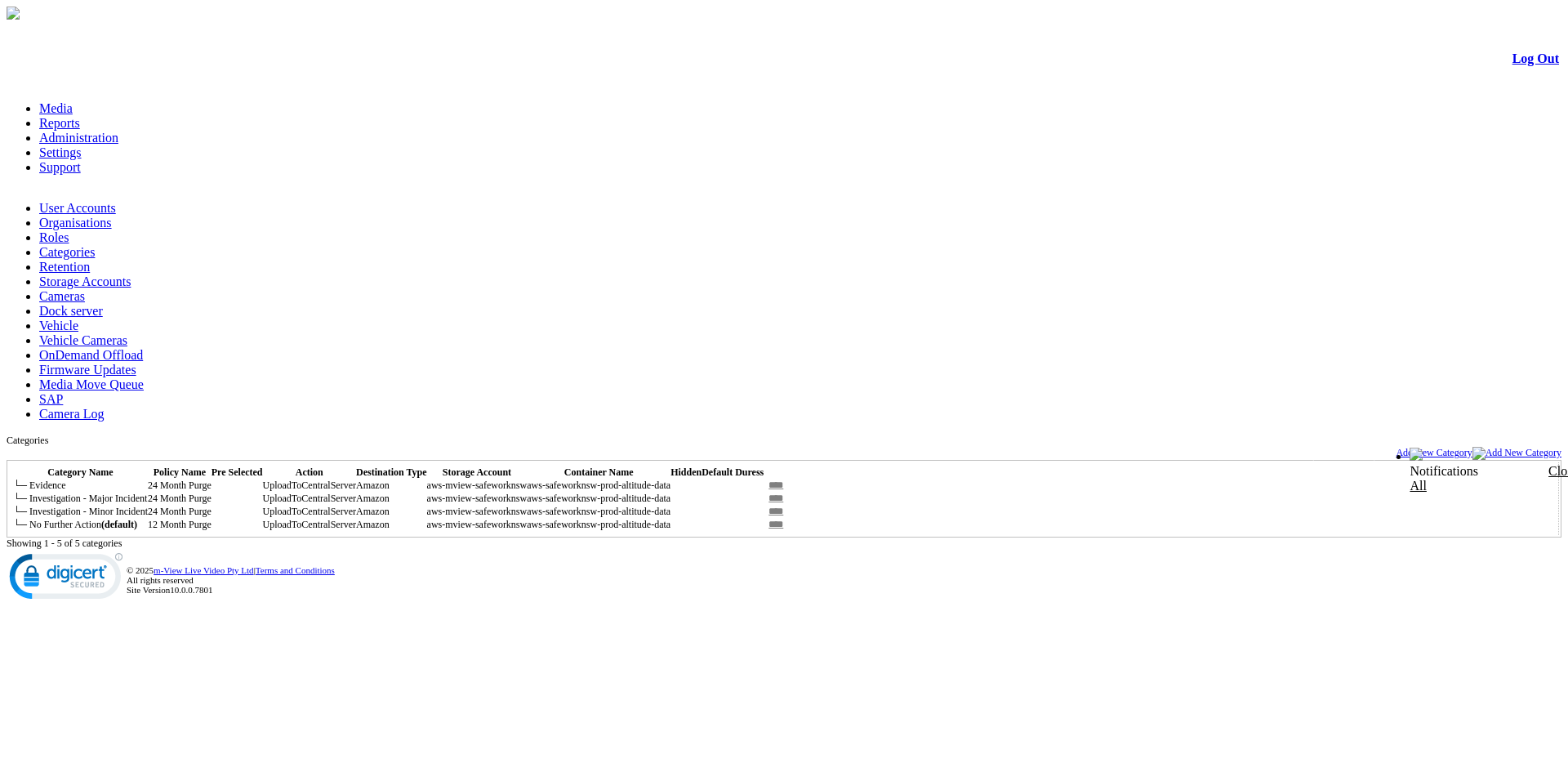
click at [788, 479] on input "****" at bounding box center [776, 486] width 24 height 12
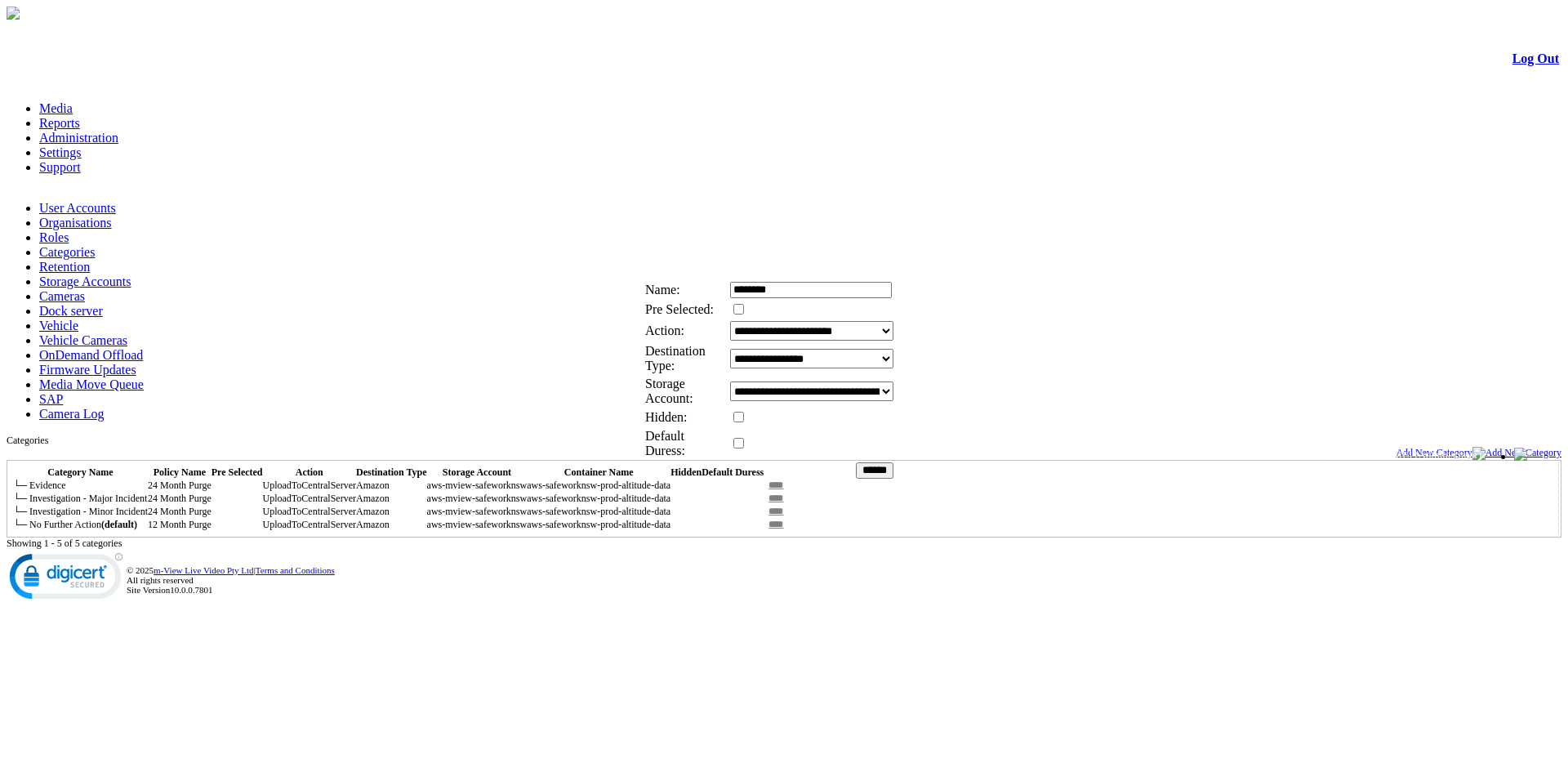
click at [706, 277] on link at bounding box center [706, 271] width 0 height 14
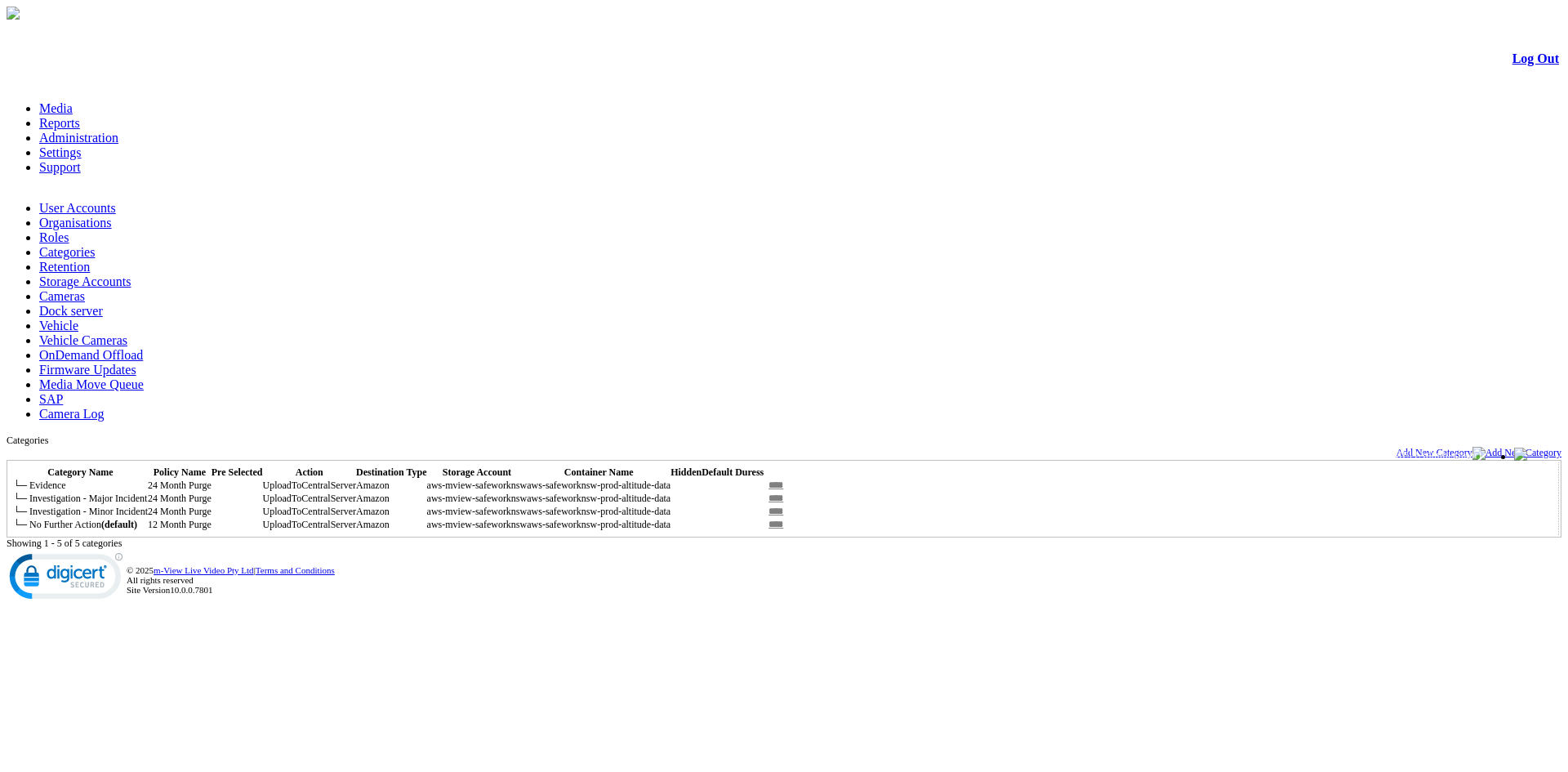
drag, startPoint x: 58, startPoint y: 265, endPoint x: 225, endPoint y: 262, distance: 167.0
click at [148, 518] on td "└─ No Further Action (default)" at bounding box center [80, 524] width 134 height 13
drag, startPoint x: 296, startPoint y: 268, endPoint x: 385, endPoint y: 259, distance: 89.5
click at [211, 518] on td "12 Month Purge" at bounding box center [179, 524] width 64 height 13
click at [72, 101] on link "Media" at bounding box center [56, 108] width 33 height 14
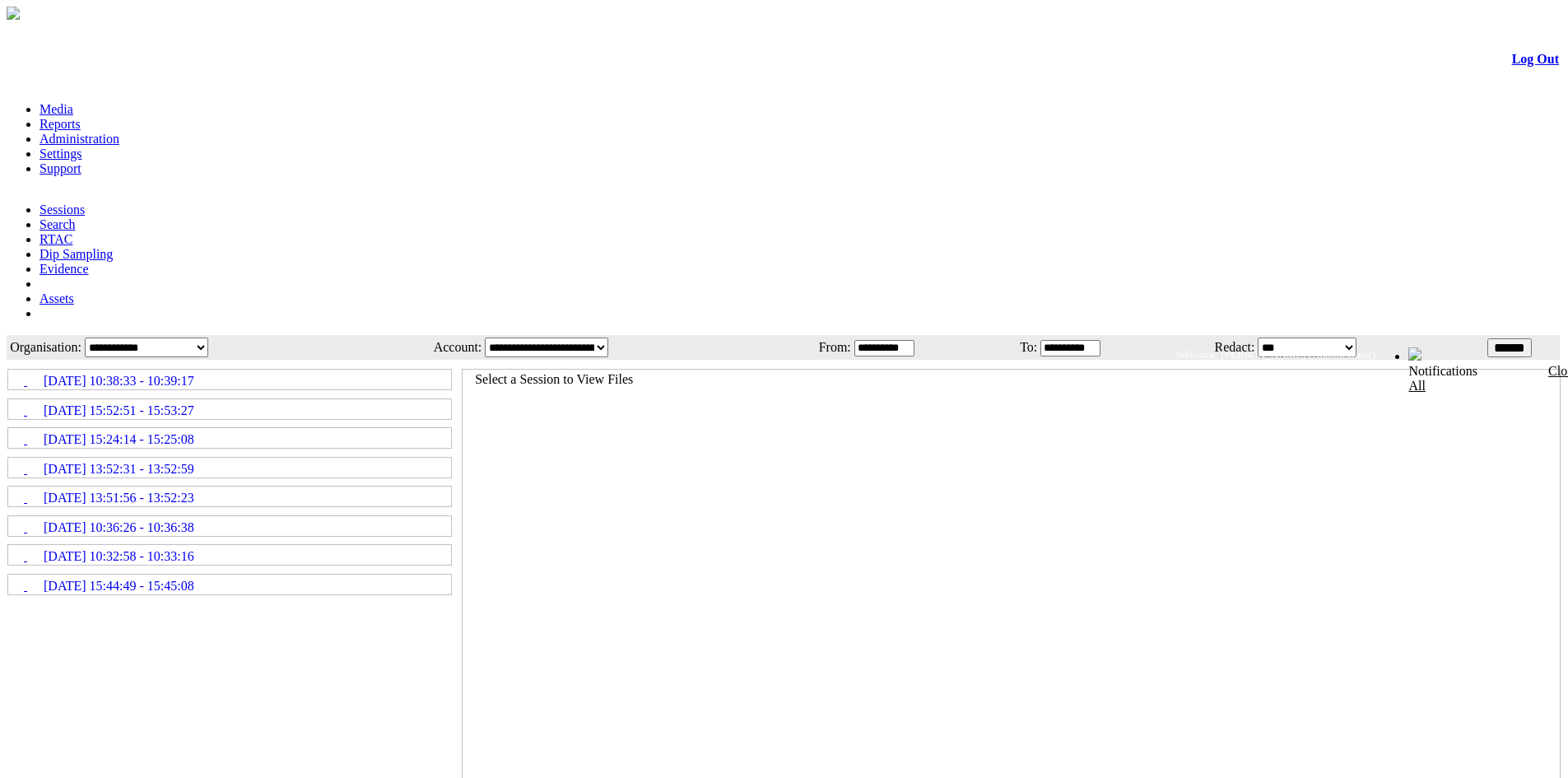
click at [194, 462] on span "[DATE] 13:52:31 - 13:52:59" at bounding box center [119, 469] width 150 height 15
click at [77, 459] on link "[DATE] 13:52:31 - 13:52:59" at bounding box center [229, 467] width 441 height 18
click at [194, 462] on span "[DATE] 13:52:31 - 13:52:59" at bounding box center [119, 469] width 150 height 15
click at [63, 457] on td "[DATE] 13:52:31 - 13:52:59" at bounding box center [230, 466] width 443 height 20
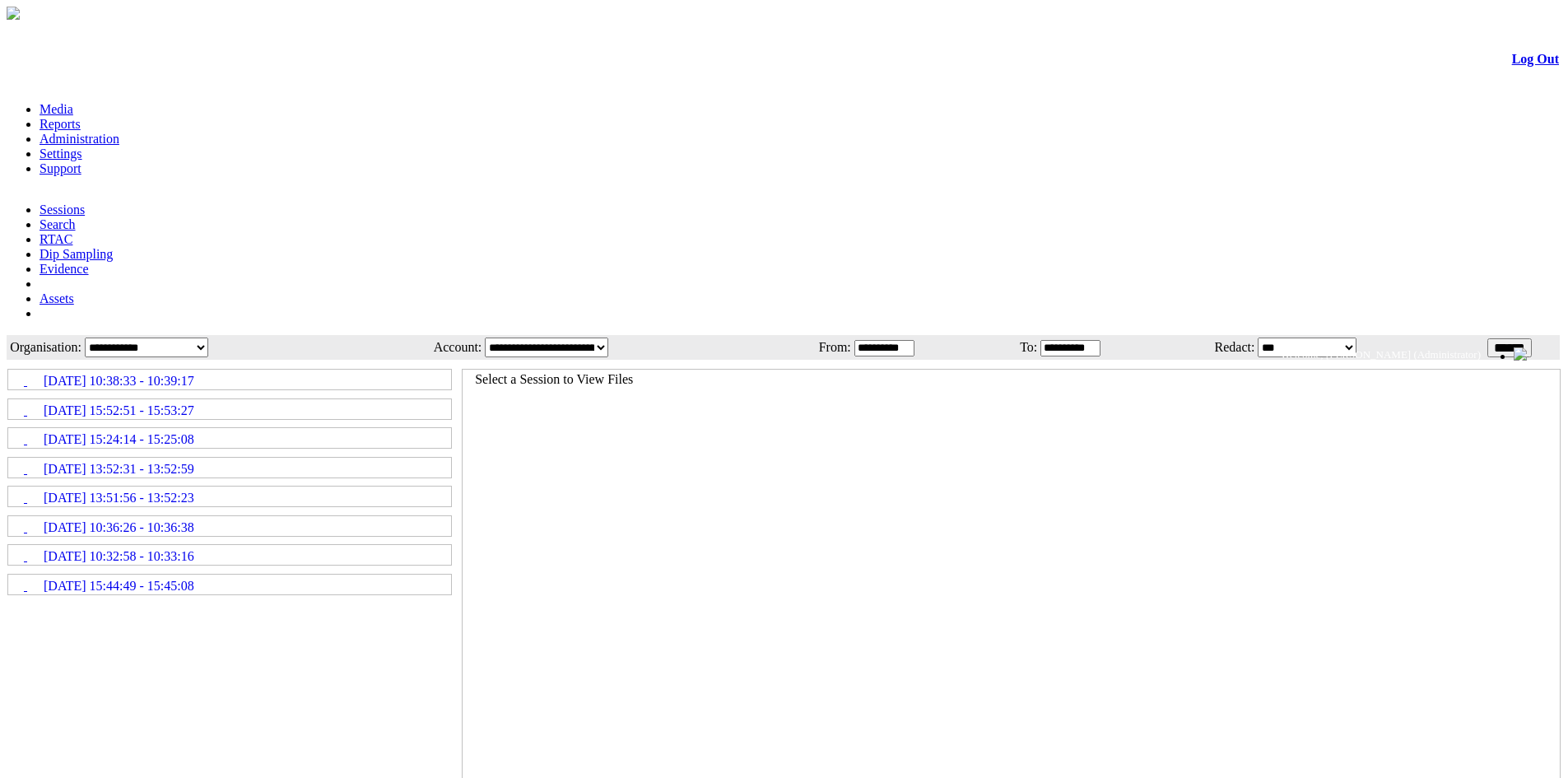
click at [9, 461] on icon at bounding box center [9, 461] width 0 height 0
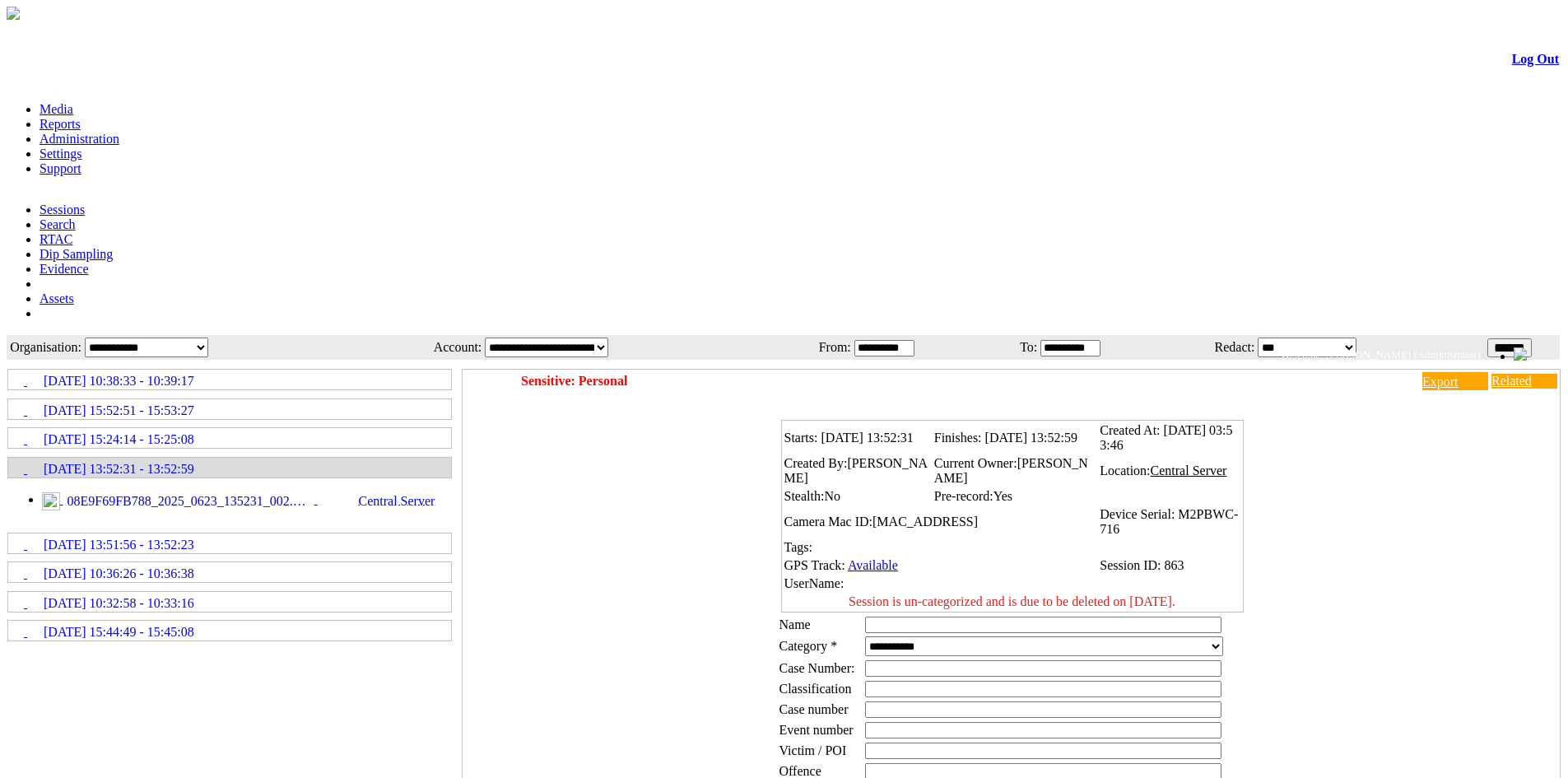
drag, startPoint x: 861, startPoint y: 415, endPoint x: 1200, endPoint y: 417, distance: 339.0
click at [1200, 593] on td "Session is un-categorized and is due to be deleted on [DATE]." at bounding box center [1013, 601] width 458 height 17
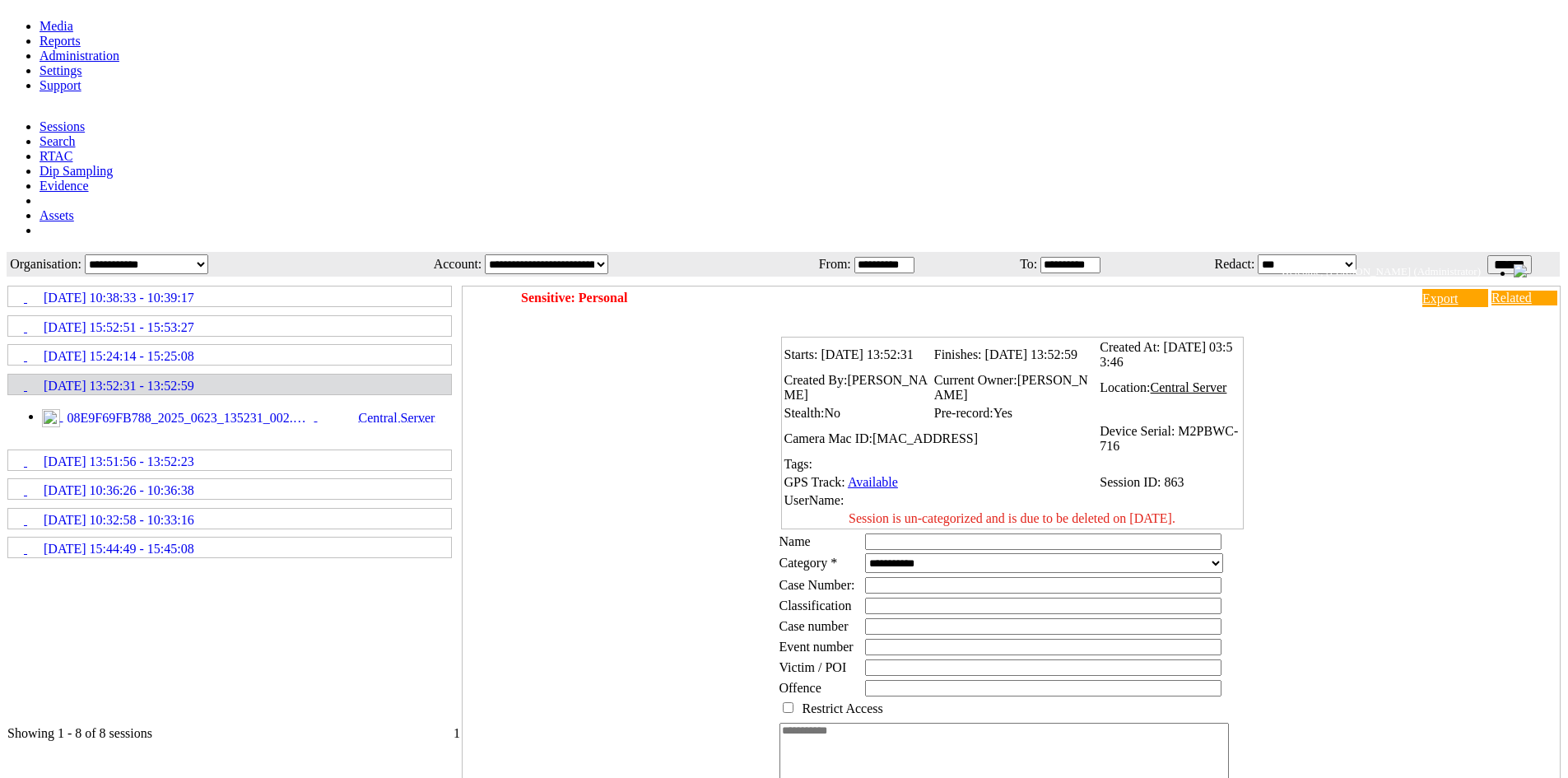
scroll to position [83, 0]
click at [1191, 511] on td "Session is un-categorized and is due to be deleted on [DATE]." at bounding box center [1013, 519] width 458 height 17
click at [901, 534] on input "text" at bounding box center [1043, 542] width 356 height 17
click at [1318, 565] on div "Starts: 23/06/2025 13:52:31 Finishes: 23/06/2025 13:52:59 Created At: 23/06/202…" at bounding box center [1015, 585] width 1089 height 518
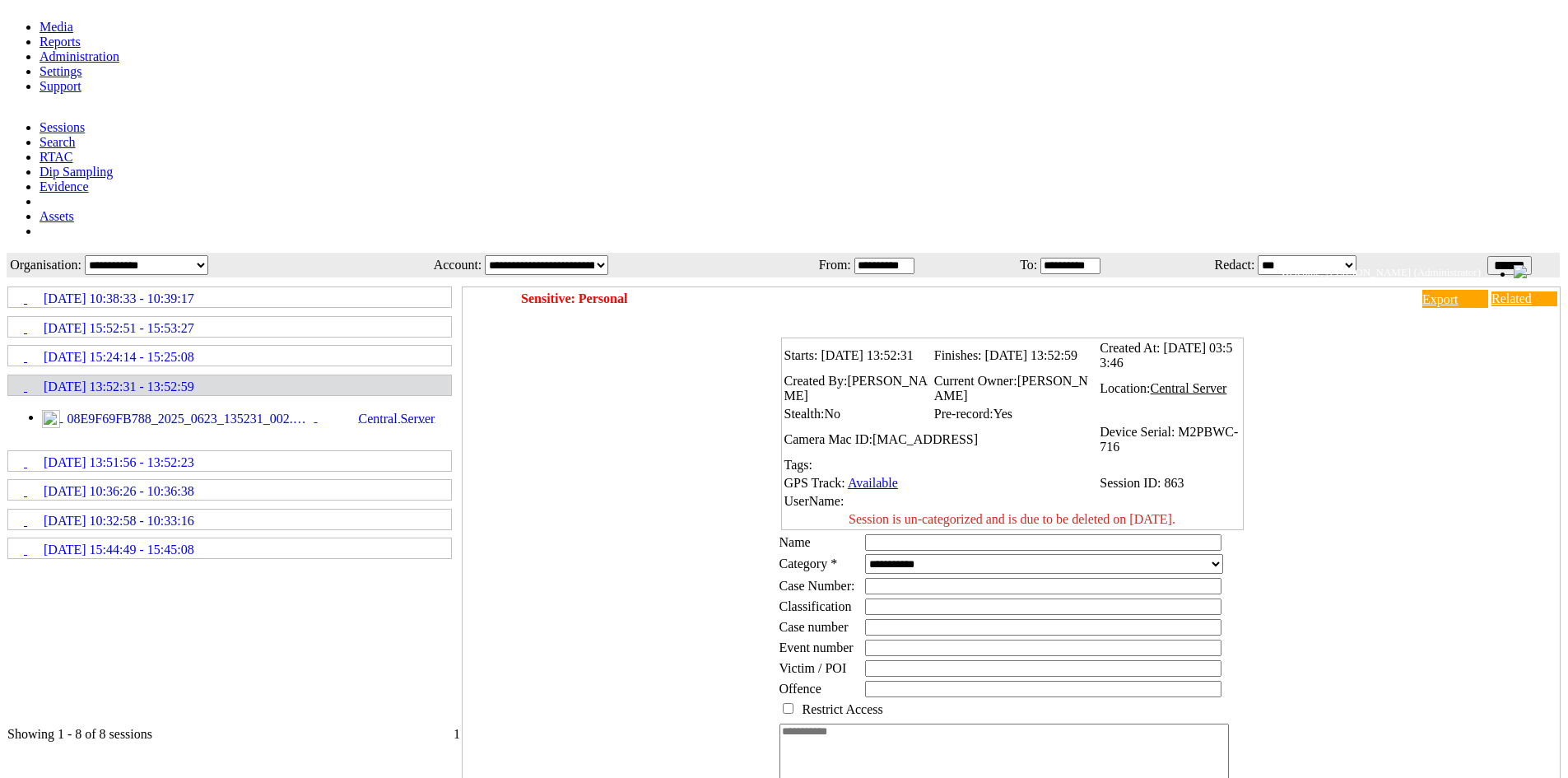
click at [923, 534] on input "text" at bounding box center [1043, 542] width 356 height 17
click at [959, 534] on input "**********" at bounding box center [1043, 542] width 356 height 17
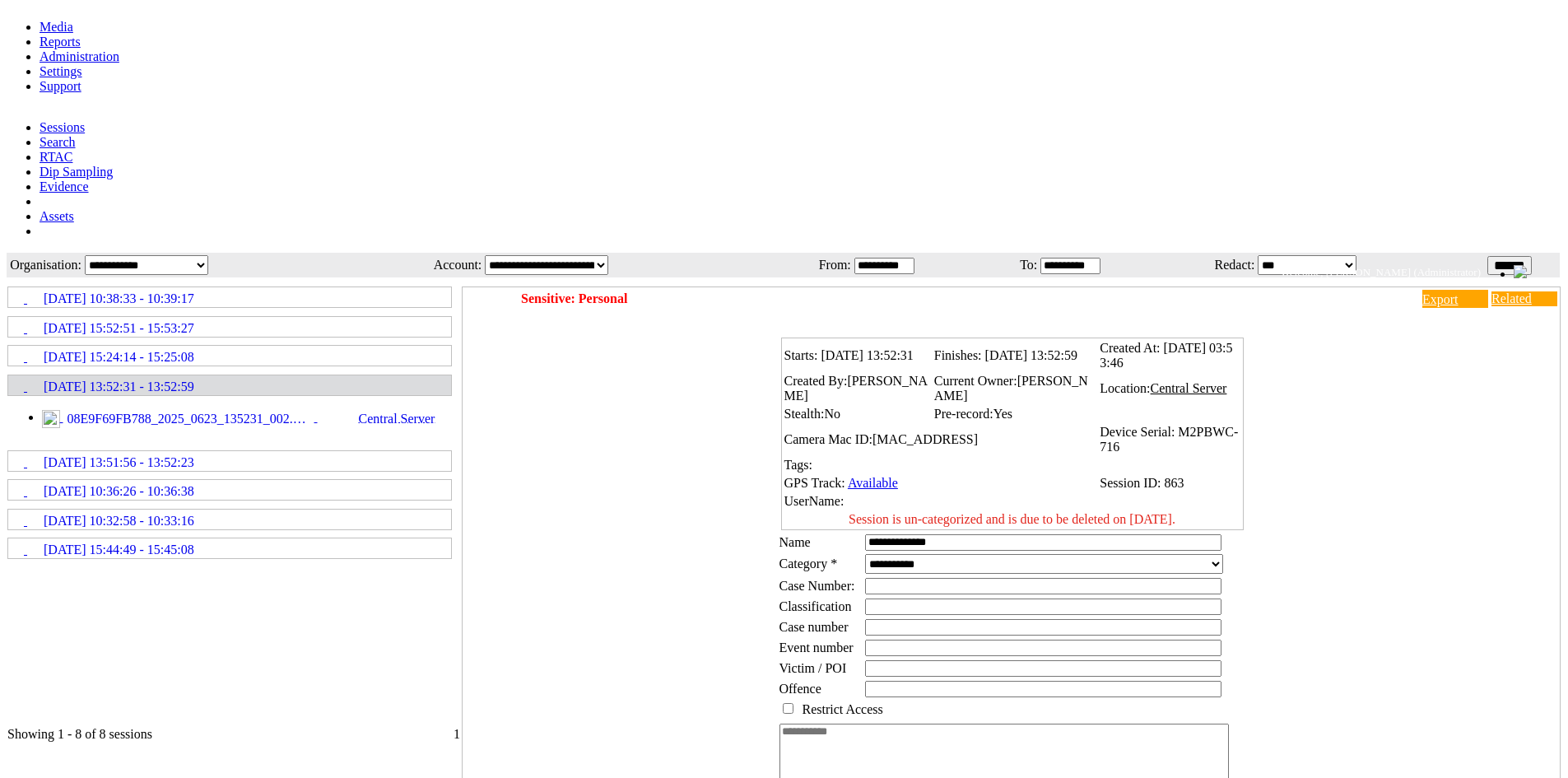
click at [981, 534] on input "**********" at bounding box center [1043, 542] width 356 height 17
type input "*"
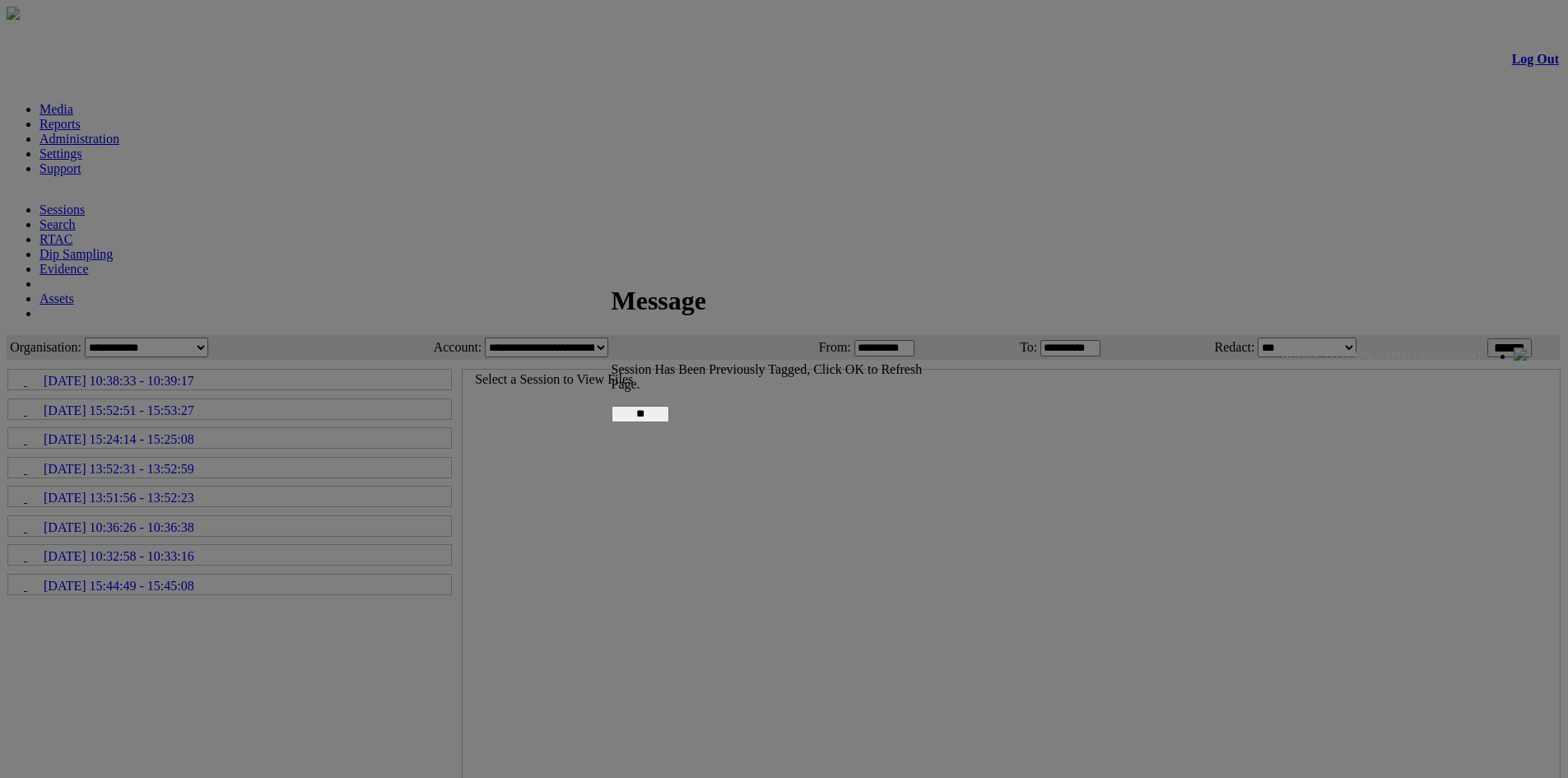
click at [670, 406] on input "**" at bounding box center [640, 414] width 57 height 17
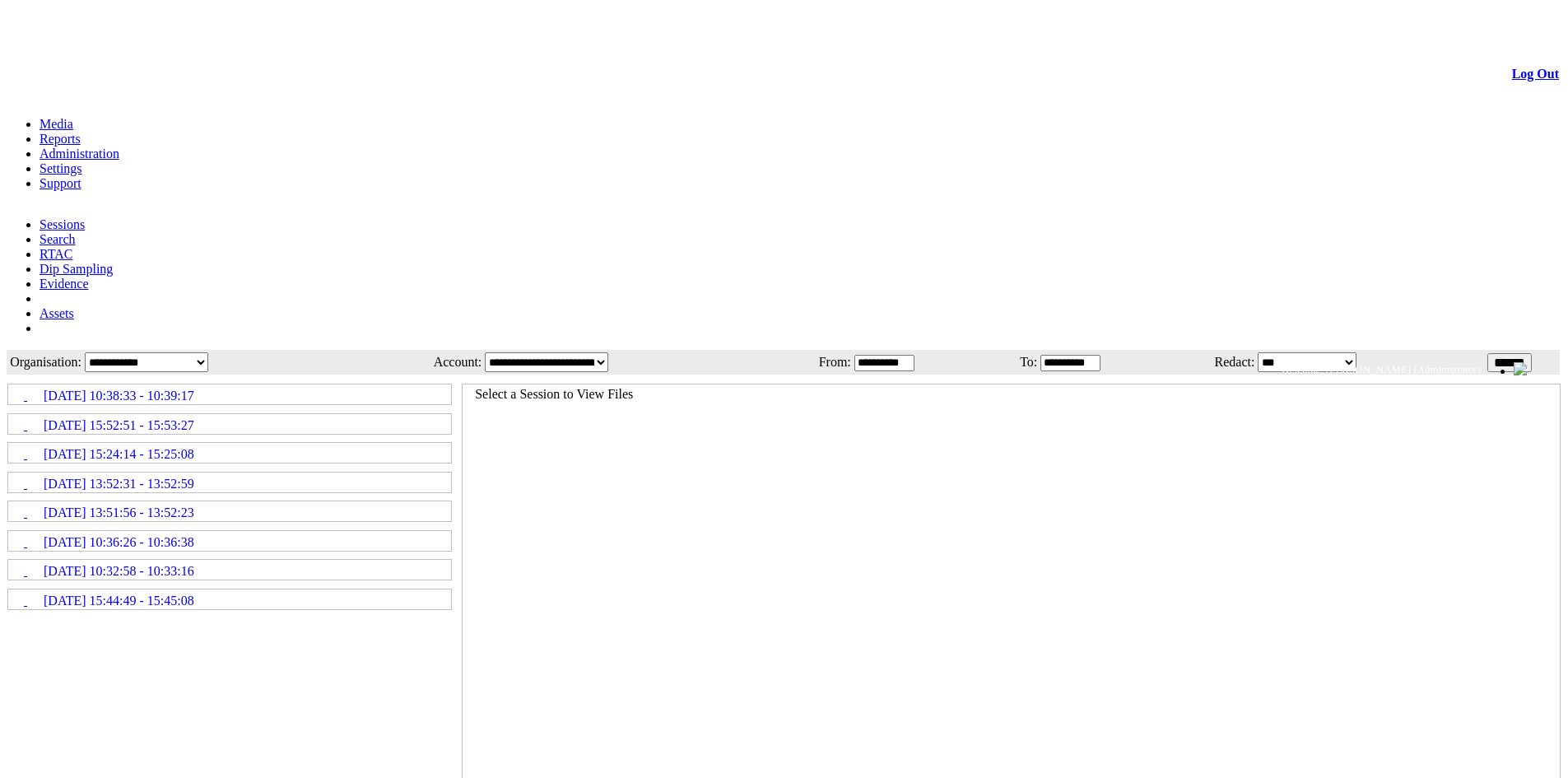
click at [258, 473] on link "[DATE] 13:52:31 - 13:52:59" at bounding box center [229, 482] width 441 height 18
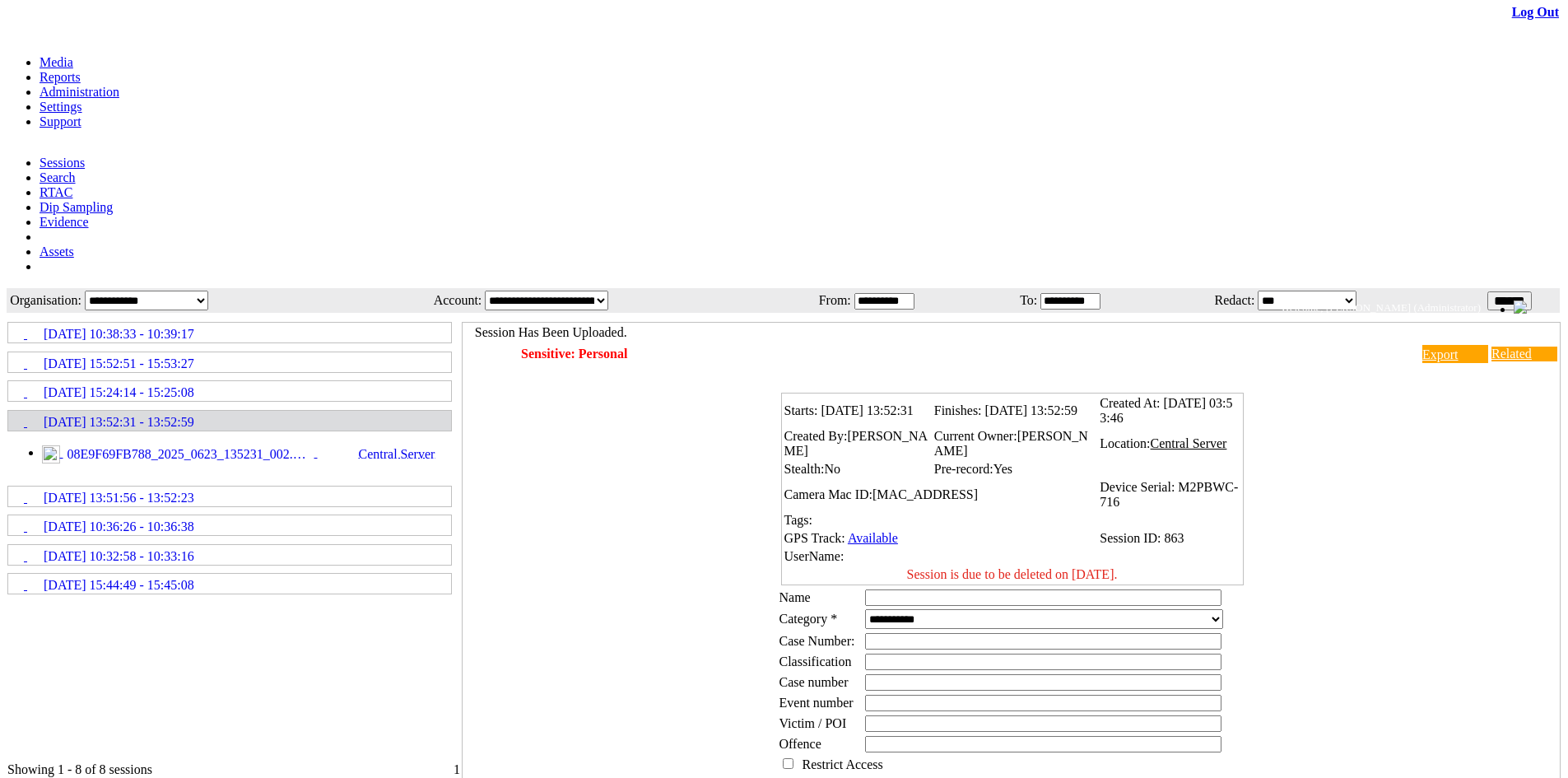
scroll to position [91, 0]
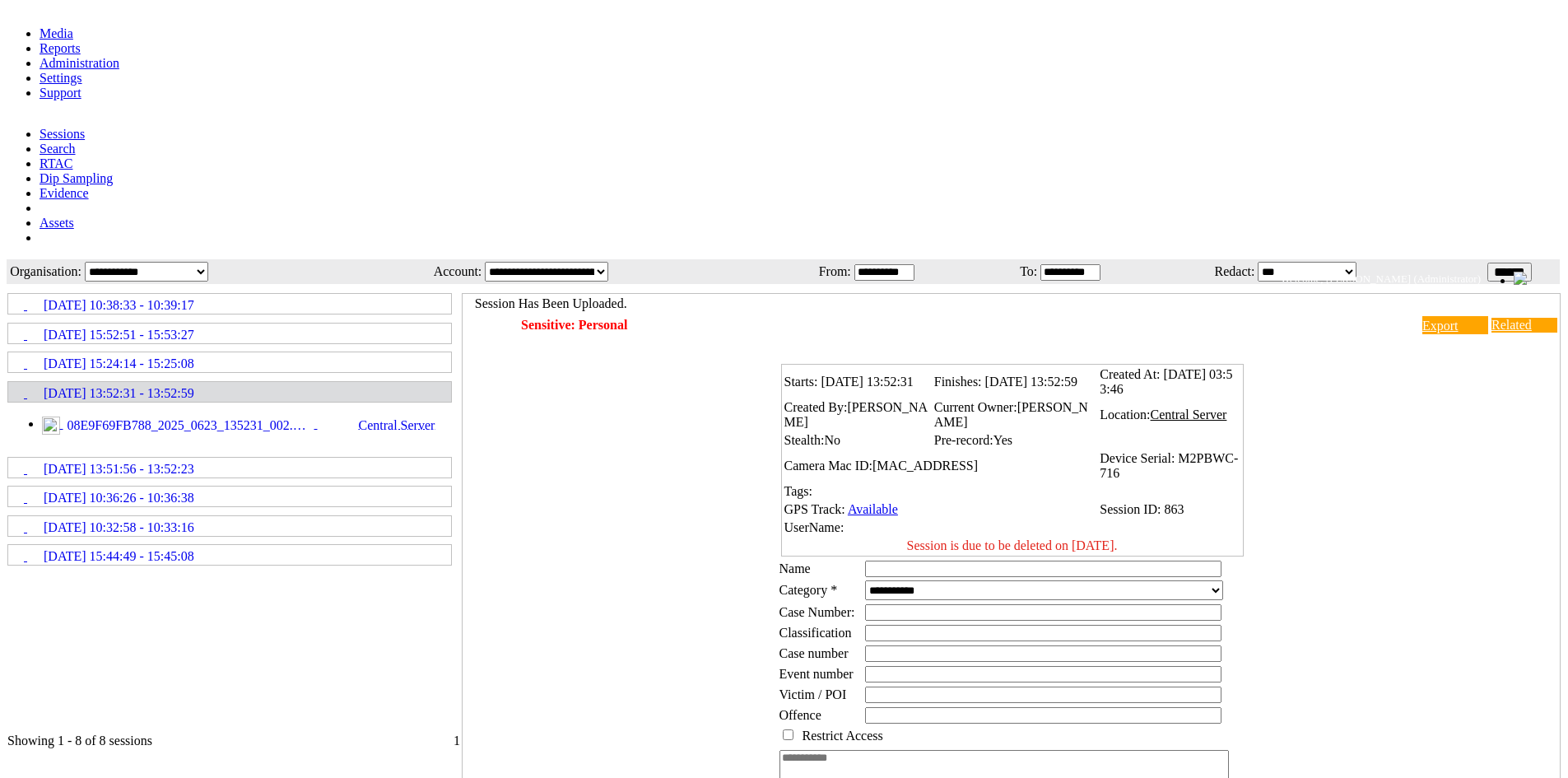
click at [200, 416] on li "08E9F69FB788_2025_0623_135231_002.MP4 Central Server" at bounding box center [246, 425] width 409 height 18
click at [940, 561] on input "text" at bounding box center [1043, 569] width 356 height 17
type input "**********"
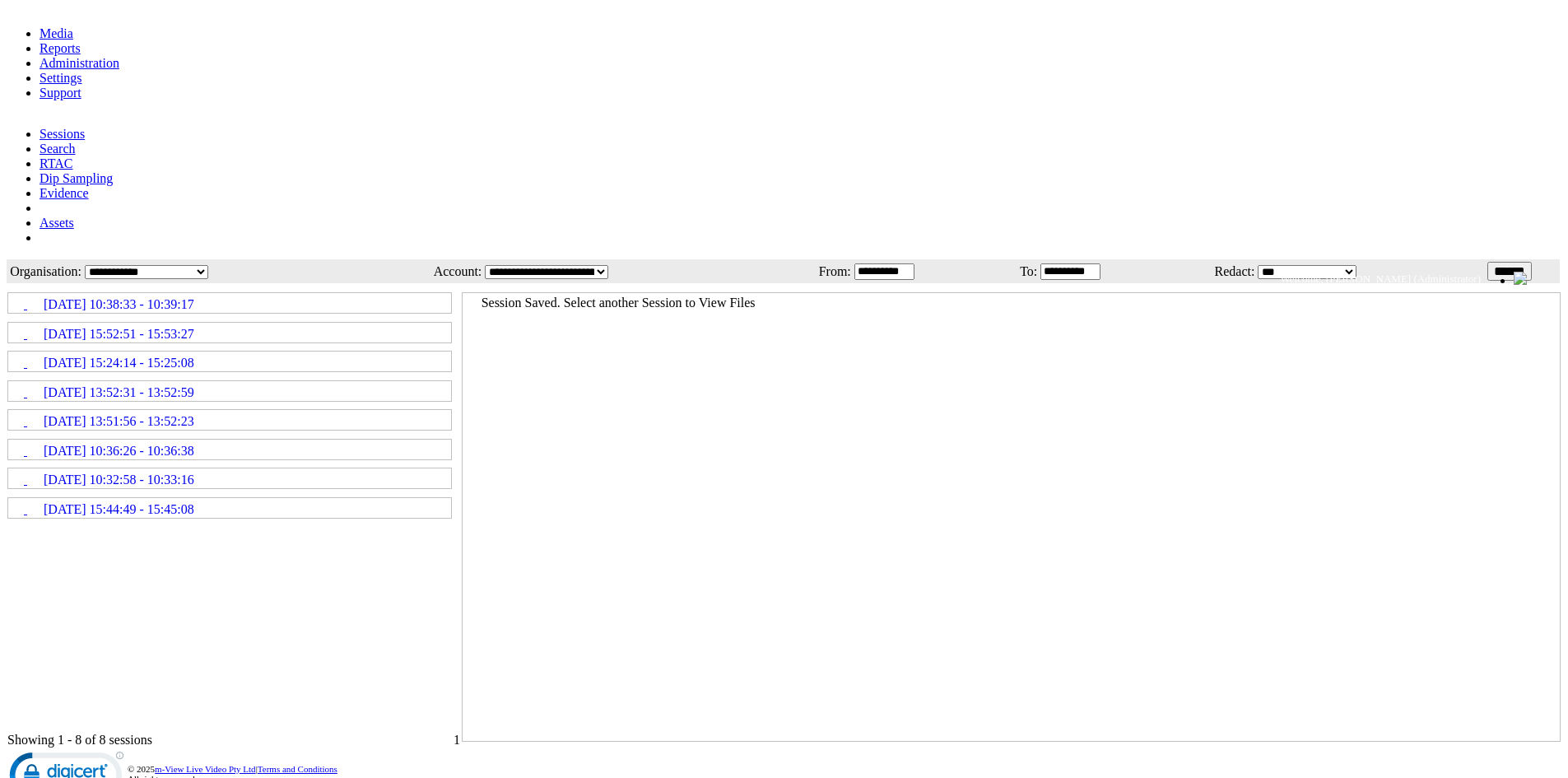
scroll to position [0, 0]
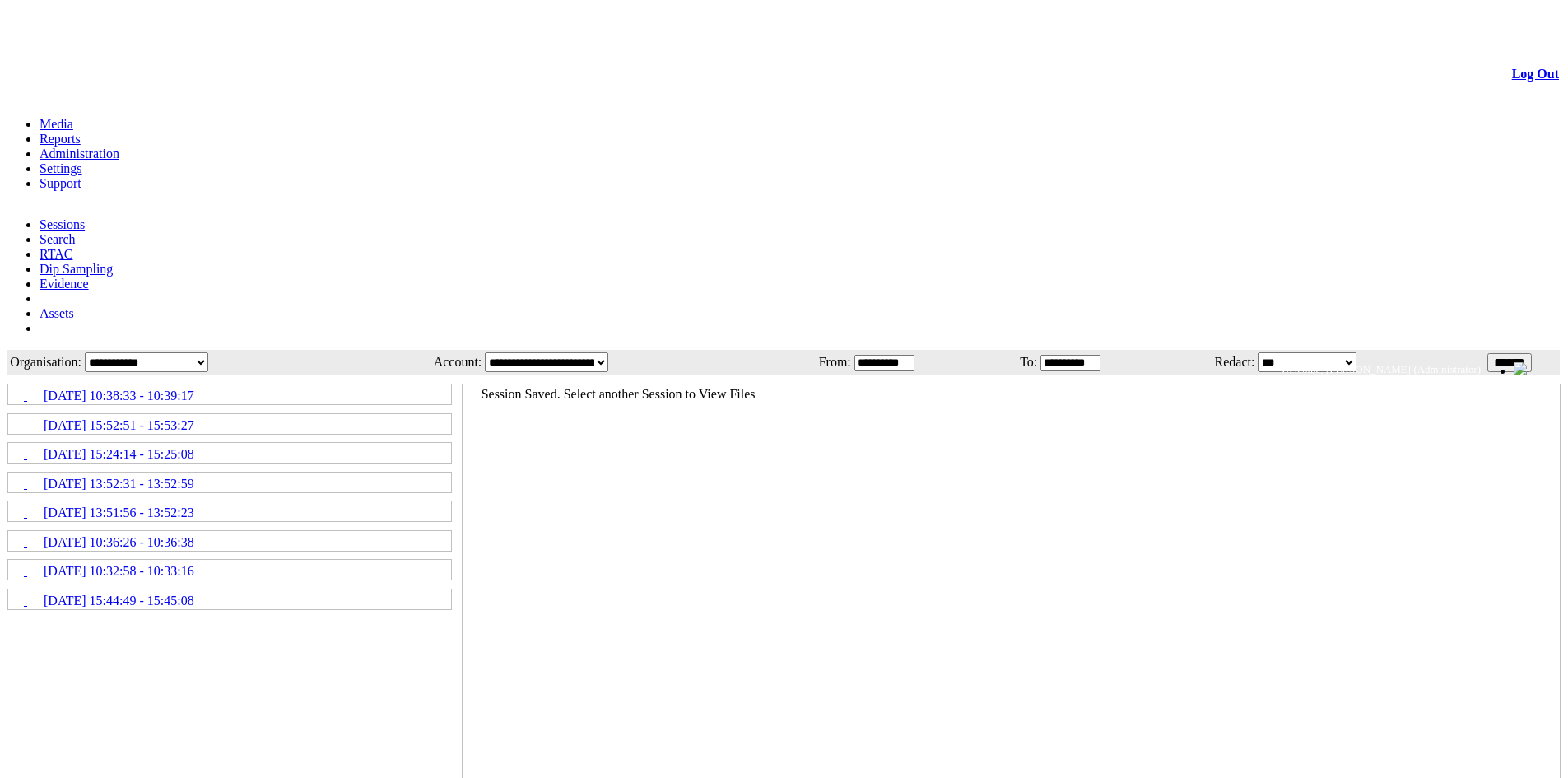
click at [171, 477] on span "[DATE] 13:52:31 - 13:52:59" at bounding box center [119, 484] width 150 height 15
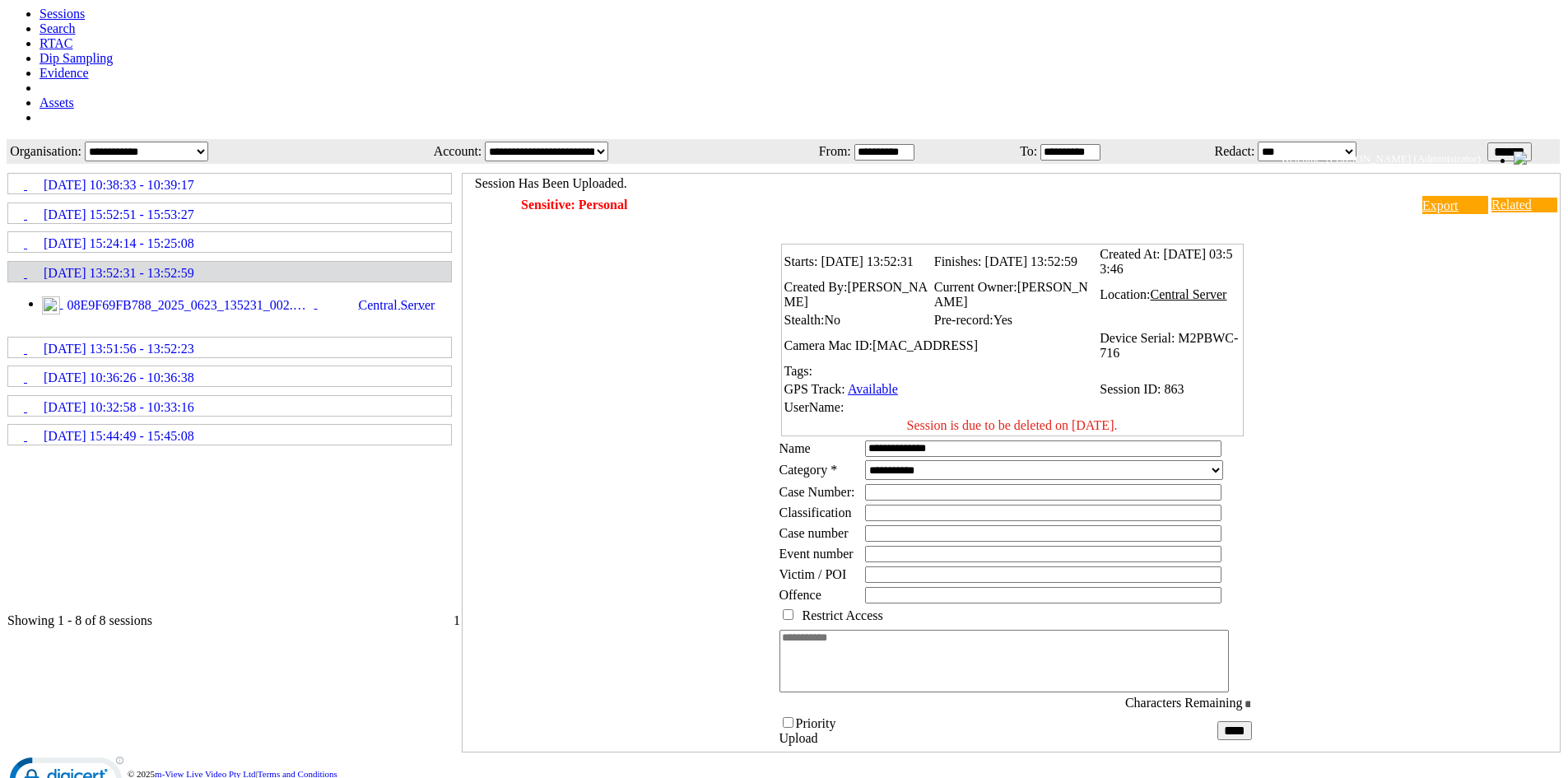
scroll to position [224, 0]
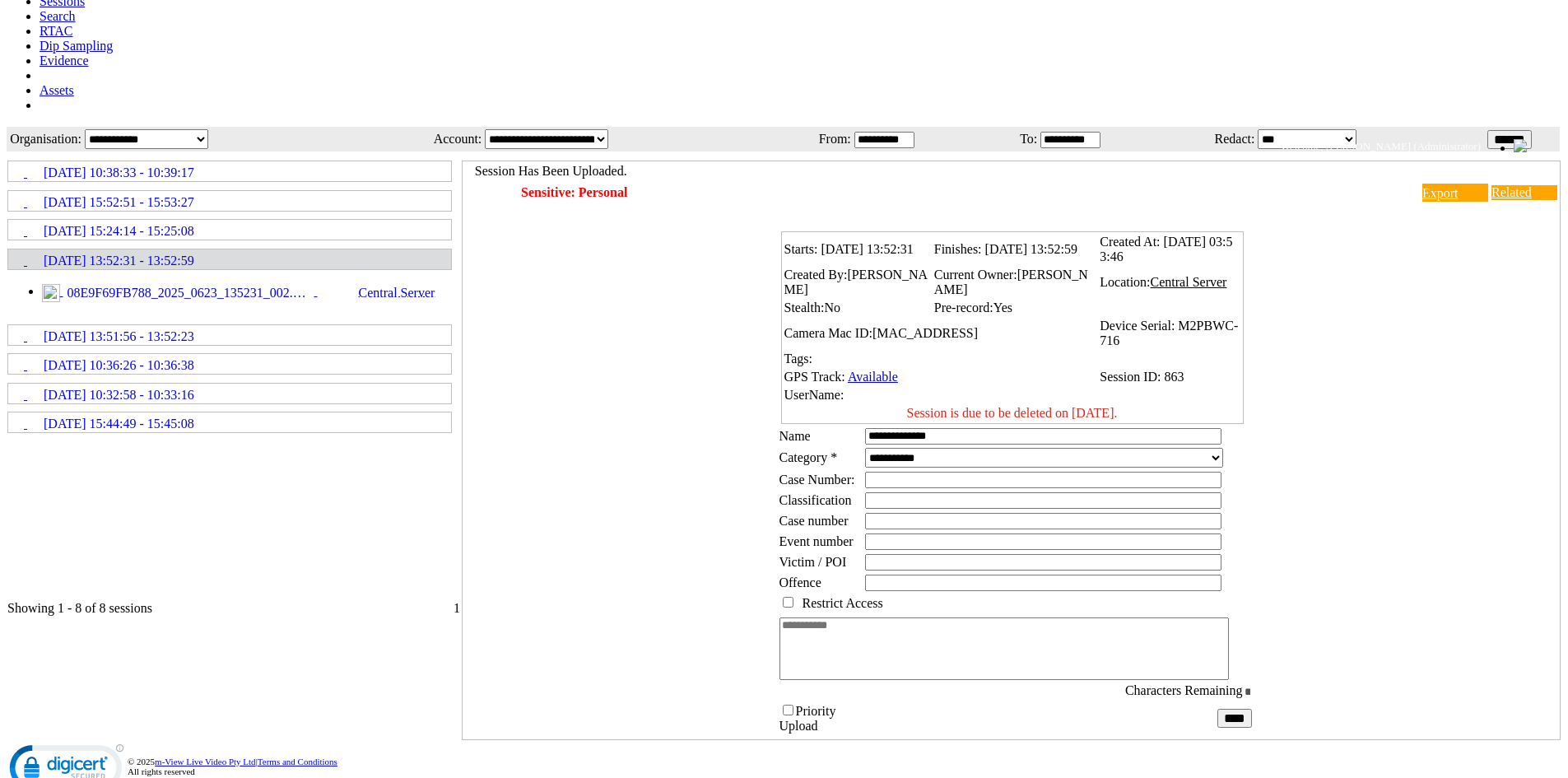
click at [940, 448] on select "**********" at bounding box center [1044, 458] width 358 height 19
click at [1337, 312] on div "Starts: 23/06/2025 13:52:31 Finishes: 23/06/2025 13:52:59 Created At: 23/06/202…" at bounding box center [1015, 480] width 1089 height 518
click at [963, 448] on select "**********" at bounding box center [1044, 458] width 358 height 19
click at [1355, 312] on div "Starts: 23/06/2025 13:52:31 Finishes: 23/06/2025 13:52:59 Created At: 23/06/202…" at bounding box center [1015, 480] width 1089 height 518
click at [266, 326] on link "[DATE] 13:51:56 - 13:52:23" at bounding box center [229, 334] width 441 height 18
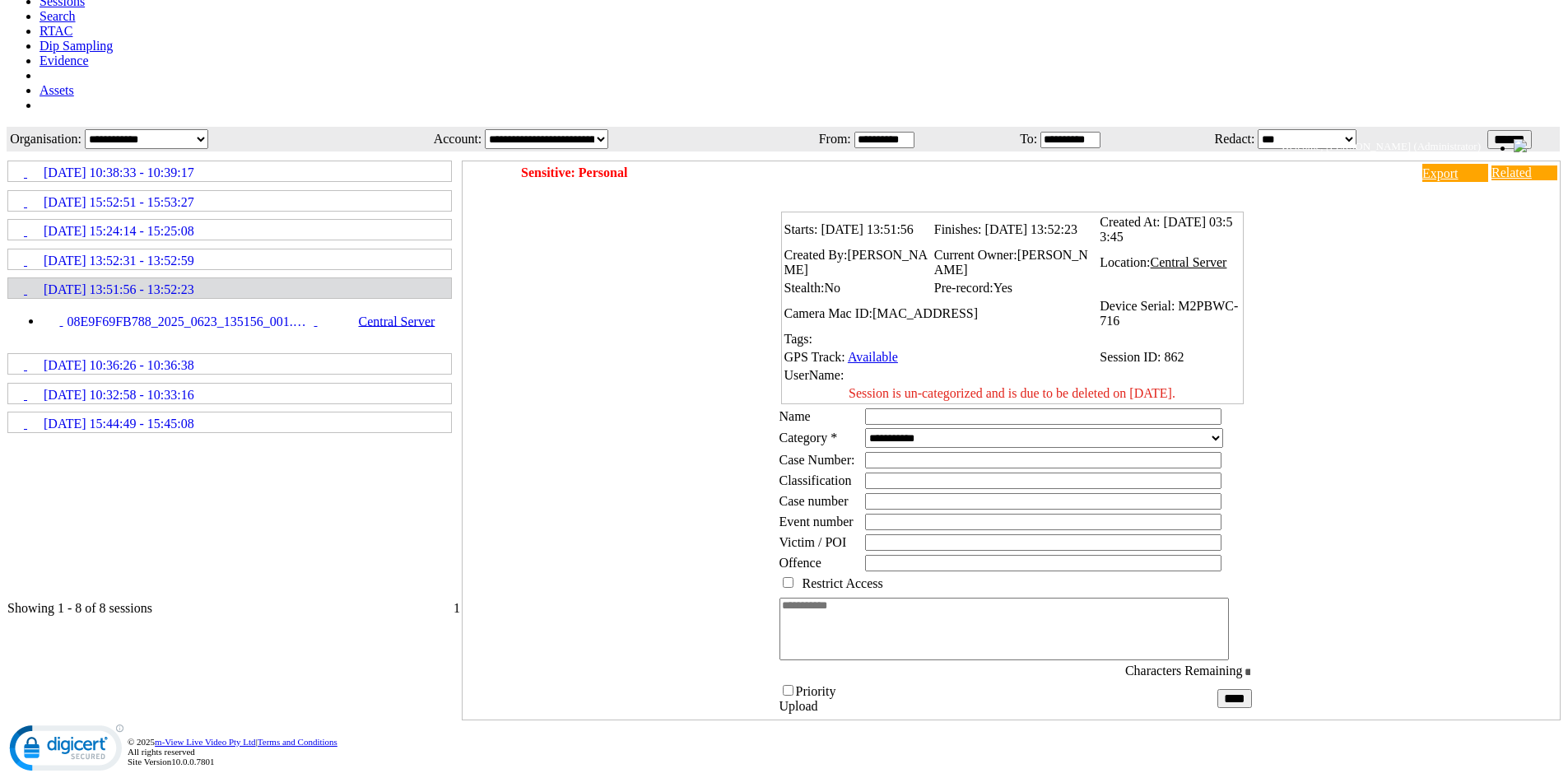
scroll to position [0, 0]
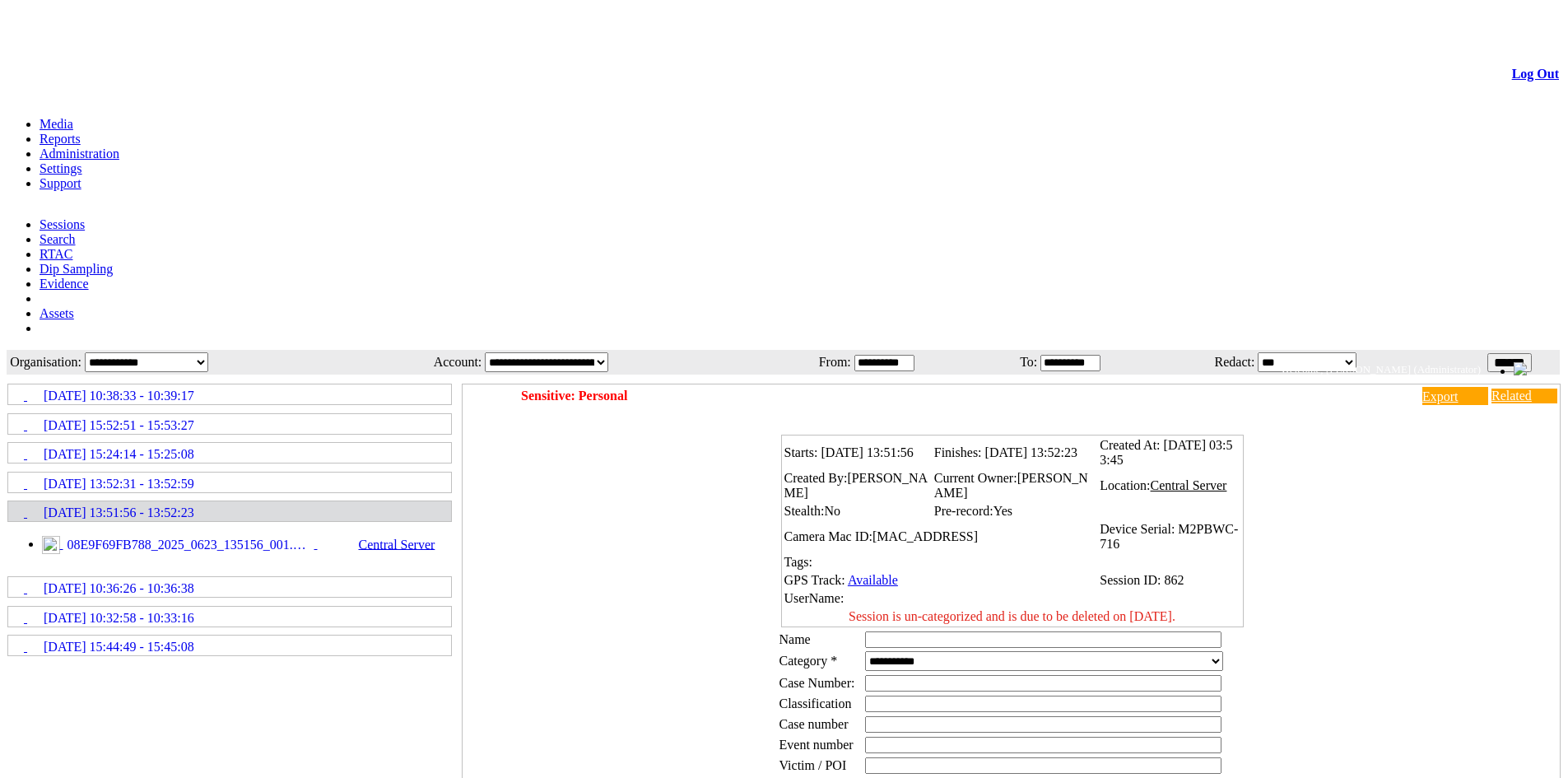
click at [907, 651] on select "**********" at bounding box center [1044, 661] width 358 height 19
drag, startPoint x: 861, startPoint y: 414, endPoint x: 1183, endPoint y: 408, distance: 322.1
click at [1183, 608] on td "Session is un-categorized and is due to be deleted on [DATE]." at bounding box center [1013, 616] width 458 height 17
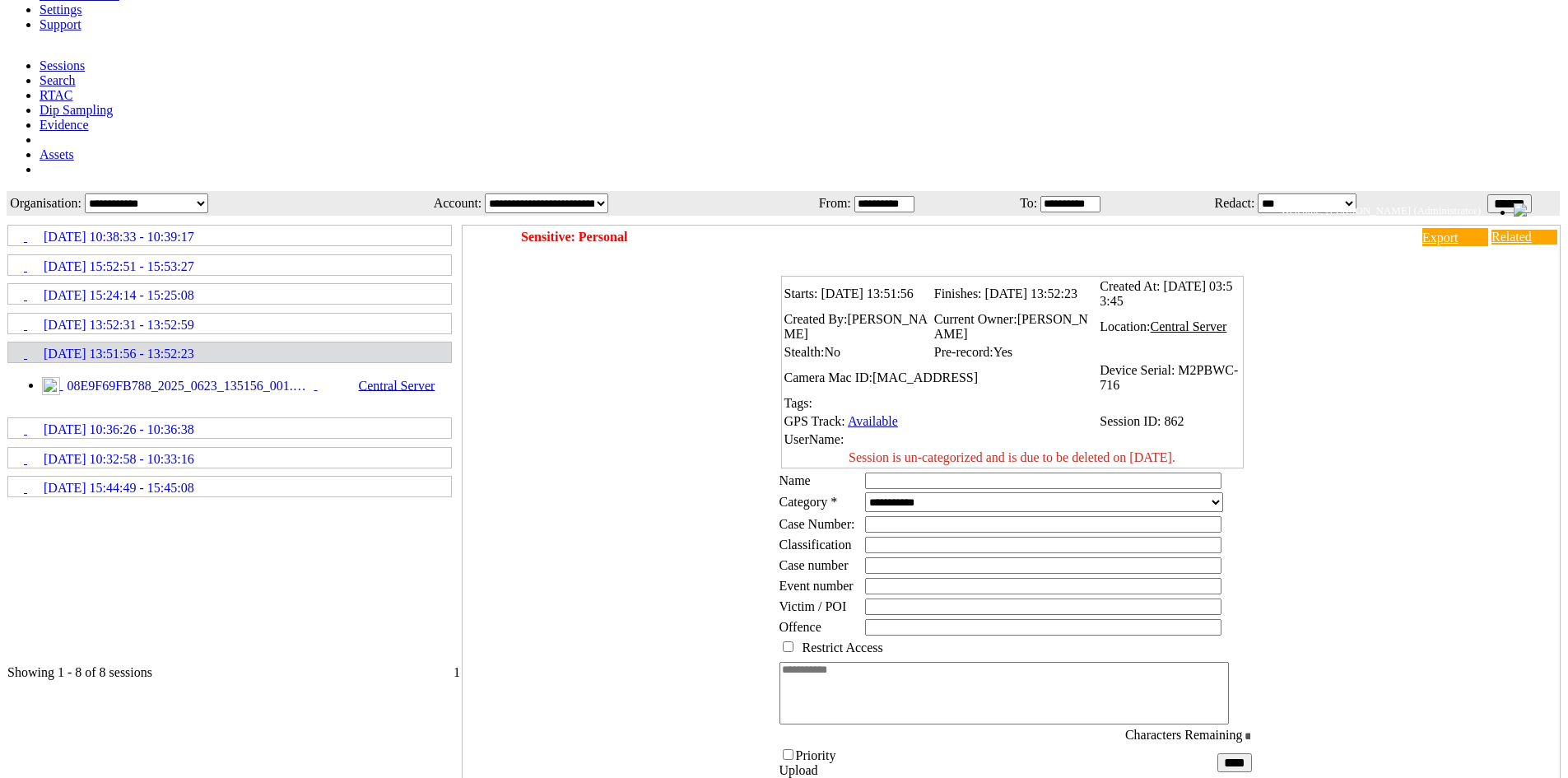
scroll to position [165, 0]
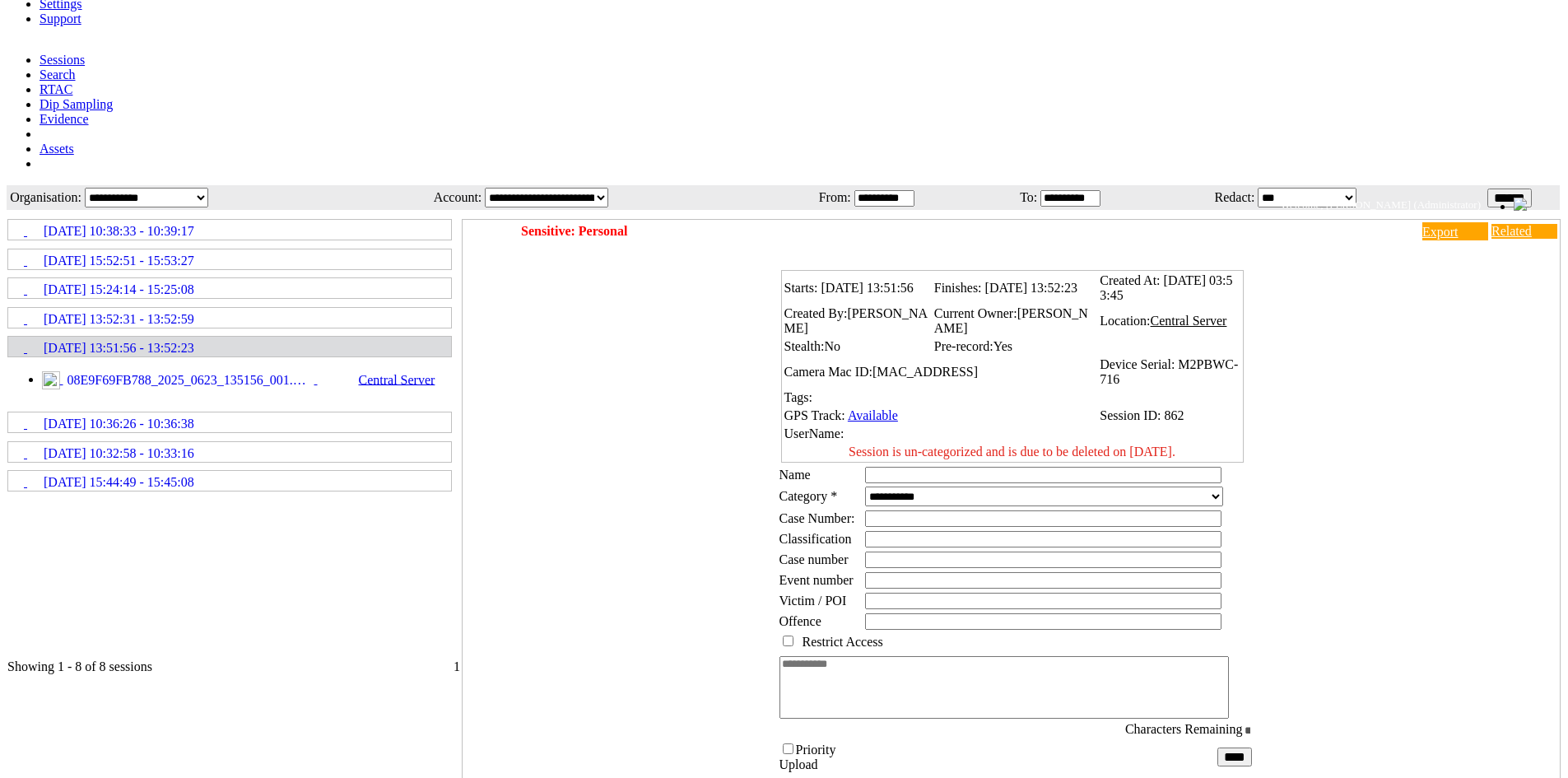
click at [947, 487] on select "**********" at bounding box center [1044, 496] width 358 height 19
click at [928, 487] on select "**********" at bounding box center [1044, 496] width 358 height 19
click at [1336, 360] on div "Starts: 23/06/2025 13:51:56 Finishes: 23/06/2025 13:52:23 Created At: 23/06/202…" at bounding box center [1015, 518] width 1089 height 518
drag, startPoint x: 1199, startPoint y: 250, endPoint x: 860, endPoint y: 258, distance: 339.1
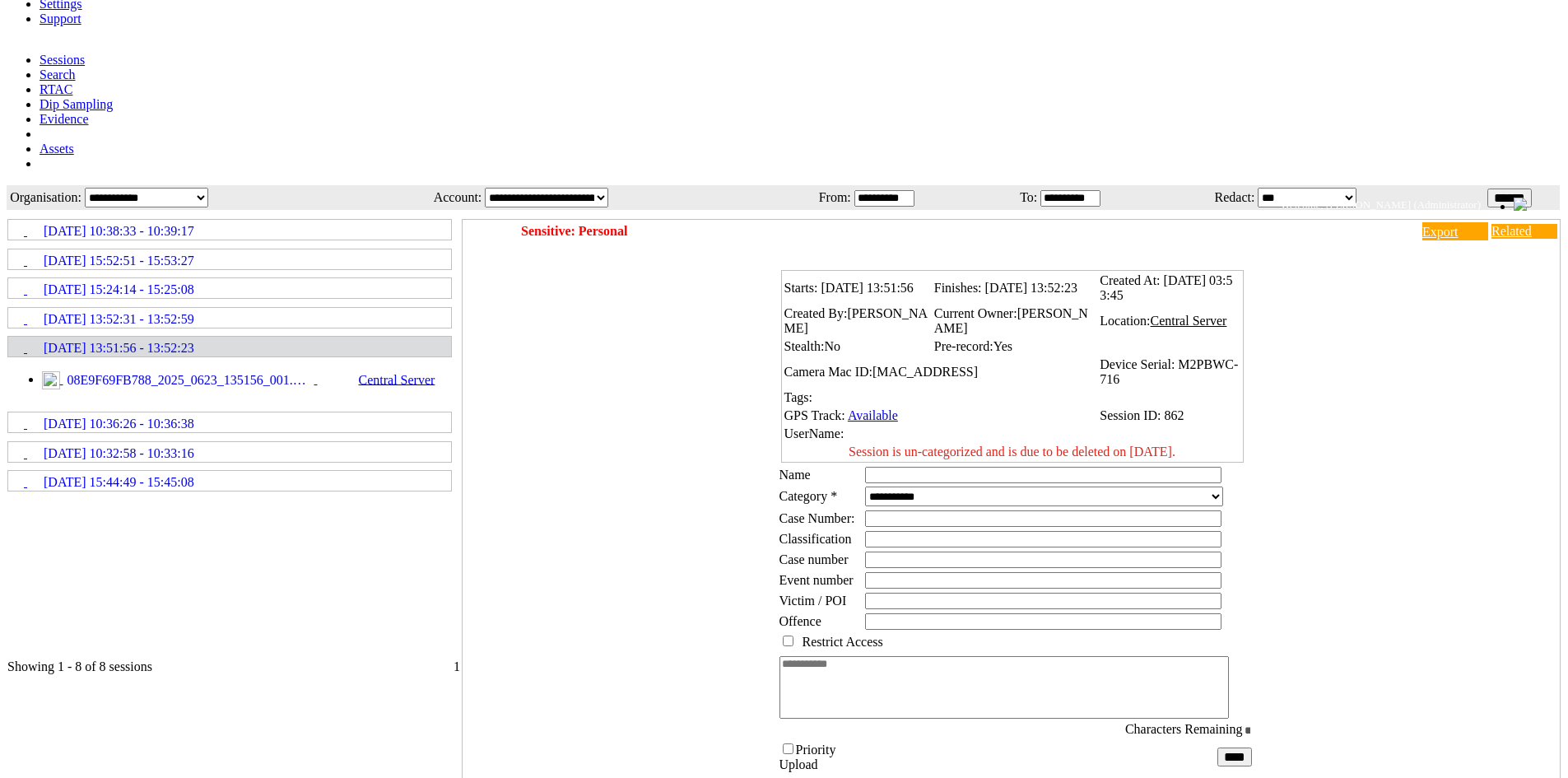
click at [860, 444] on td "Session is un-categorized and is due to be deleted on [DATE]." at bounding box center [1013, 451] width 458 height 17
click at [1347, 402] on div "Starts: 23/06/2025 13:51:56 Finishes: 23/06/2025 13:52:23 Created At: 23/06/202…" at bounding box center [1015, 518] width 1089 height 518
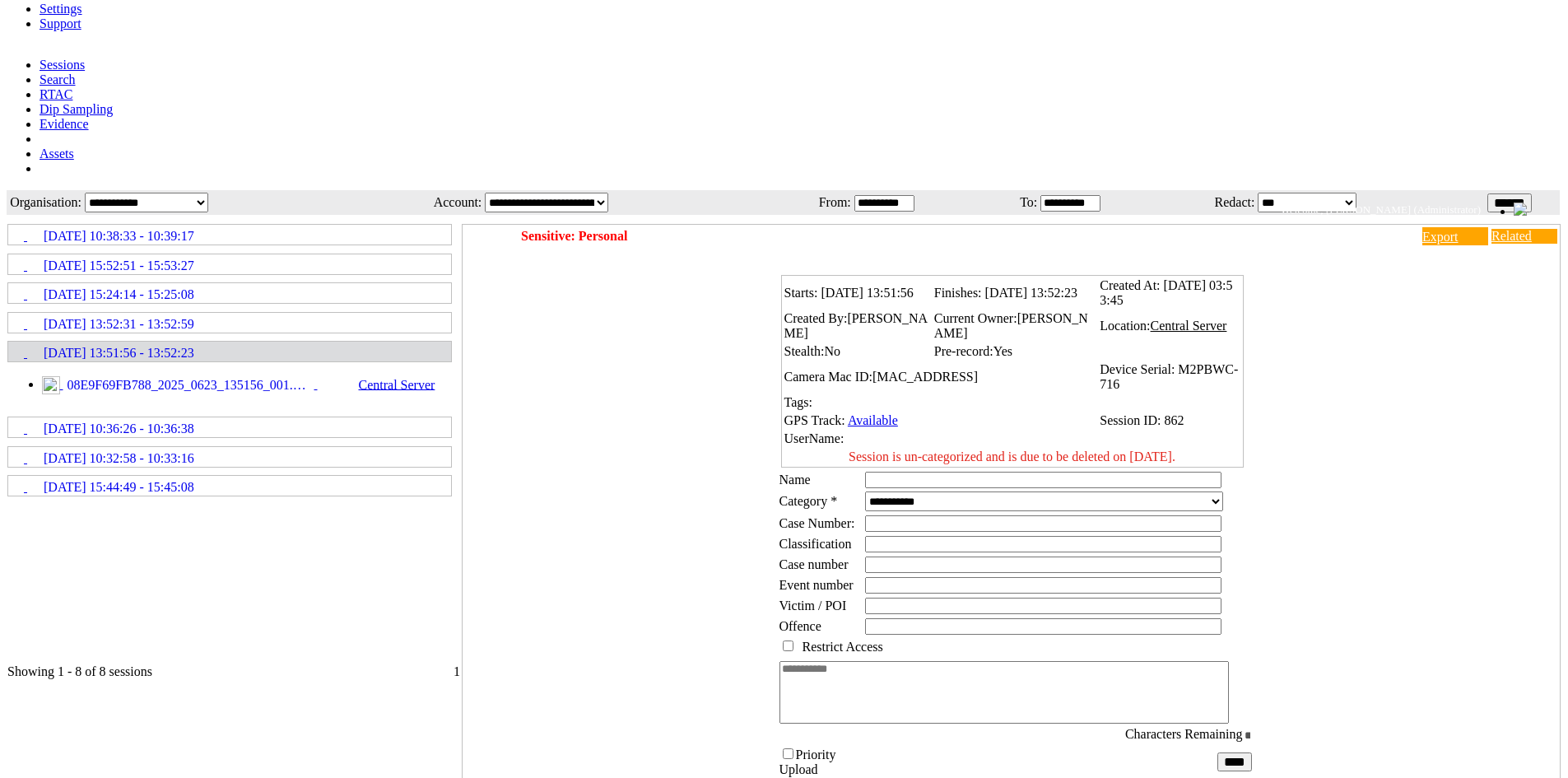
scroll to position [83, 0]
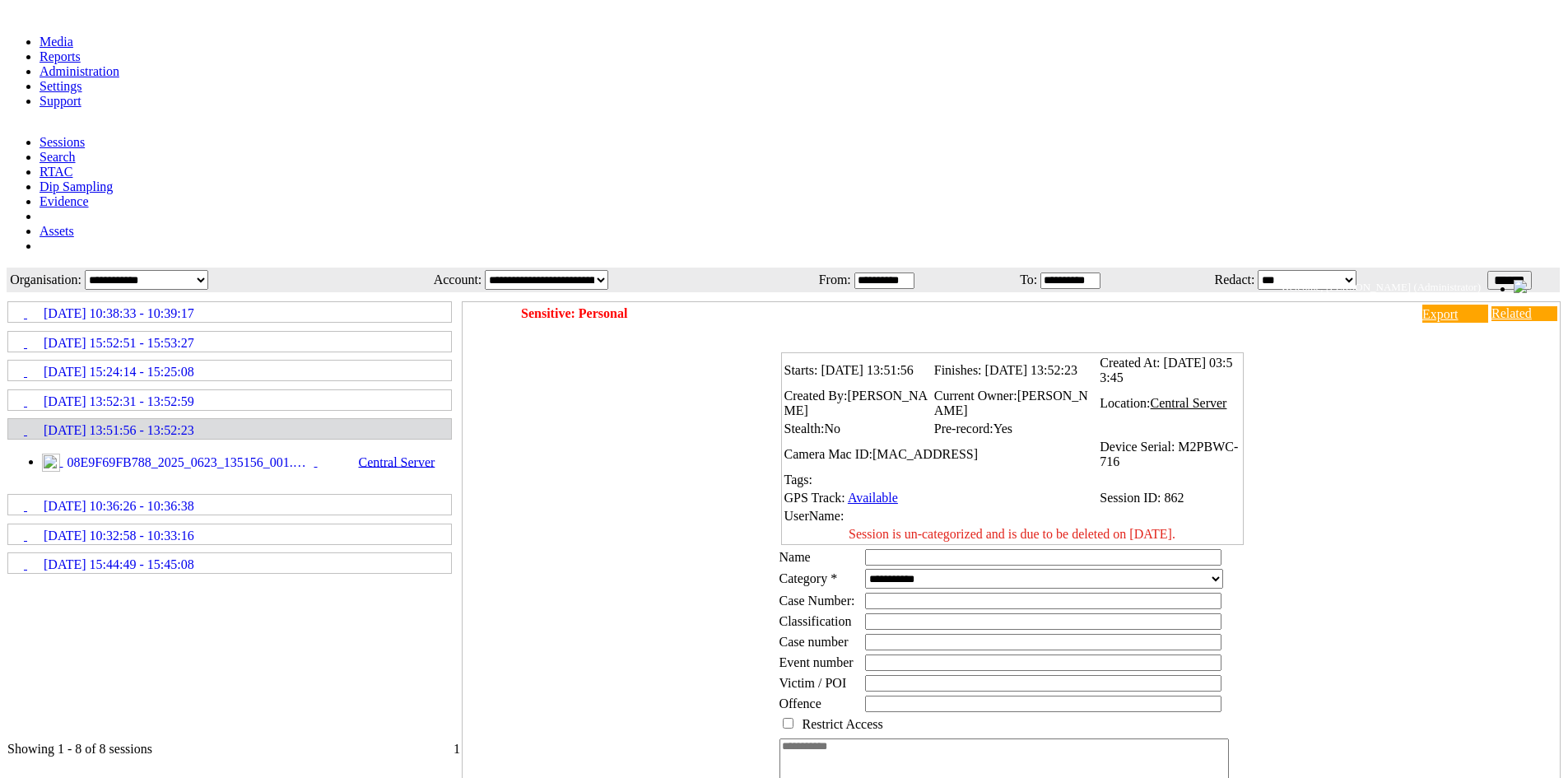
click at [934, 569] on select "**********" at bounding box center [1044, 578] width 358 height 19
click at [1007, 490] on td "GPS Track: GPS Track: Available" at bounding box center [941, 498] width 314 height 17
click at [953, 569] on select "**********" at bounding box center [1044, 578] width 358 height 19
click at [1365, 401] on div "Starts: 23/06/2025 13:51:56 Finishes: 23/06/2025 13:52:23 Created At: 23/06/202…" at bounding box center [1015, 600] width 1089 height 518
drag, startPoint x: 911, startPoint y: 335, endPoint x: 981, endPoint y: 332, distance: 70.1
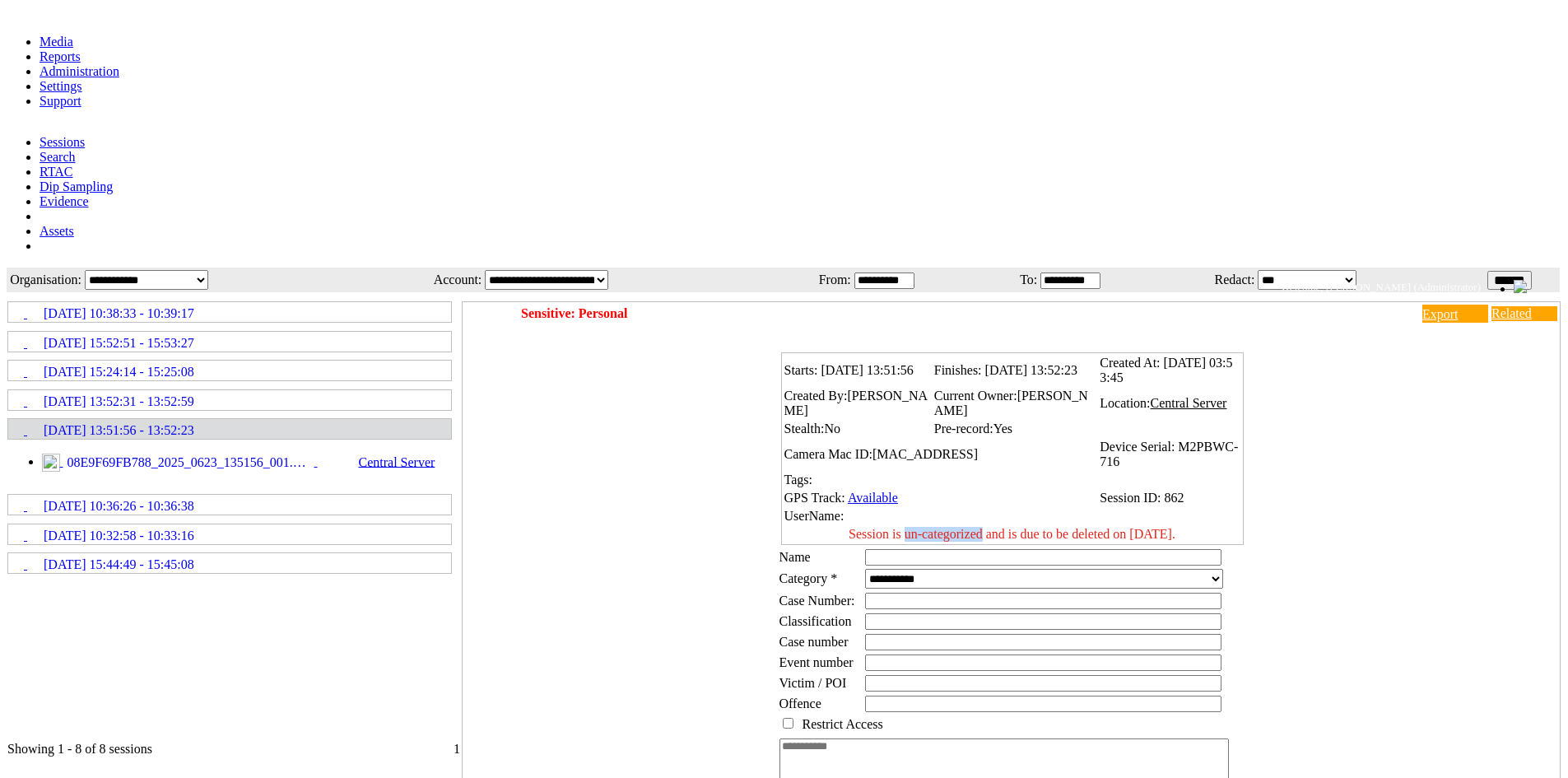
click at [981, 527] on span "Session is un-categorized and is due to be deleted on [DATE]." at bounding box center [1011, 534] width 326 height 14
drag, startPoint x: 864, startPoint y: 327, endPoint x: 990, endPoint y: 325, distance: 126.0
click at [990, 526] on td "Session is un-categorized and is due to be deleted on [DATE]." at bounding box center [1013, 534] width 458 height 17
click at [1304, 425] on div "Starts: 23/06/2025 13:51:56 Finishes: 23/06/2025 13:52:23 Created At: 23/06/202…" at bounding box center [1015, 600] width 1089 height 518
drag, startPoint x: 868, startPoint y: 334, endPoint x: 1083, endPoint y: 330, distance: 215.0
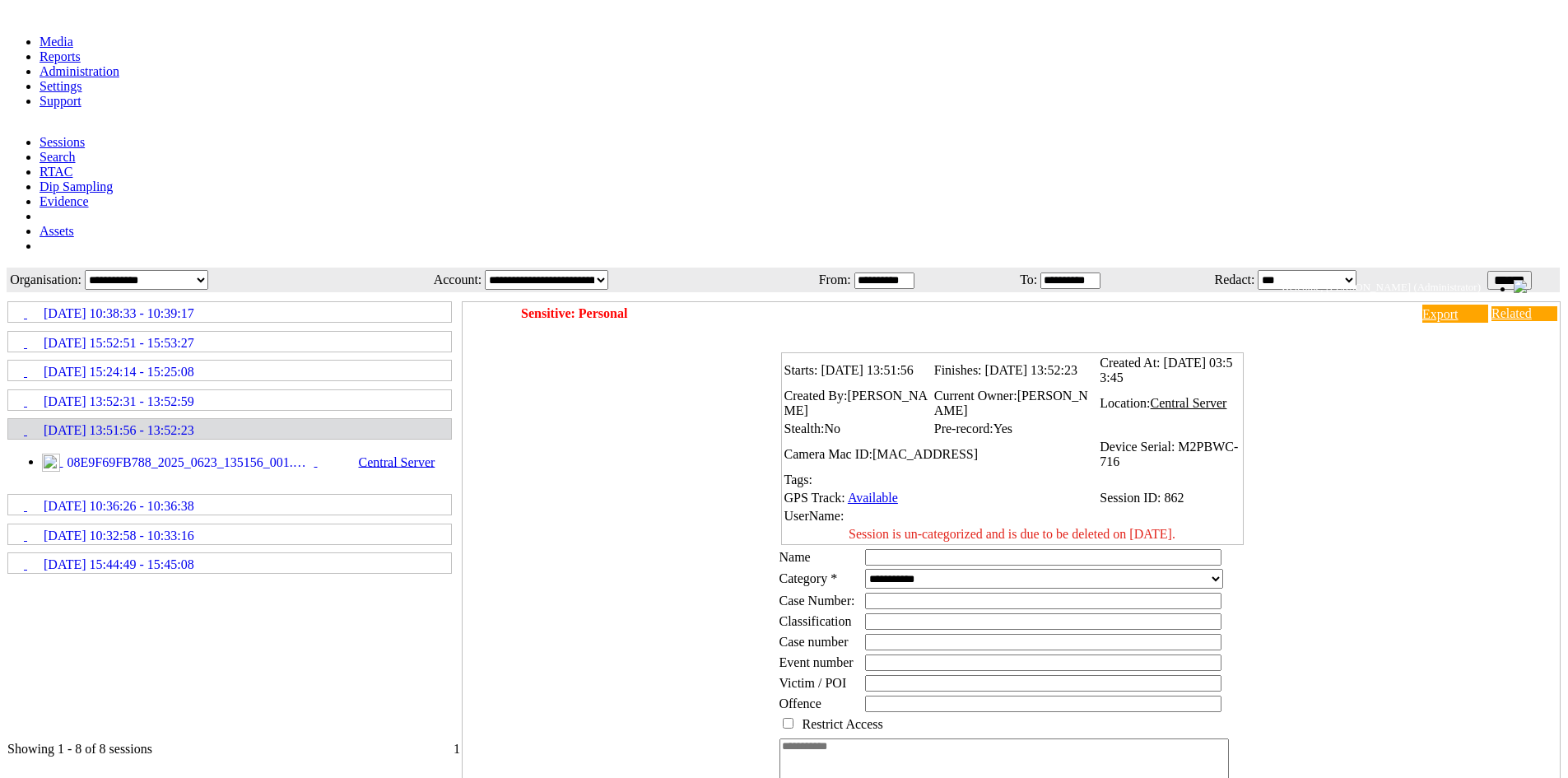
click at [1083, 527] on span "Session is un-categorized and is due to be deleted on [DATE]." at bounding box center [1011, 534] width 326 height 14
drag, startPoint x: 1183, startPoint y: 324, endPoint x: 1087, endPoint y: 335, distance: 96.6
click at [1089, 526] on td "Session is un-categorized and is due to be deleted on [DATE]." at bounding box center [1013, 534] width 458 height 17
click at [838, 547] on td "Name" at bounding box center [820, 557] width 84 height 19
click at [1421, 488] on div "Starts: 23/06/2025 13:51:56 Finishes: 23/06/2025 13:52:23 Created At: 23/06/202…" at bounding box center [1015, 600] width 1089 height 518
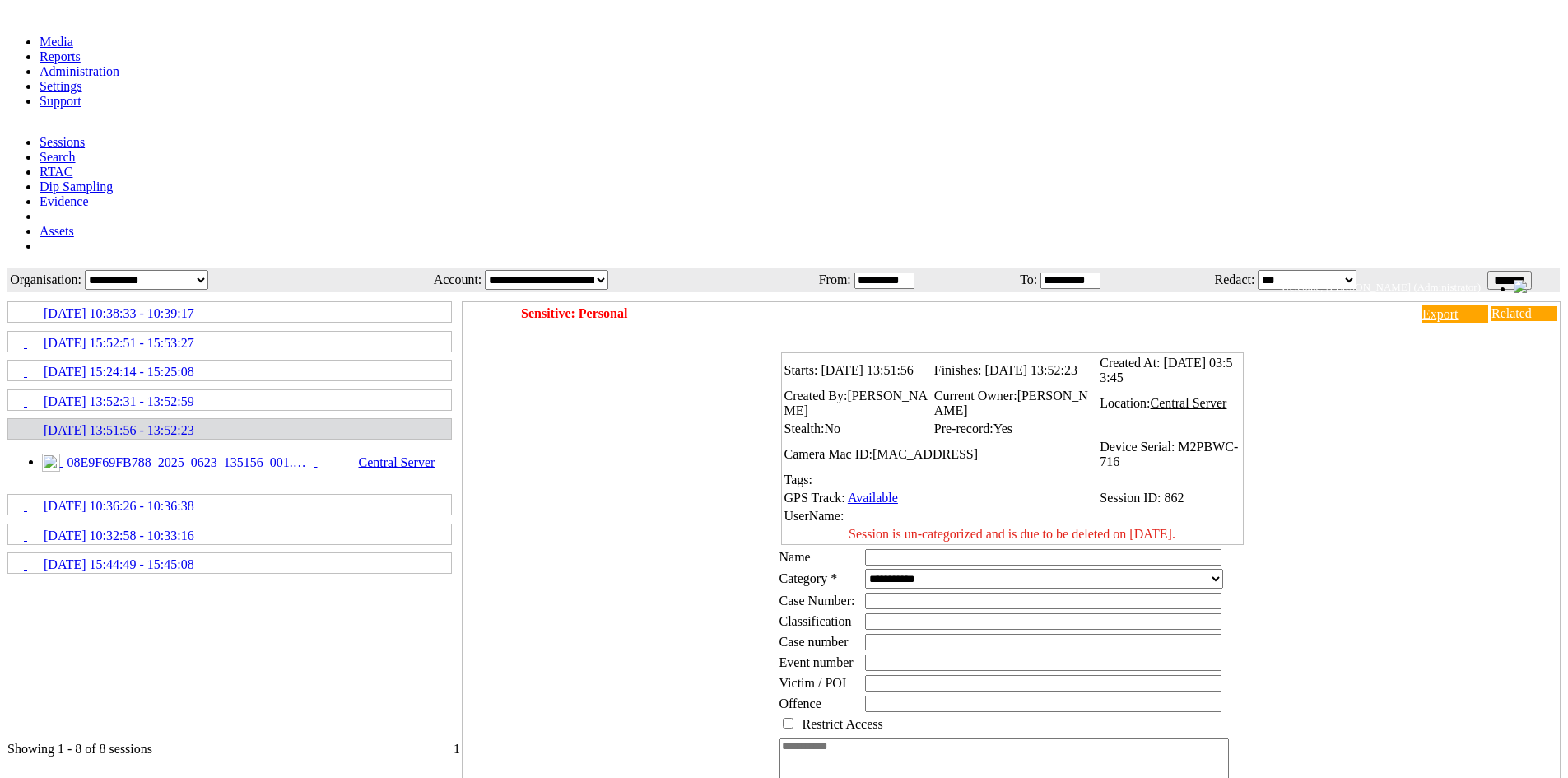
click at [1362, 484] on div "Starts: 23/06/2025 13:51:56 Finishes: 23/06/2025 13:52:23 Created At: 23/06/202…" at bounding box center [1015, 600] width 1089 height 518
drag, startPoint x: 831, startPoint y: 557, endPoint x: 786, endPoint y: 547, distance: 46.1
click at [786, 694] on td "Offence" at bounding box center [820, 704] width 84 height 19
drag, startPoint x: 855, startPoint y: 529, endPoint x: 808, endPoint y: 542, distance: 48.8
click at [789, 673] on td "Victim / POI" at bounding box center [820, 683] width 84 height 19
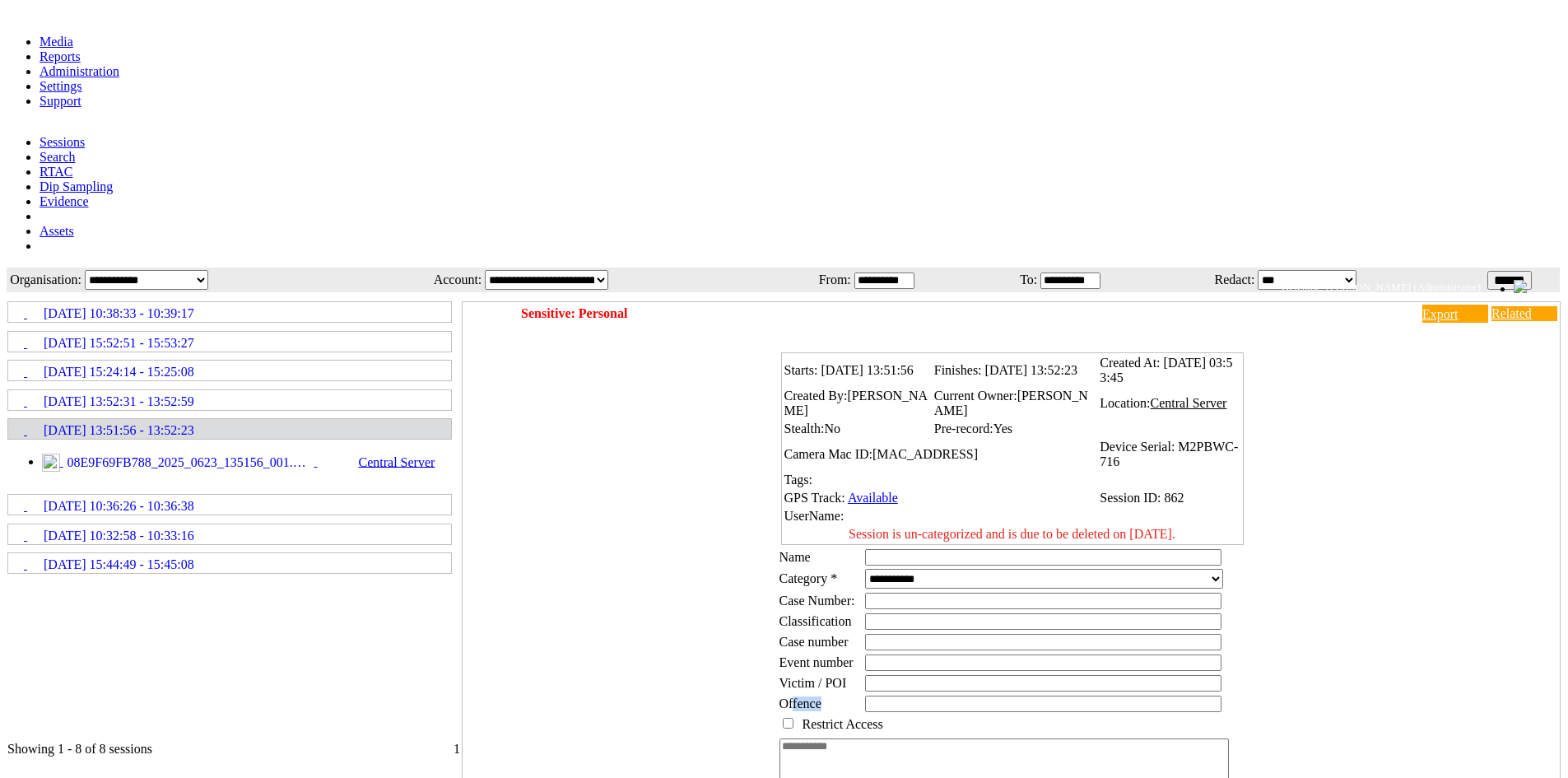
drag, startPoint x: 814, startPoint y: 558, endPoint x: 804, endPoint y: 542, distance: 18.9
click at [800, 694] on td "Offence" at bounding box center [820, 704] width 84 height 19
drag, startPoint x: 847, startPoint y: 529, endPoint x: 798, endPoint y: 517, distance: 50.4
click at [794, 673] on td "Victim / POI" at bounding box center [820, 683] width 84 height 19
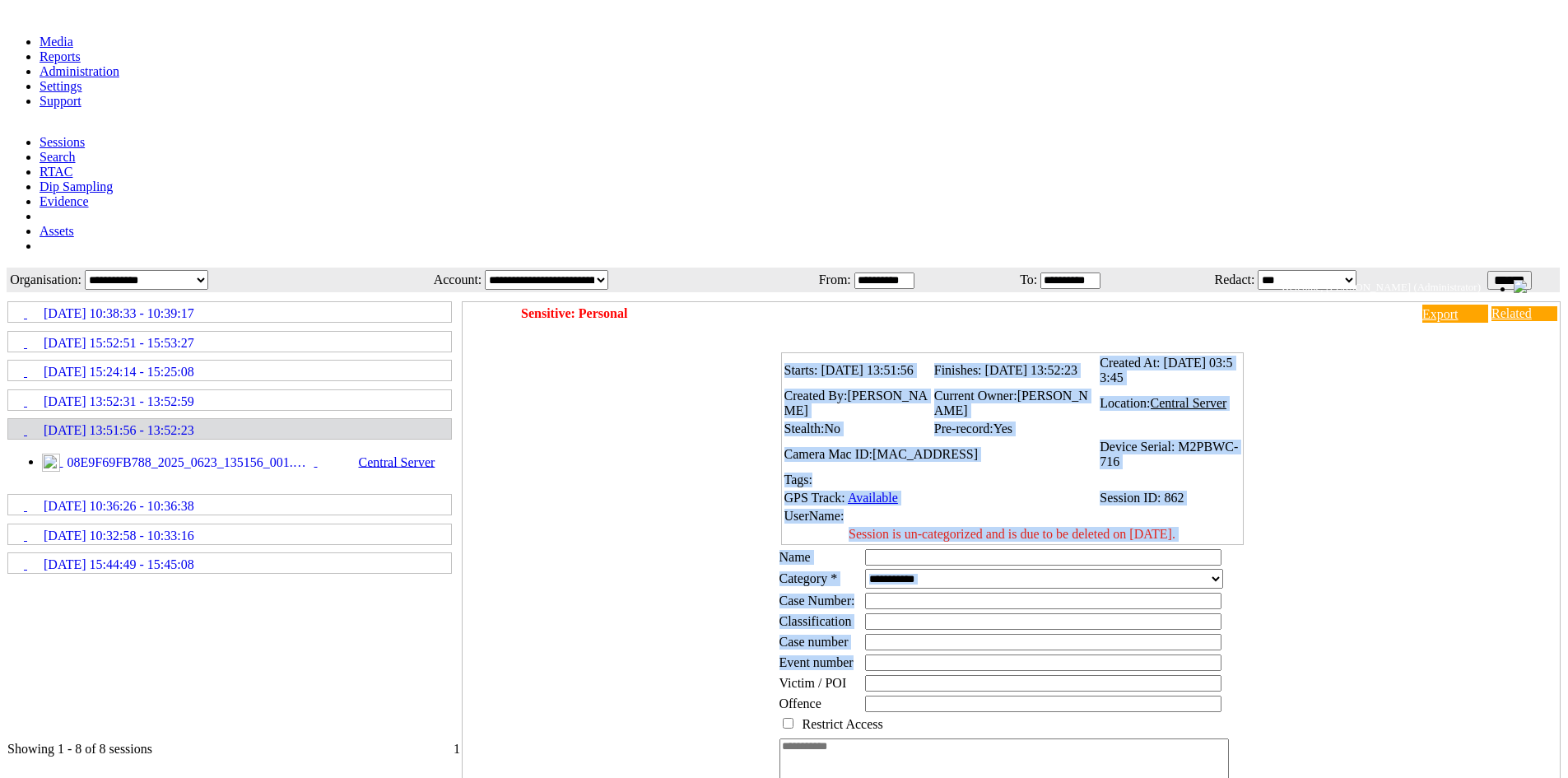
drag, startPoint x: 854, startPoint y: 503, endPoint x: 777, endPoint y: 503, distance: 77.0
click at [777, 503] on div "Starts: 23/06/2025 13:51:56 Finishes: 23/06/2025 13:52:23 Created At: 23/06/202…" at bounding box center [1015, 600] width 1089 height 518
click at [819, 653] on td "Event number" at bounding box center [820, 663] width 84 height 19
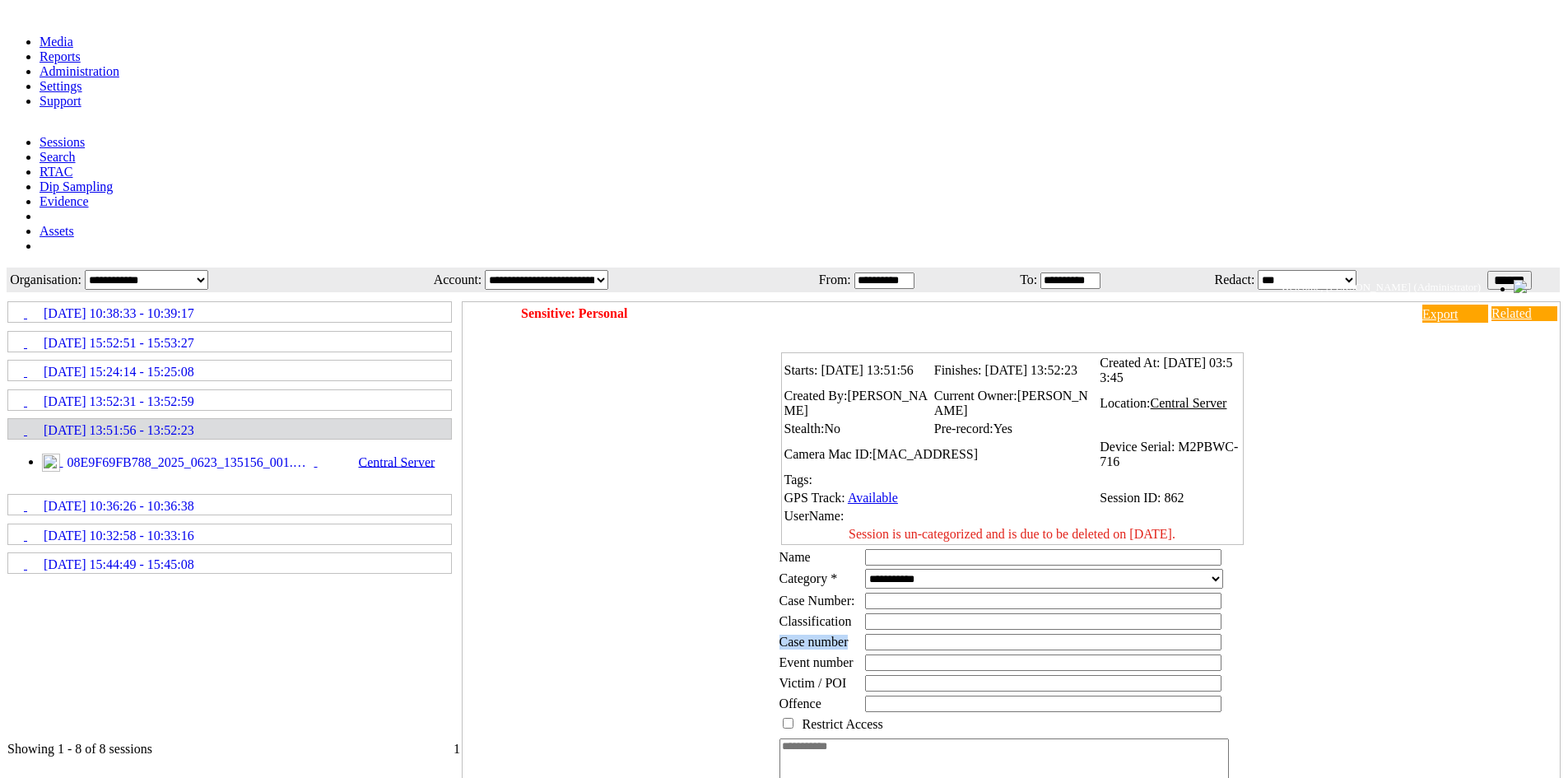
drag, startPoint x: 804, startPoint y: 474, endPoint x: 859, endPoint y: 476, distance: 55.0
click at [859, 632] on td "Case number" at bounding box center [820, 642] width 84 height 19
click at [808, 653] on td "Event number" at bounding box center [820, 663] width 84 height 19
click at [807, 614] on span "Classification" at bounding box center [816, 621] width 72 height 14
click at [878, 738] on textarea at bounding box center [1004, 769] width 450 height 62
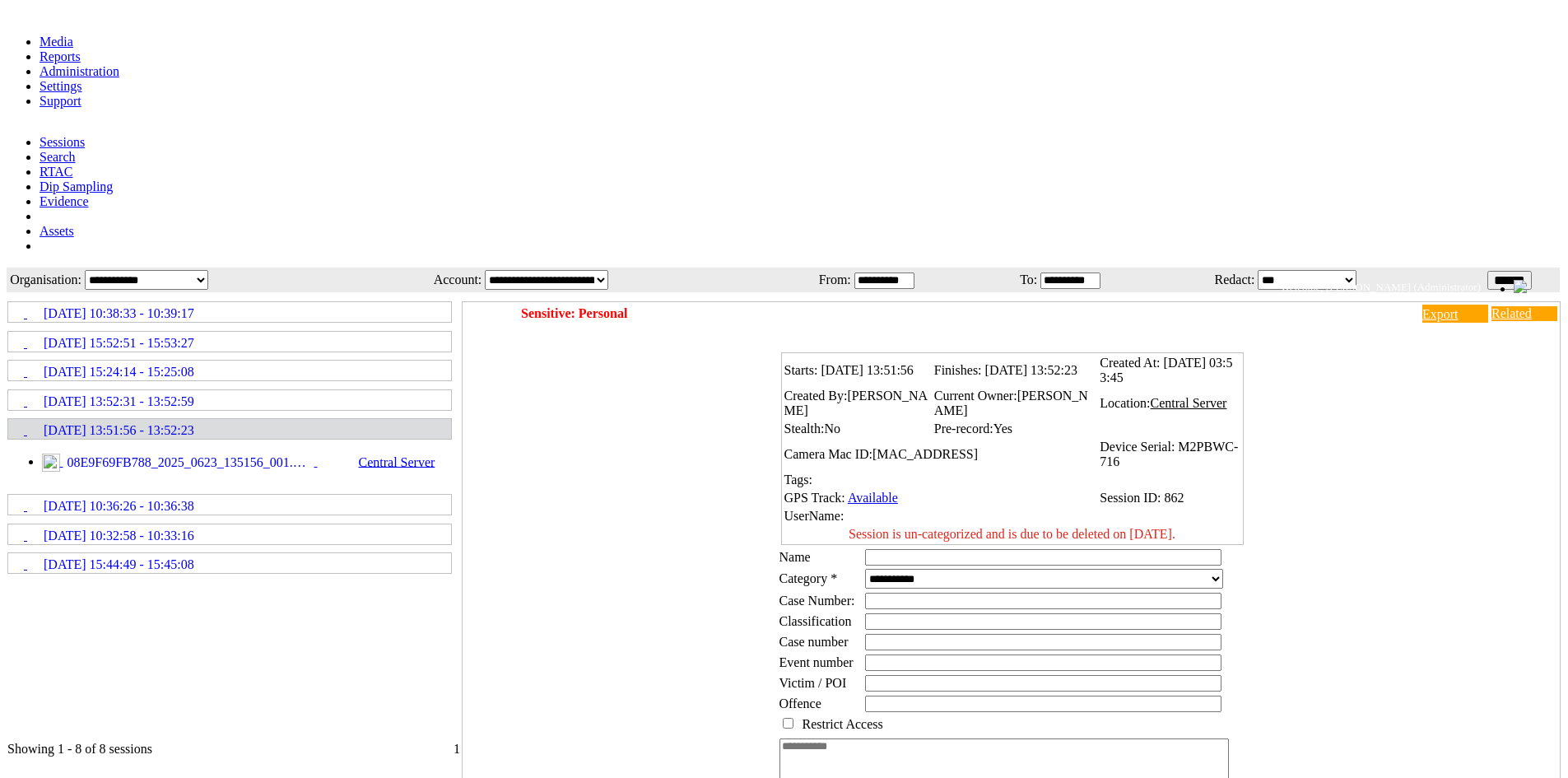
click at [879, 738] on textarea at bounding box center [1004, 769] width 450 height 62
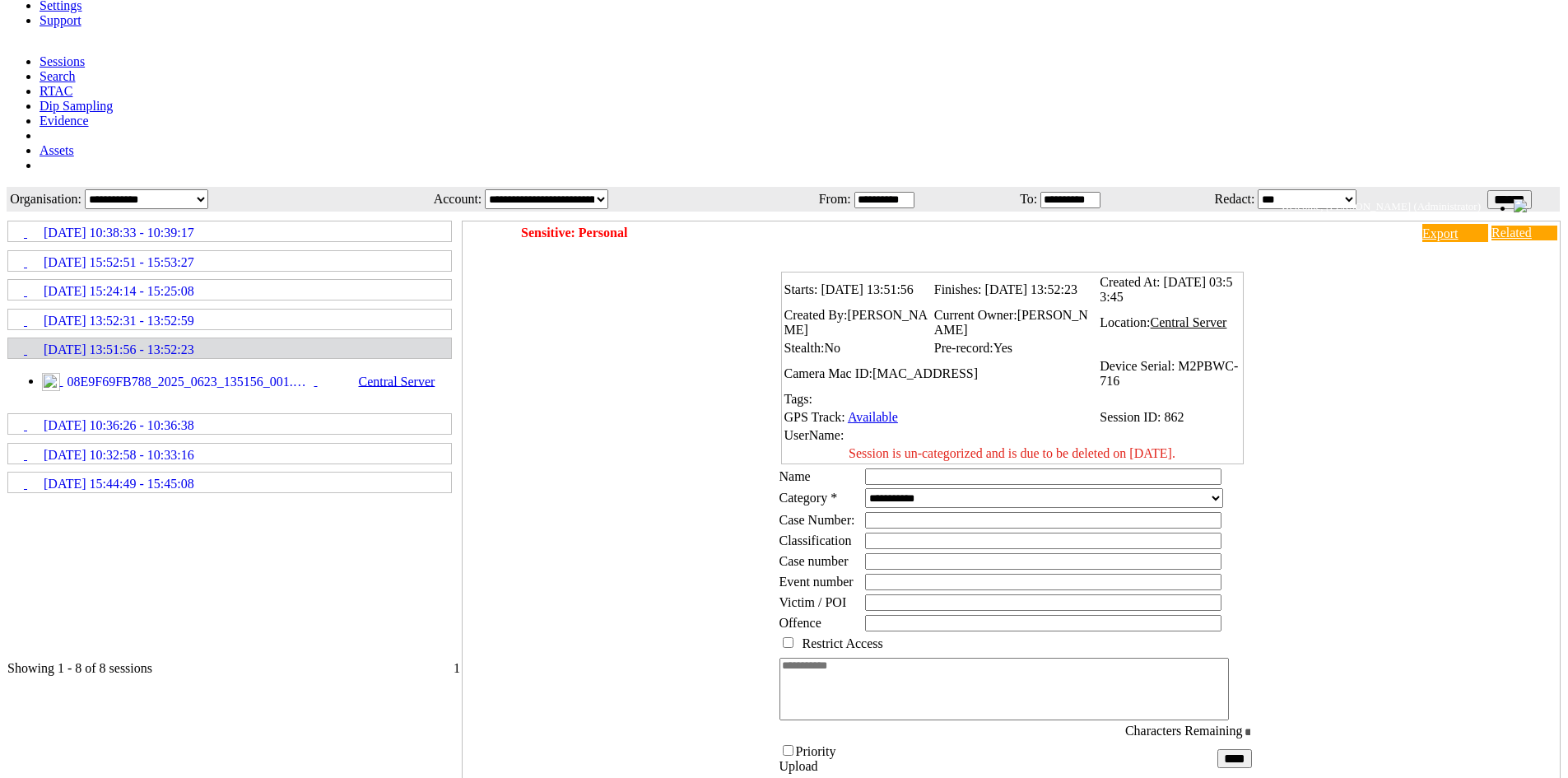
scroll to position [165, 0]
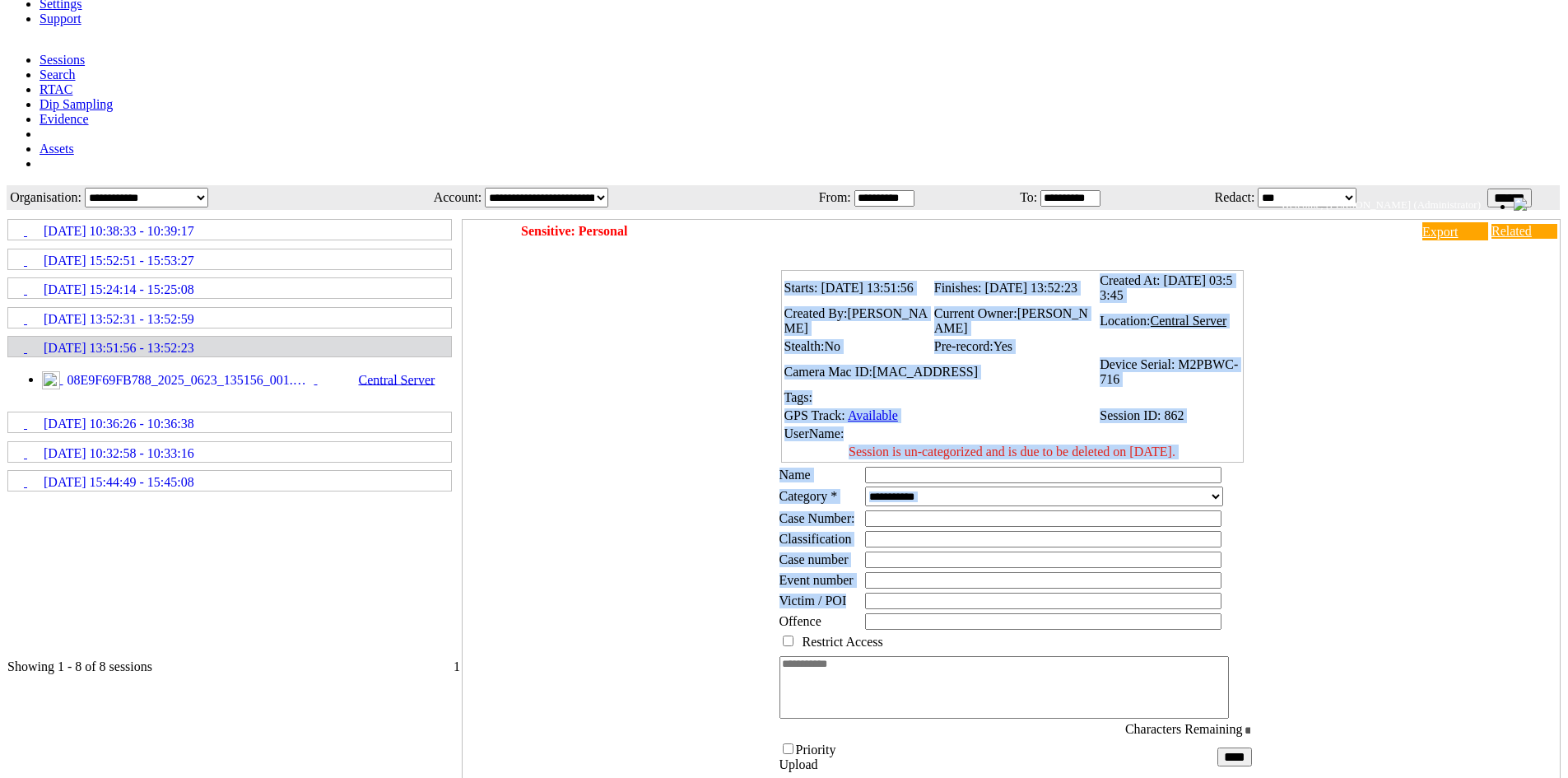
drag, startPoint x: 763, startPoint y: 209, endPoint x: 876, endPoint y: 437, distance: 254.5
click at [876, 437] on div "Starts: 23/06/2025 13:51:56 Finishes: 23/06/2025 13:52:23 Created At: 23/06/202…" at bounding box center [1015, 518] width 1089 height 518
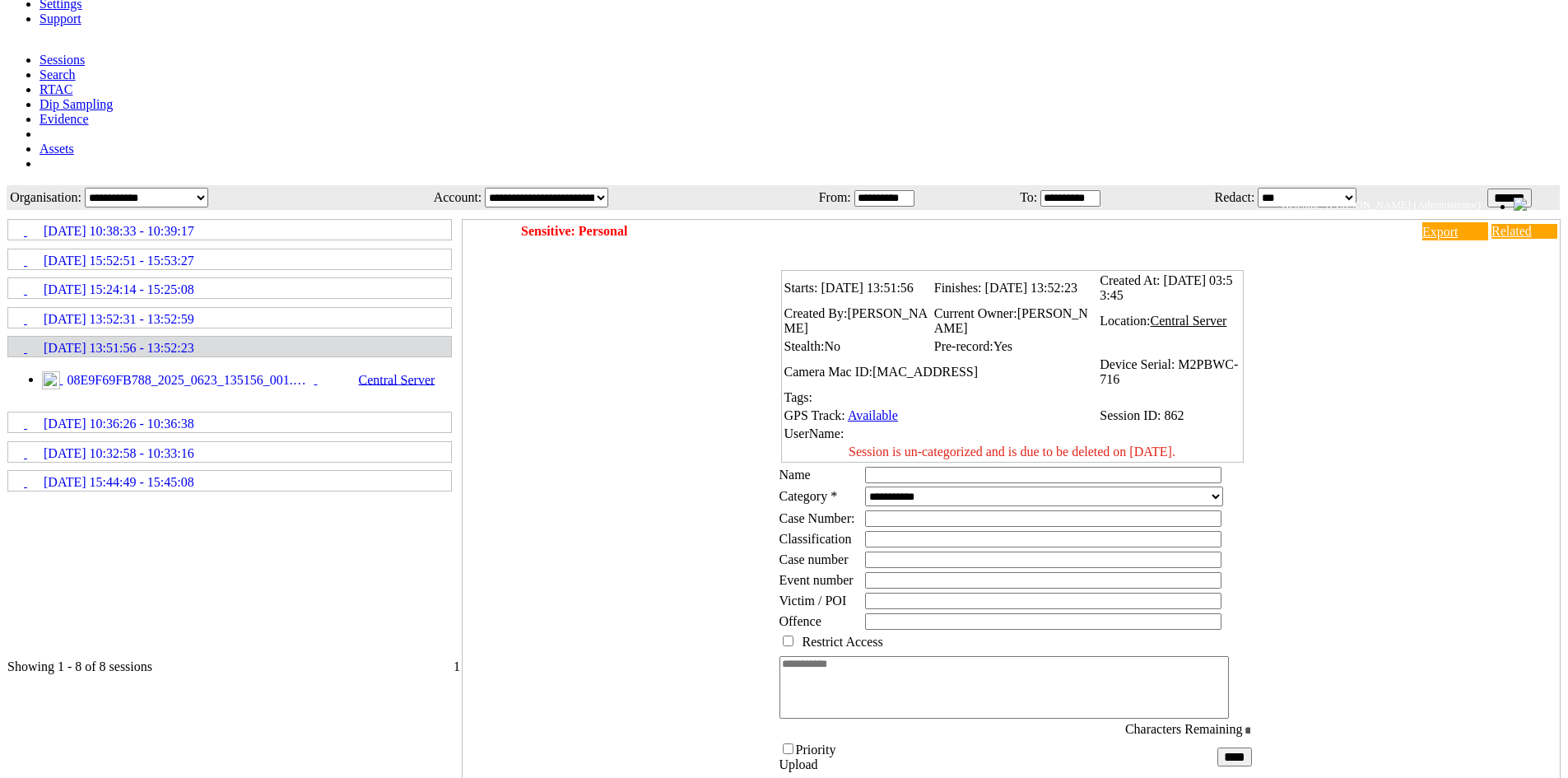
click at [1391, 356] on div "Starts: 23/06/2025 13:51:56 Finishes: 23/06/2025 13:52:23 Created At: 23/06/202…" at bounding box center [1015, 518] width 1089 height 518
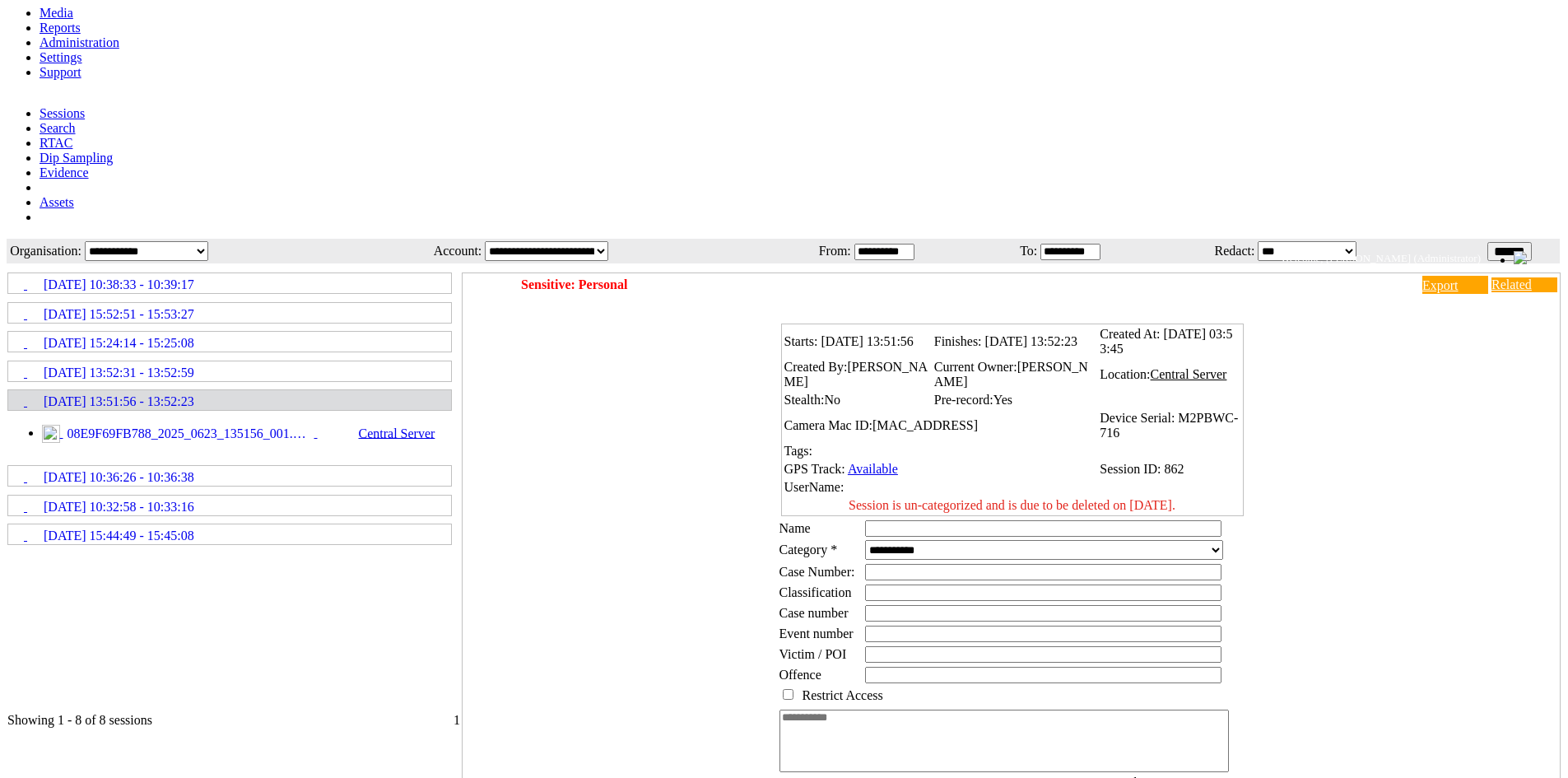
scroll to position [83, 0]
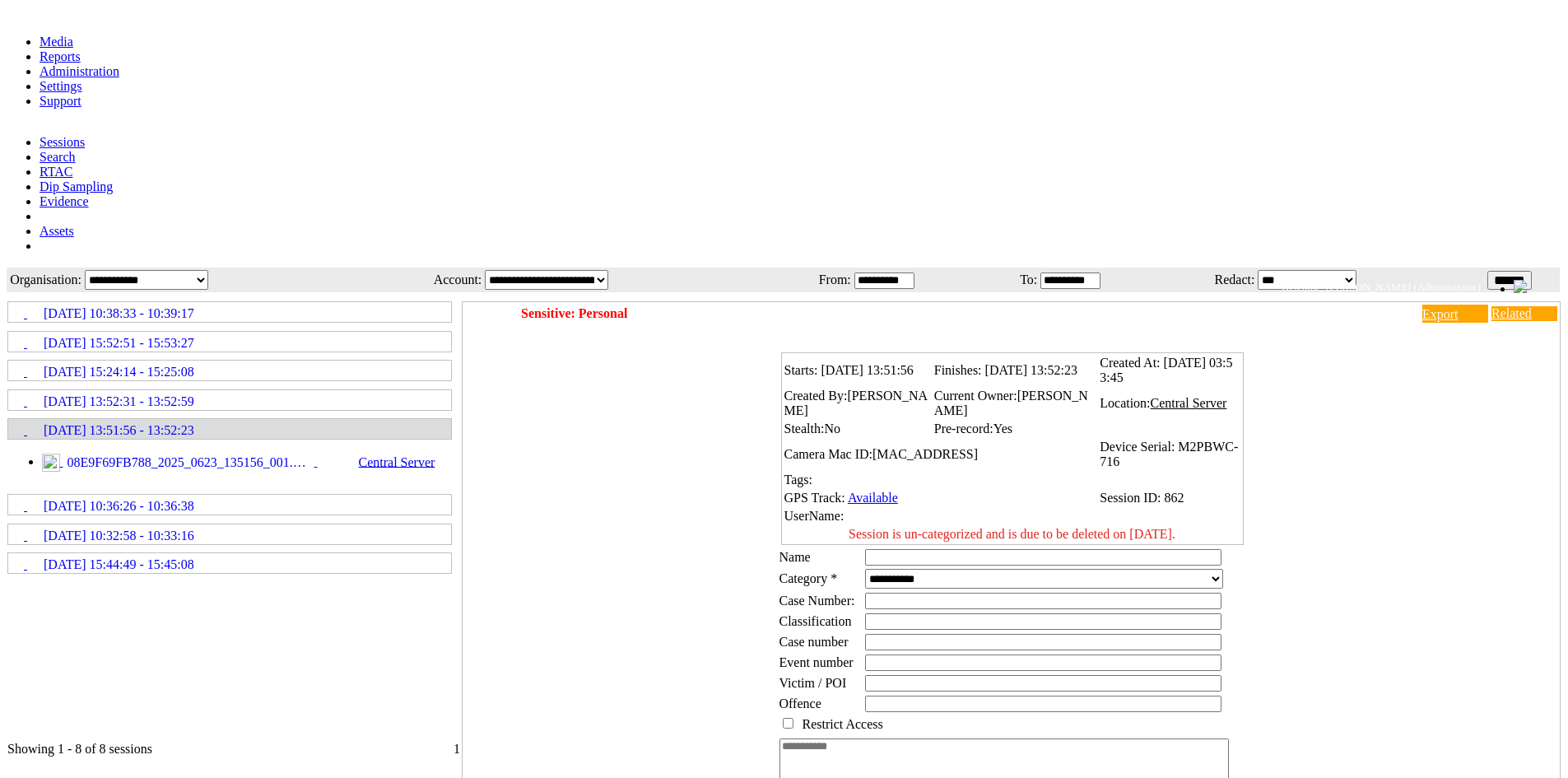
drag, startPoint x: 796, startPoint y: 184, endPoint x: 1196, endPoint y: 331, distance: 426.2
click at [1196, 355] on tbody "Starts: 23/06/2025 13:51:56 Finishes: 23/06/2025 13:52:23 Created At: 23/06/202…" at bounding box center [1013, 448] width 458 height 187
click at [650, 517] on div "Starts: 23/06/2025 13:51:56 Finishes: 23/06/2025 13:52:23 Created At: 23/06/202…" at bounding box center [1015, 600] width 1089 height 518
drag, startPoint x: 785, startPoint y: 356, endPoint x: 1287, endPoint y: 555, distance: 540.0
click at [1279, 571] on div "Starts: 23/06/2025 13:51:56 Finishes: 23/06/2025 13:52:23 Created At: 23/06/202…" at bounding box center [1015, 600] width 1089 height 518
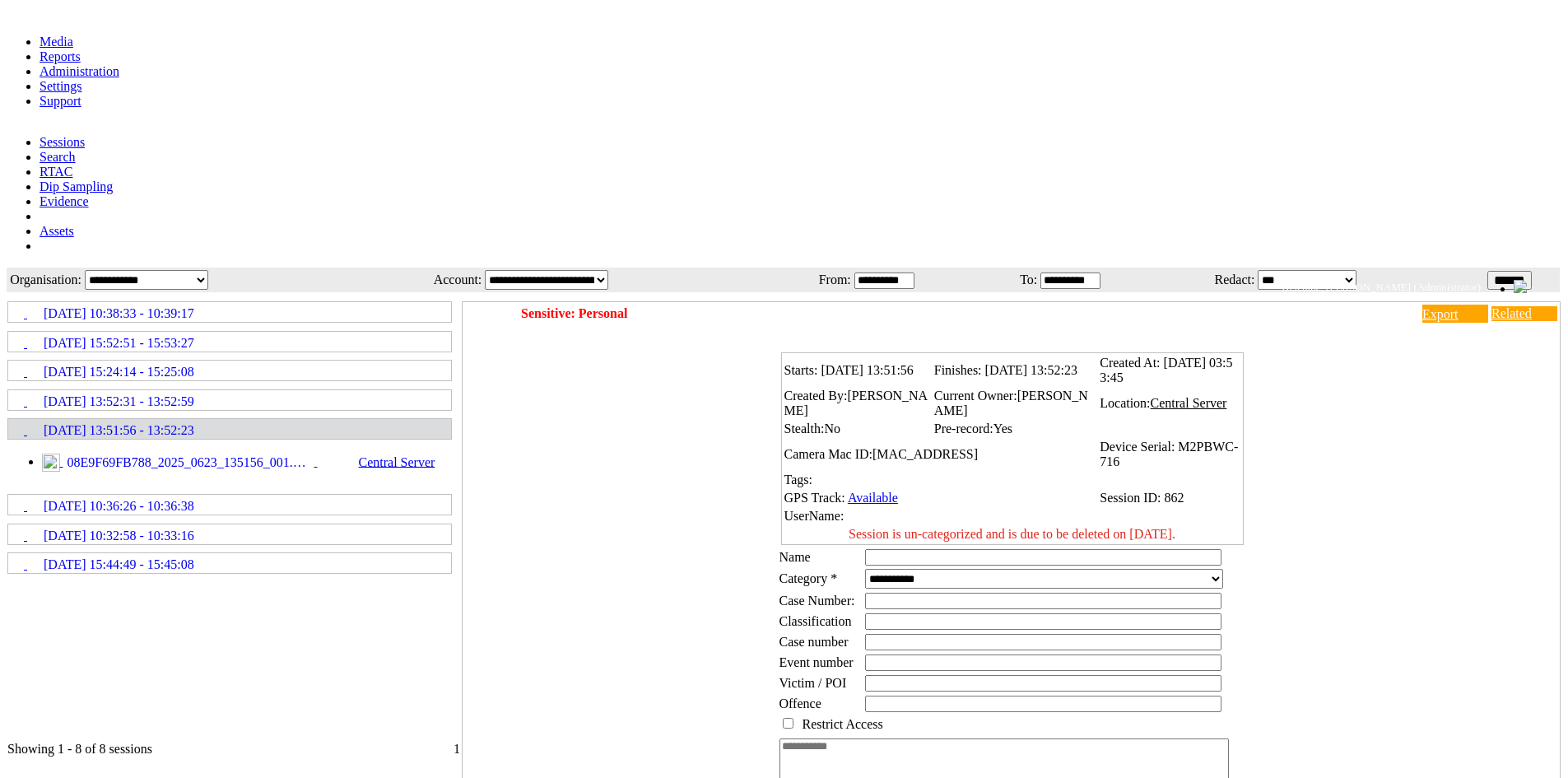
click at [1339, 513] on div "Starts: 23/06/2025 13:51:56 Finishes: 23/06/2025 13:52:23 Created At: 23/06/202…" at bounding box center [1015, 600] width 1089 height 518
click at [902, 421] on td "Stealth: No" at bounding box center [858, 429] width 148 height 17
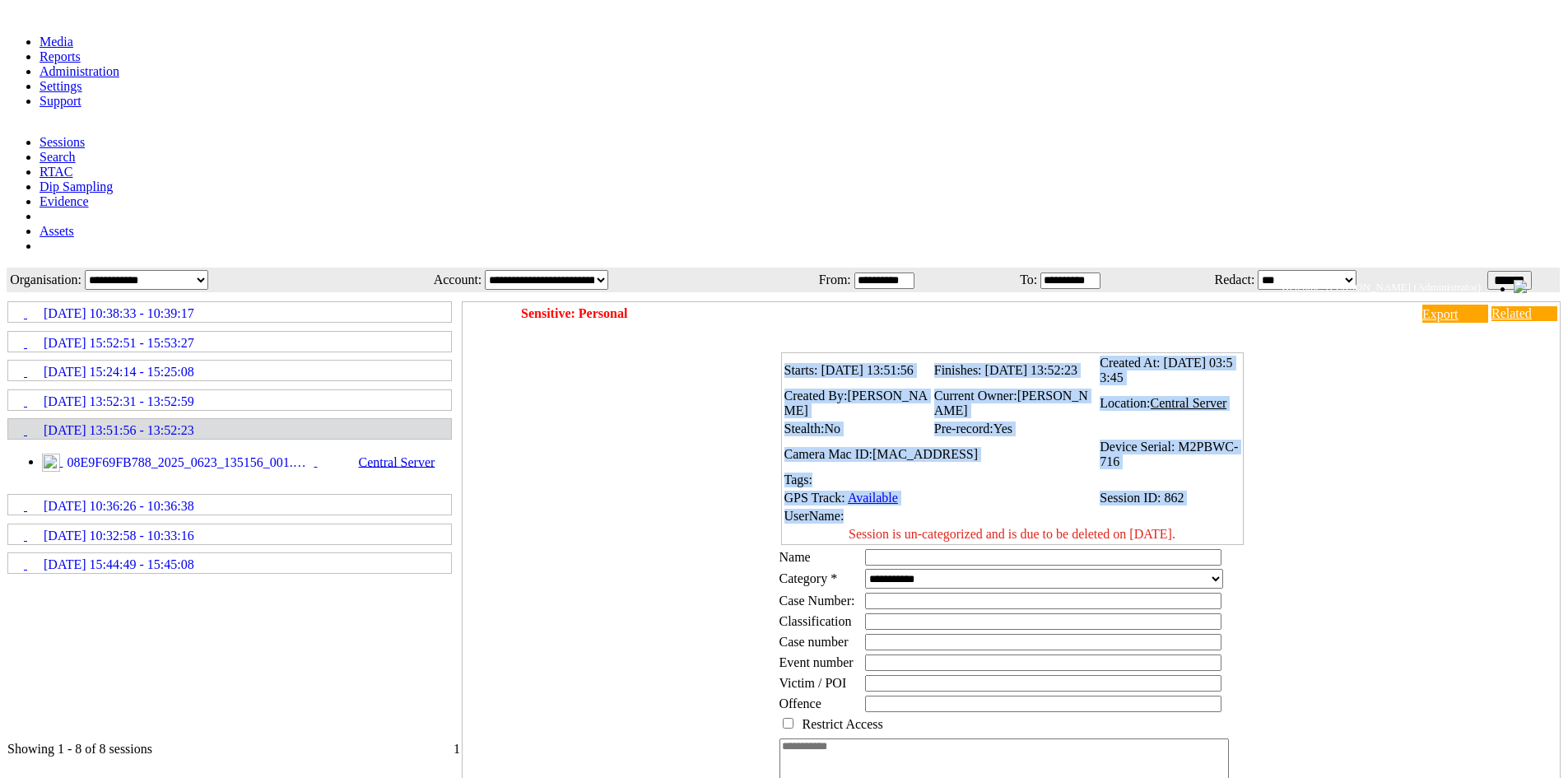
drag, startPoint x: 798, startPoint y: 185, endPoint x: 983, endPoint y: 315, distance: 226.1
click at [983, 355] on tbody "Starts: 23/06/2025 13:51:56 Finishes: 23/06/2025 13:52:23 Created At: 23/06/202…" at bounding box center [1013, 448] width 458 height 187
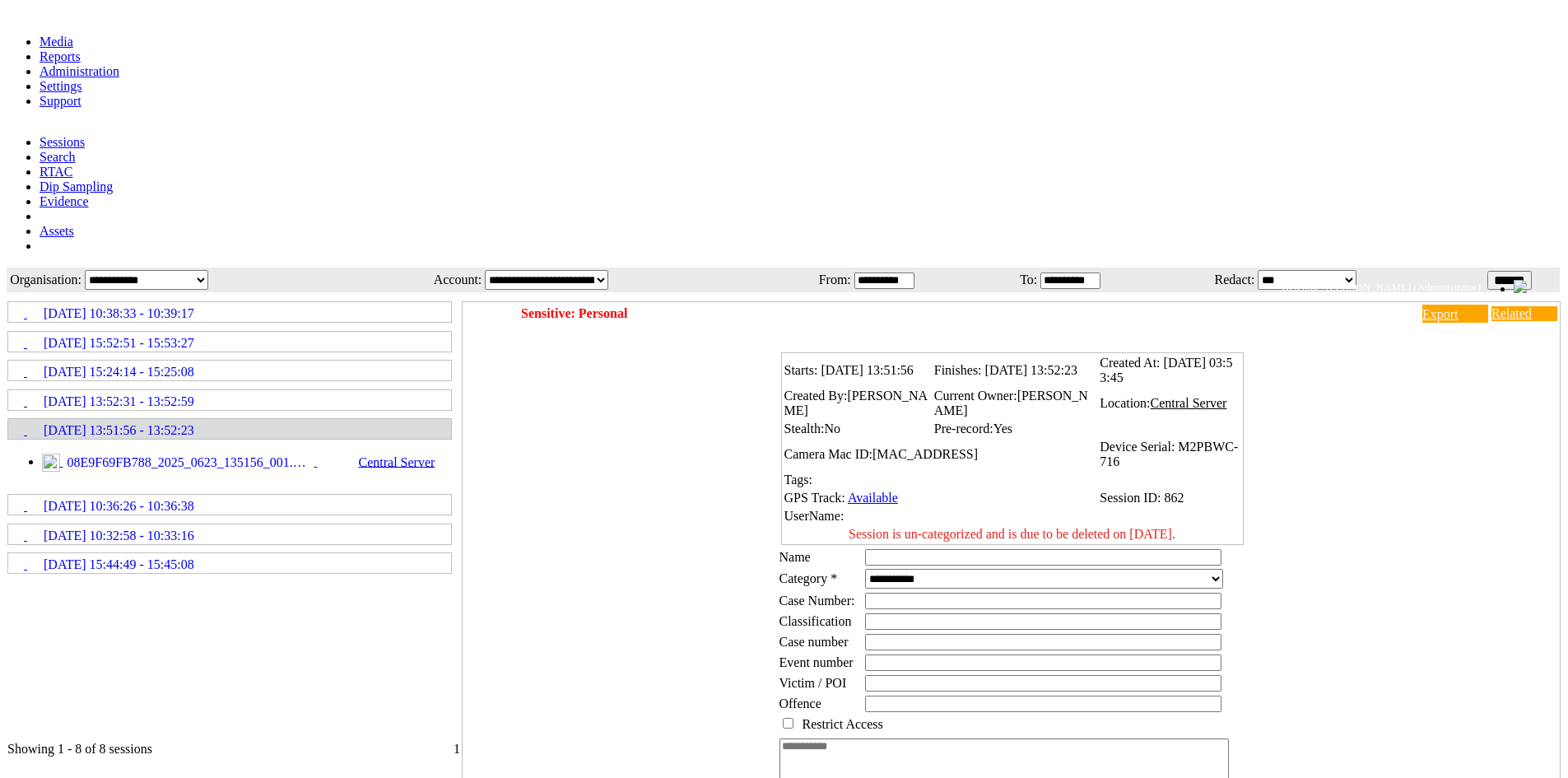
click at [1463, 393] on div "Starts: 23/06/2025 13:51:56 Finishes: 23/06/2025 13:52:23 Created At: 23/06/202…" at bounding box center [1015, 600] width 1089 height 518
drag, startPoint x: 851, startPoint y: 473, endPoint x: 788, endPoint y: 476, distance: 63.1
click at [788, 632] on td "Case number" at bounding box center [820, 642] width 84 height 19
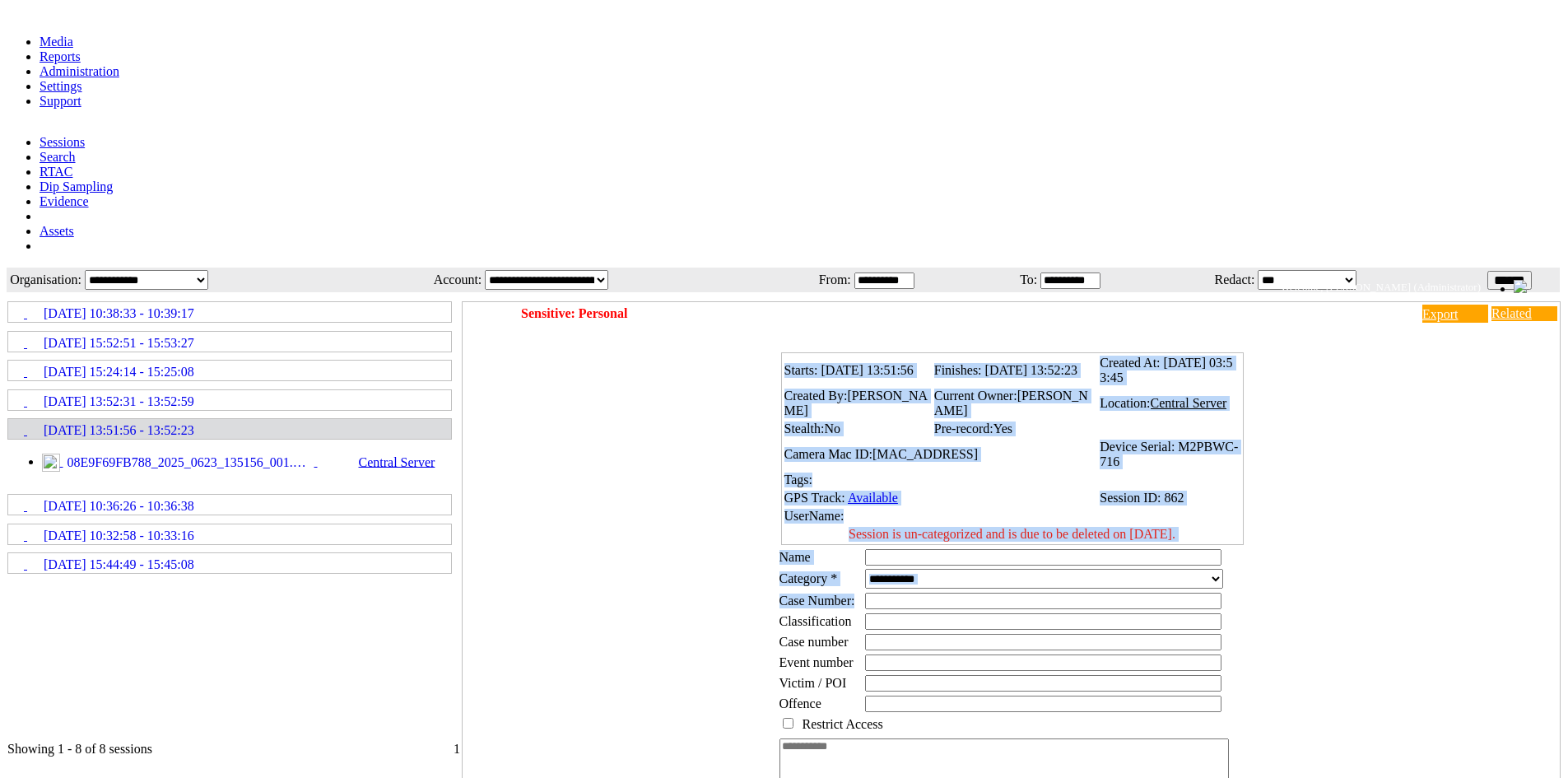
drag, startPoint x: 860, startPoint y: 420, endPoint x: 775, endPoint y: 427, distance: 85.3
click at [775, 427] on div "Starts: 23/06/2025 13:51:56 Finishes: 23/06/2025 13:52:23 Created At: 23/06/202…" at bounding box center [1015, 600] width 1089 height 518
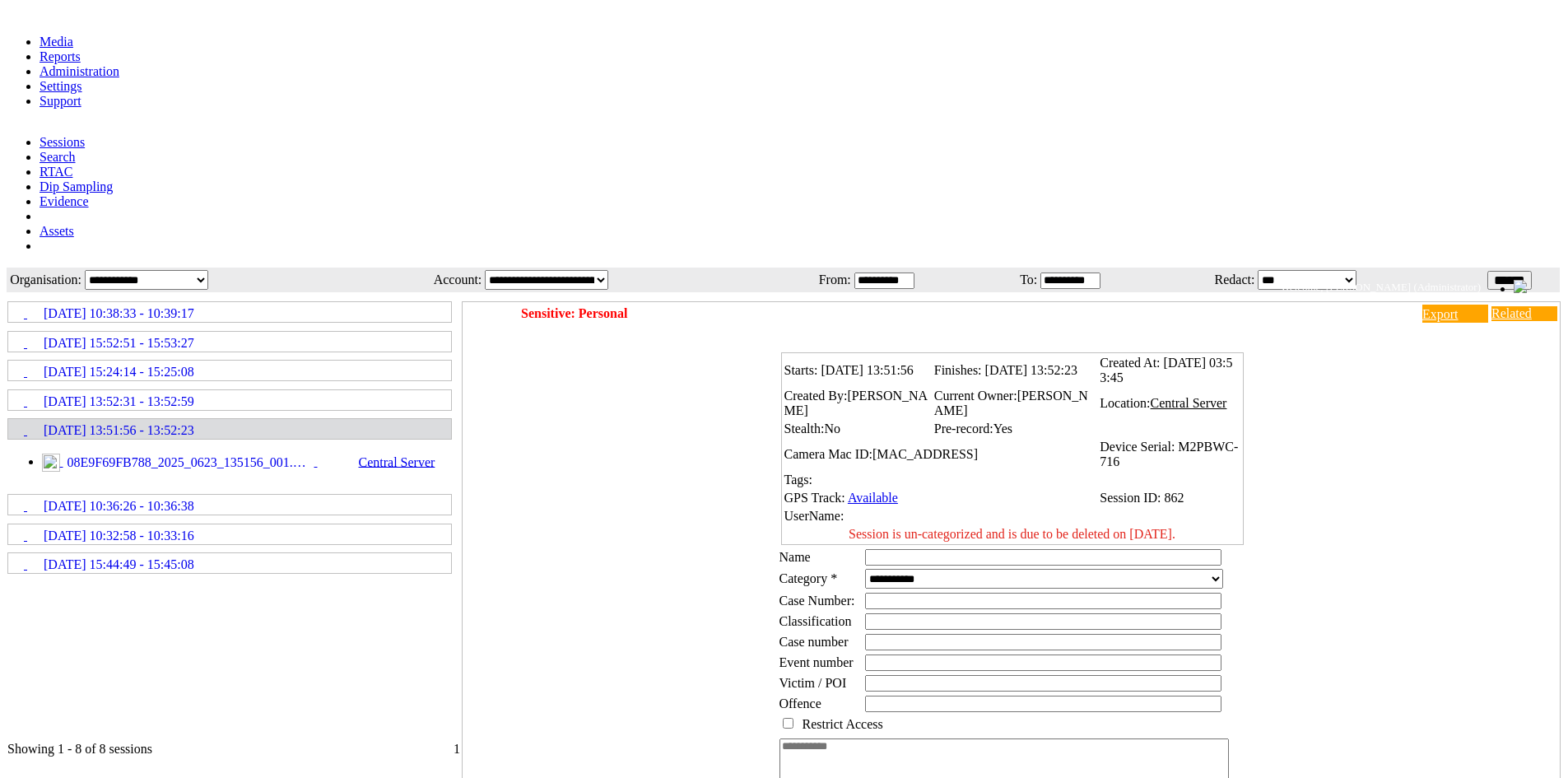
click at [890, 591] on td at bounding box center [1059, 601] width 389 height 19
click at [817, 635] on span "Case number" at bounding box center [814, 642] width 70 height 14
drag, startPoint x: 791, startPoint y: 474, endPoint x: 849, endPoint y: 473, distance: 58.0
click at [848, 635] on span "Case number" at bounding box center [814, 642] width 70 height 14
click at [789, 591] on td "Case Number:" at bounding box center [820, 601] width 84 height 19
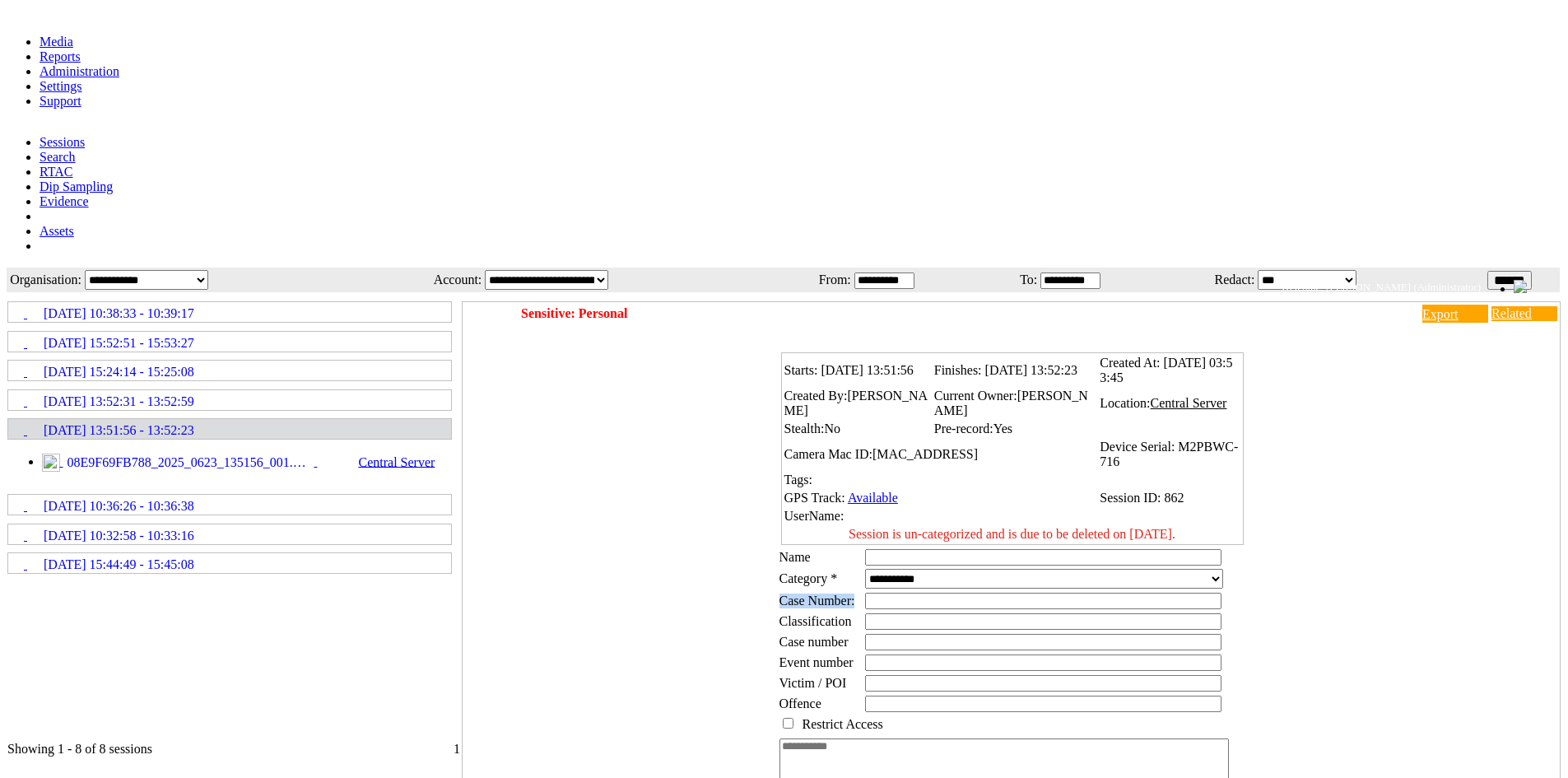
drag, startPoint x: 789, startPoint y: 419, endPoint x: 861, endPoint y: 423, distance: 72.1
click at [861, 591] on td "Case Number:" at bounding box center [820, 601] width 84 height 19
drag, startPoint x: 791, startPoint y: 474, endPoint x: 854, endPoint y: 475, distance: 63.0
click at [854, 632] on td "Case number" at bounding box center [820, 642] width 84 height 19
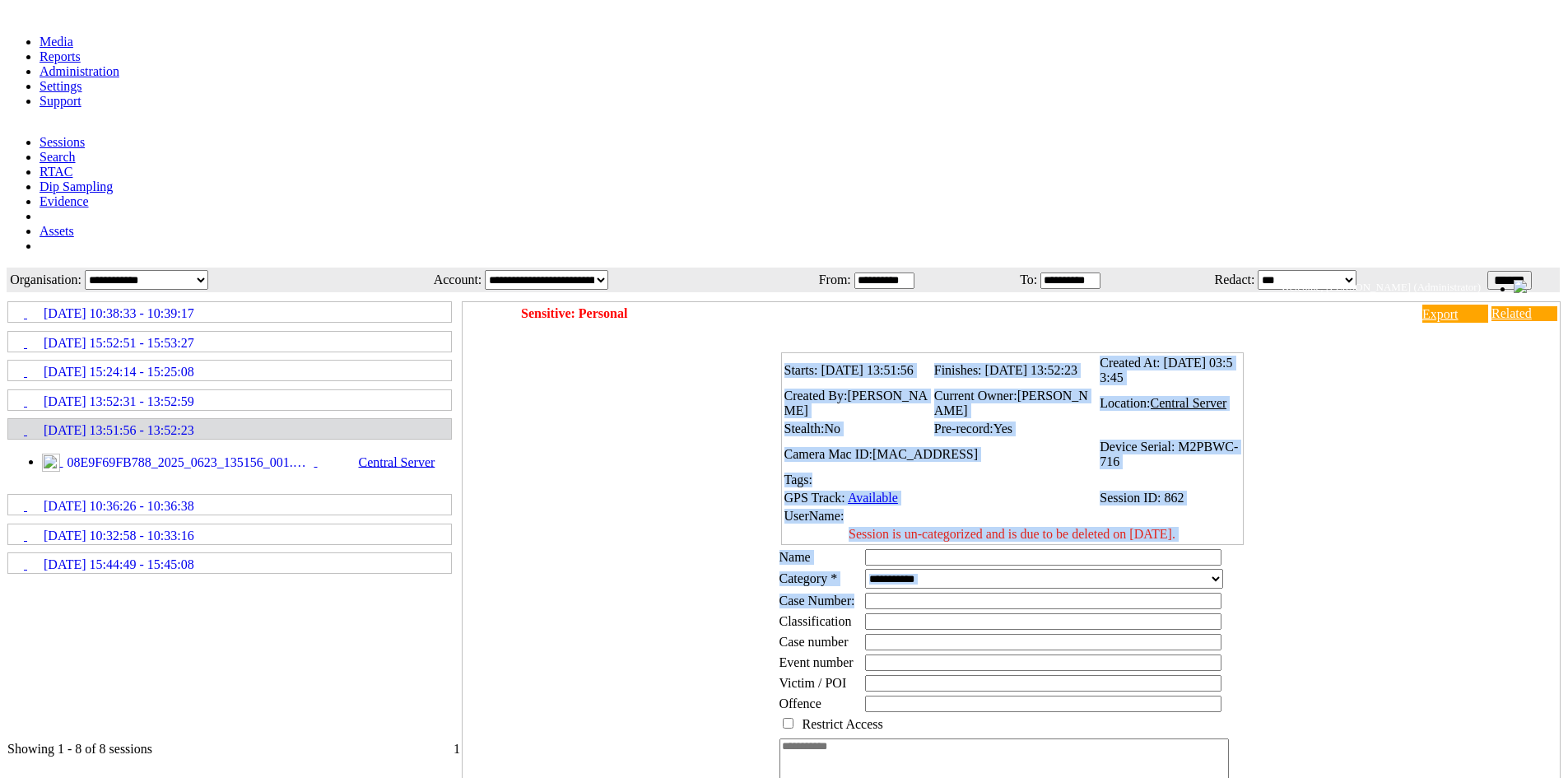
drag, startPoint x: 866, startPoint y: 416, endPoint x: 784, endPoint y: 424, distance: 82.4
click at [784, 424] on div "Starts: 23/06/2025 13:51:56 Finishes: 23/06/2025 13:52:23 Created At: 23/06/202…" at bounding box center [1015, 600] width 1089 height 518
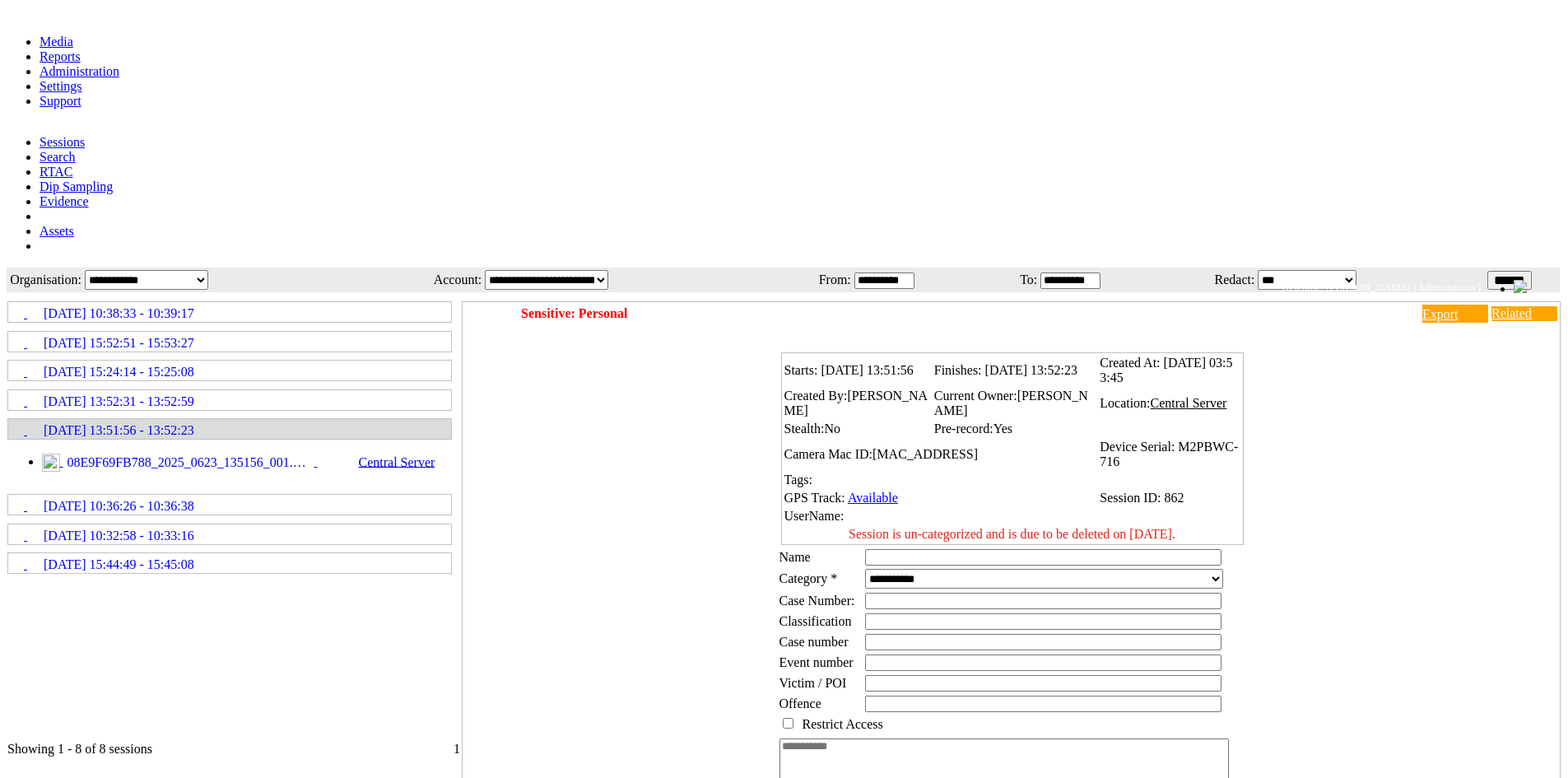
click at [796, 614] on span "Classification" at bounding box center [816, 621] width 72 height 14
drag, startPoint x: 790, startPoint y: 422, endPoint x: 875, endPoint y: 423, distance: 85.0
click at [862, 591] on td "Case Number:" at bounding box center [820, 601] width 84 height 19
drag, startPoint x: 808, startPoint y: 473, endPoint x: 859, endPoint y: 473, distance: 51.0
click at [856, 632] on td "Case number" at bounding box center [820, 642] width 84 height 19
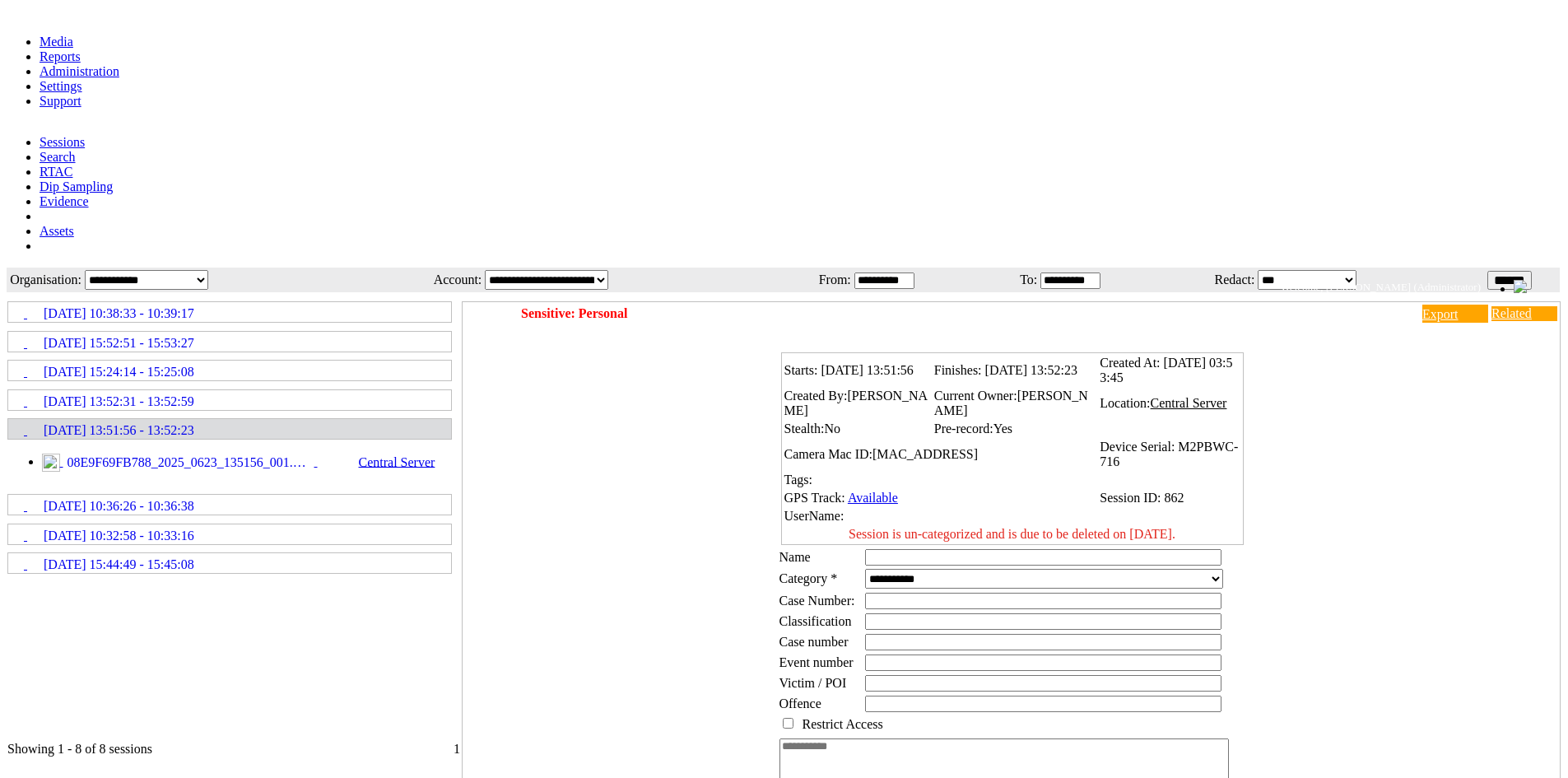
click at [845, 656] on span "Event number" at bounding box center [817, 663] width 74 height 14
click at [1401, 431] on div "Starts: 23/06/2025 13:51:56 Finishes: 23/06/2025 13:52:23 Created At: 23/06/202…" at bounding box center [1015, 600] width 1089 height 518
click at [1204, 569] on select "**********" at bounding box center [1044, 578] width 358 height 19
click at [120, 64] on link "Administration" at bounding box center [79, 71] width 80 height 14
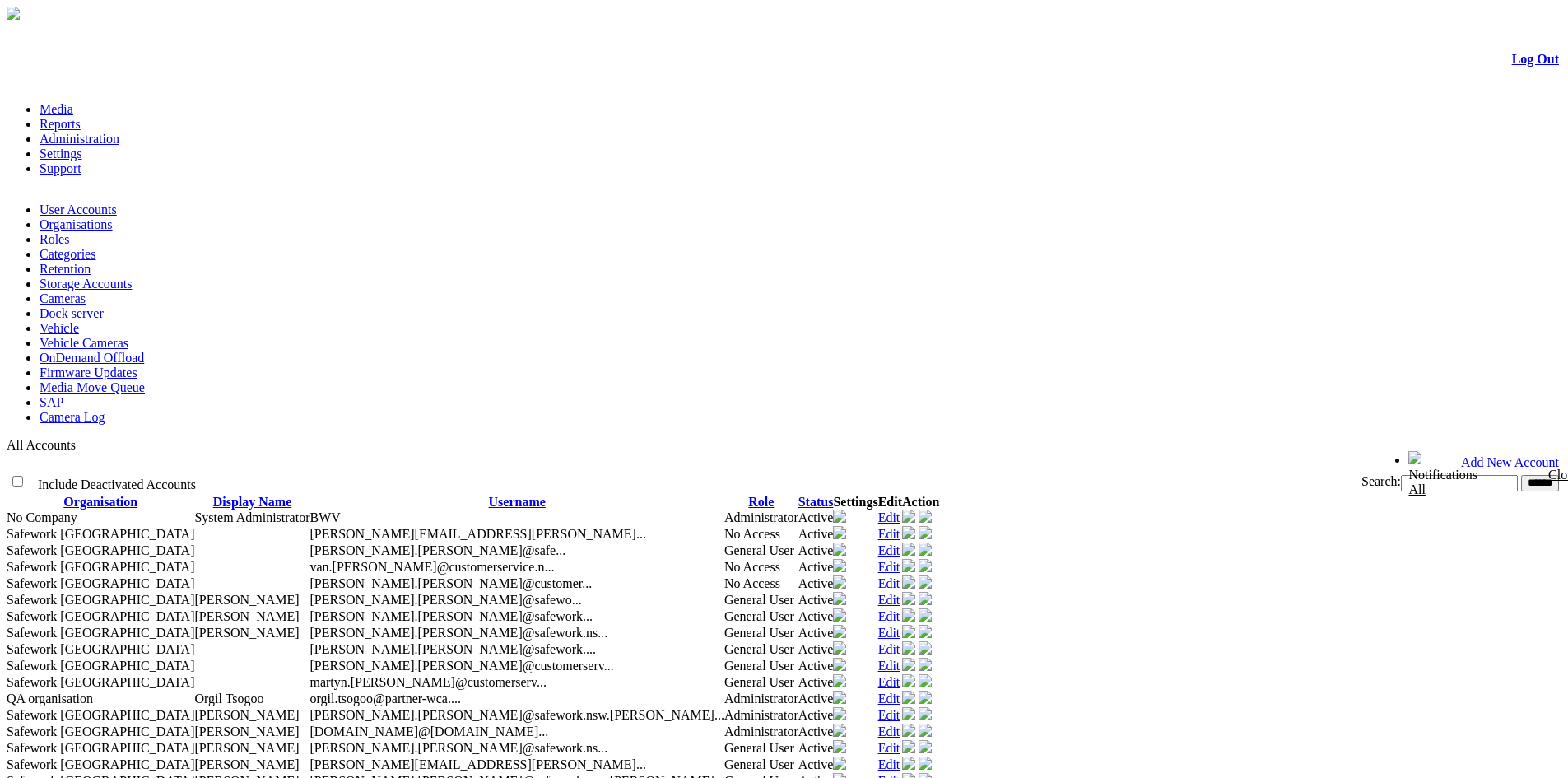
click at [96, 247] on link "Categories" at bounding box center [68, 254] width 56 height 14
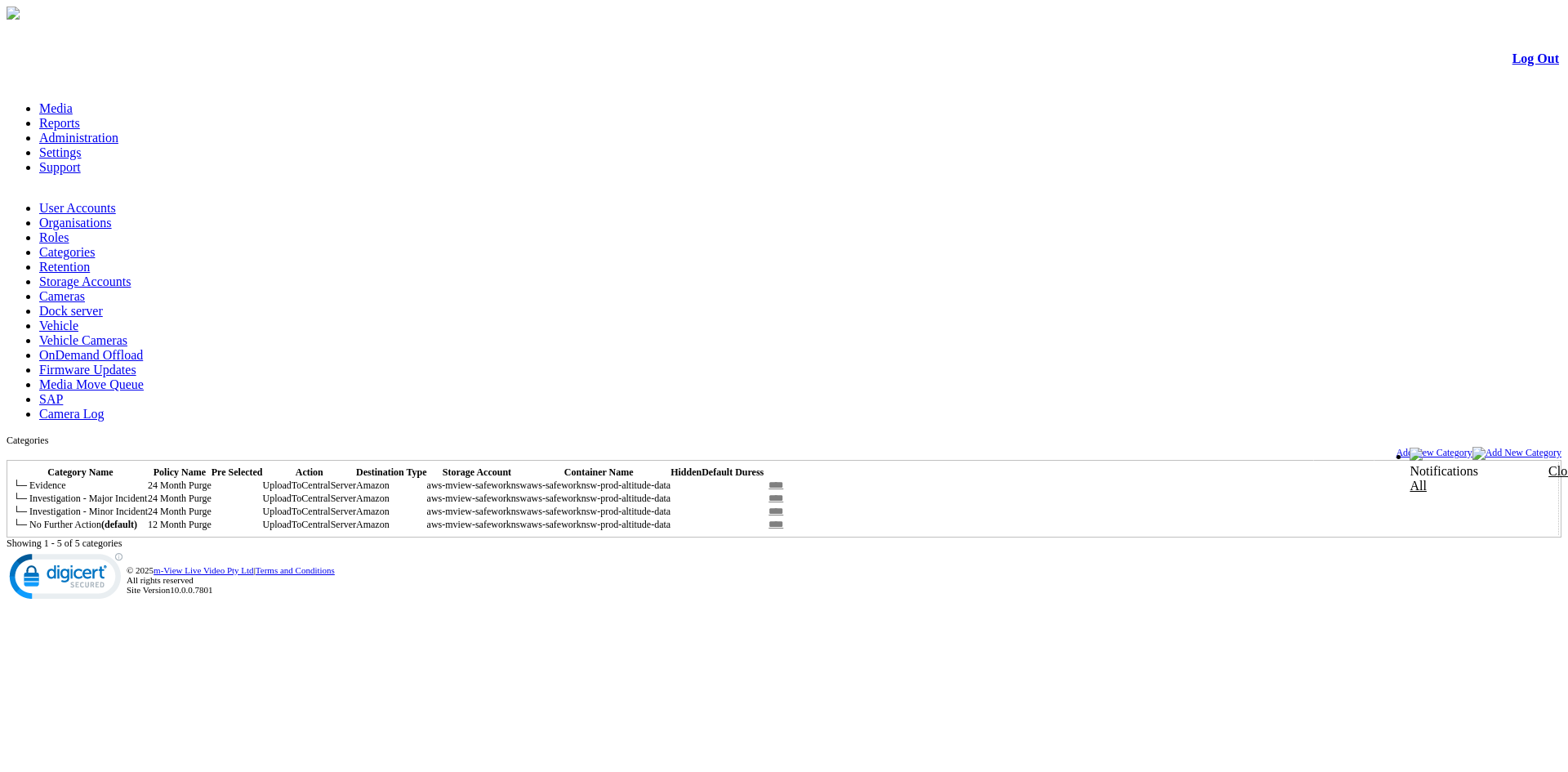
click at [1455, 447] on span "Add New Category" at bounding box center [1434, 452] width 76 height 11
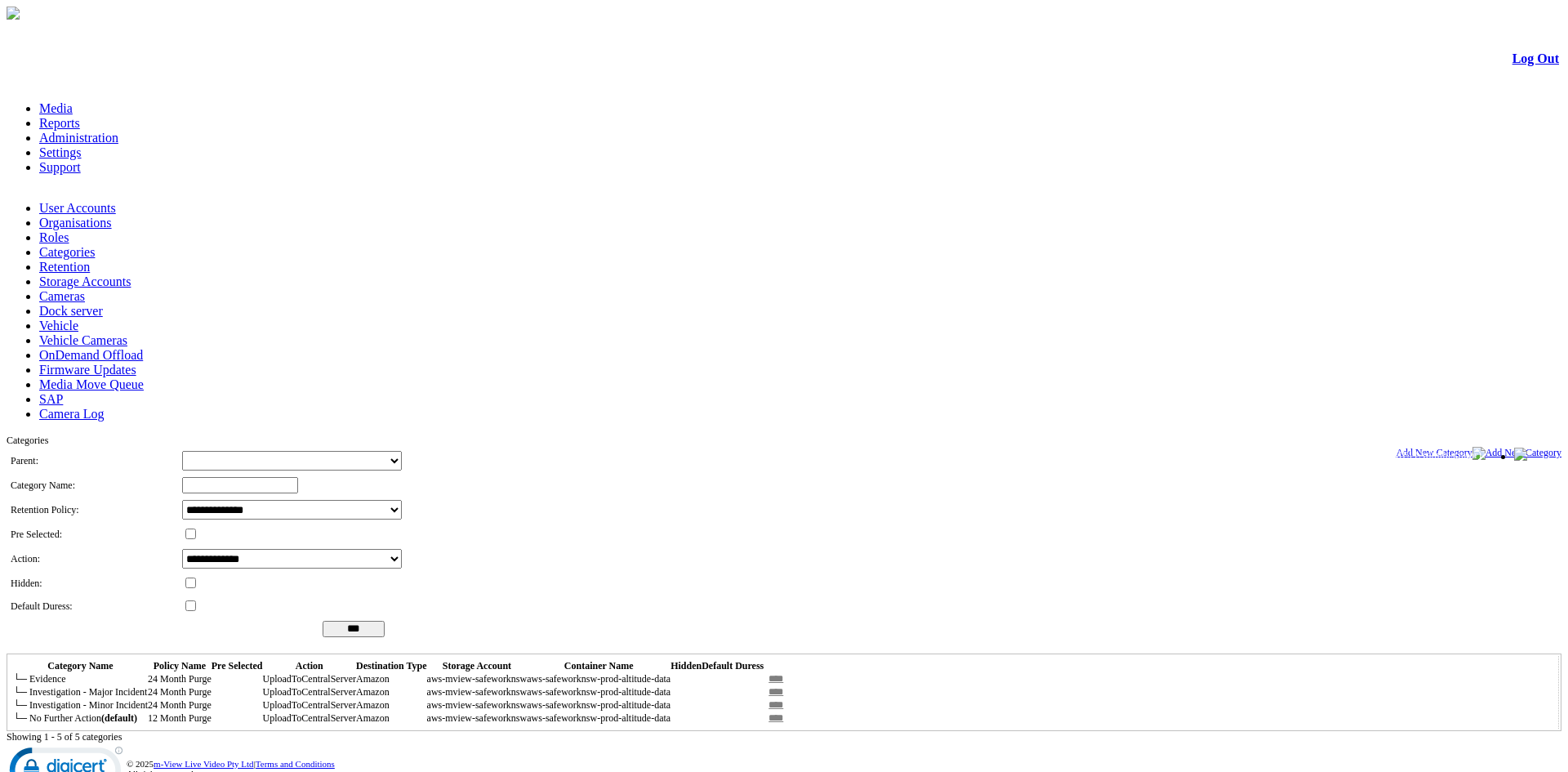
click at [278, 549] on select "**********" at bounding box center [292, 559] width 220 height 19
click at [272, 500] on select "**********" at bounding box center [292, 509] width 220 height 19
click at [90, 259] on link "Retention" at bounding box center [65, 266] width 51 height 14
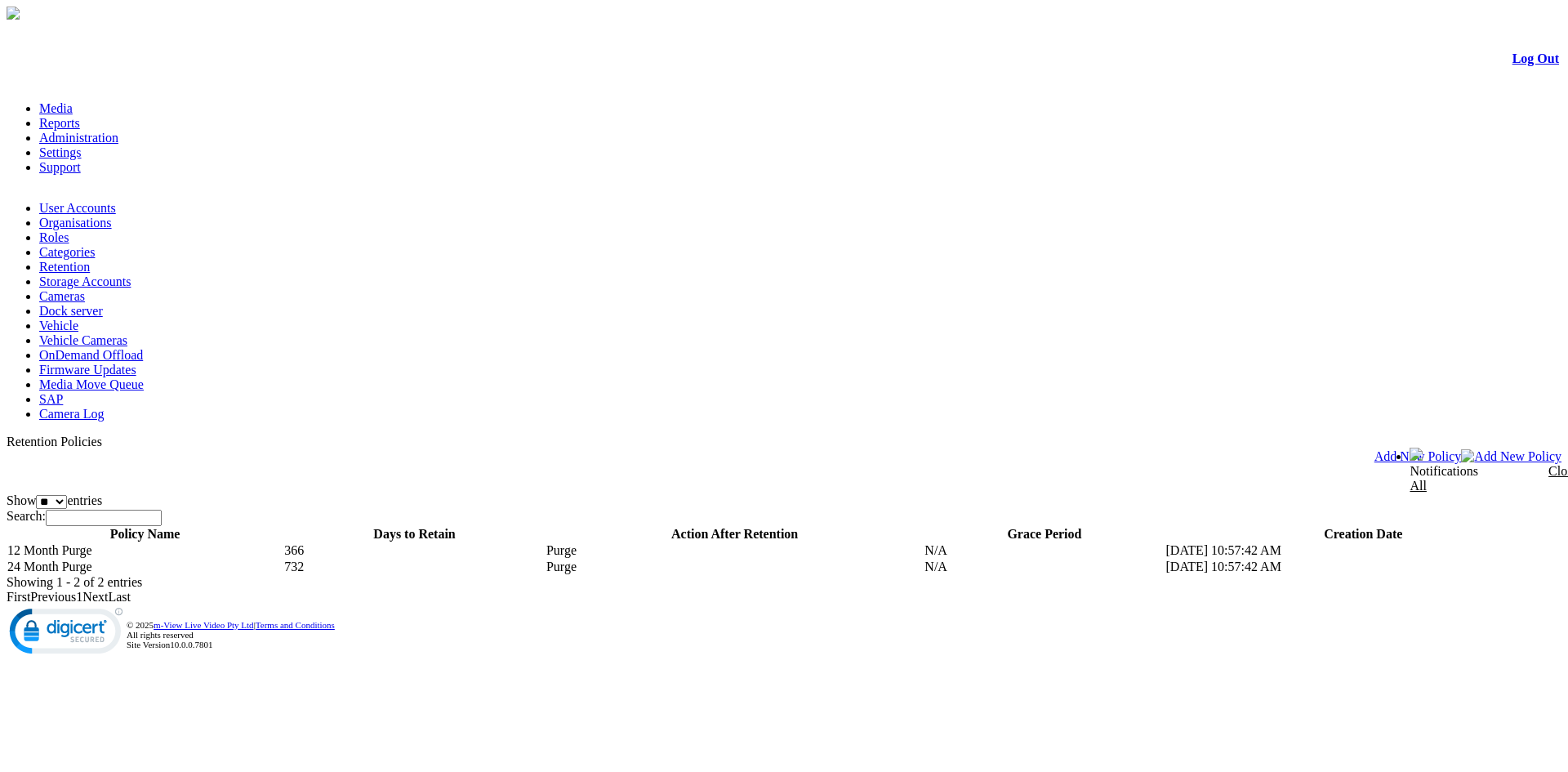
click at [1461, 449] on span "Add New Policy" at bounding box center [1418, 456] width 87 height 14
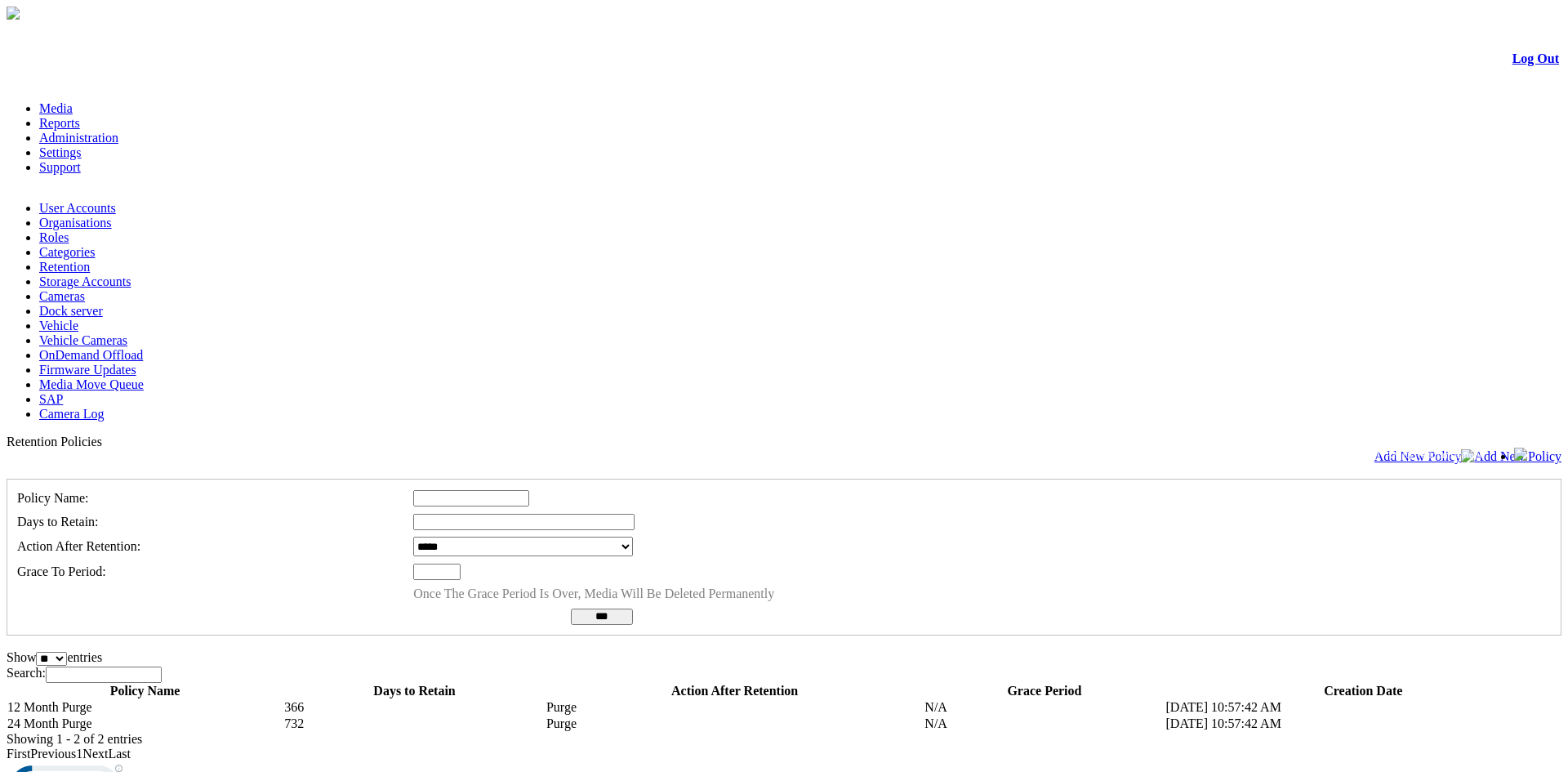
click at [461, 563] on input "text" at bounding box center [437, 571] width 47 height 17
click at [95, 245] on link "Categories" at bounding box center [67, 252] width 56 height 14
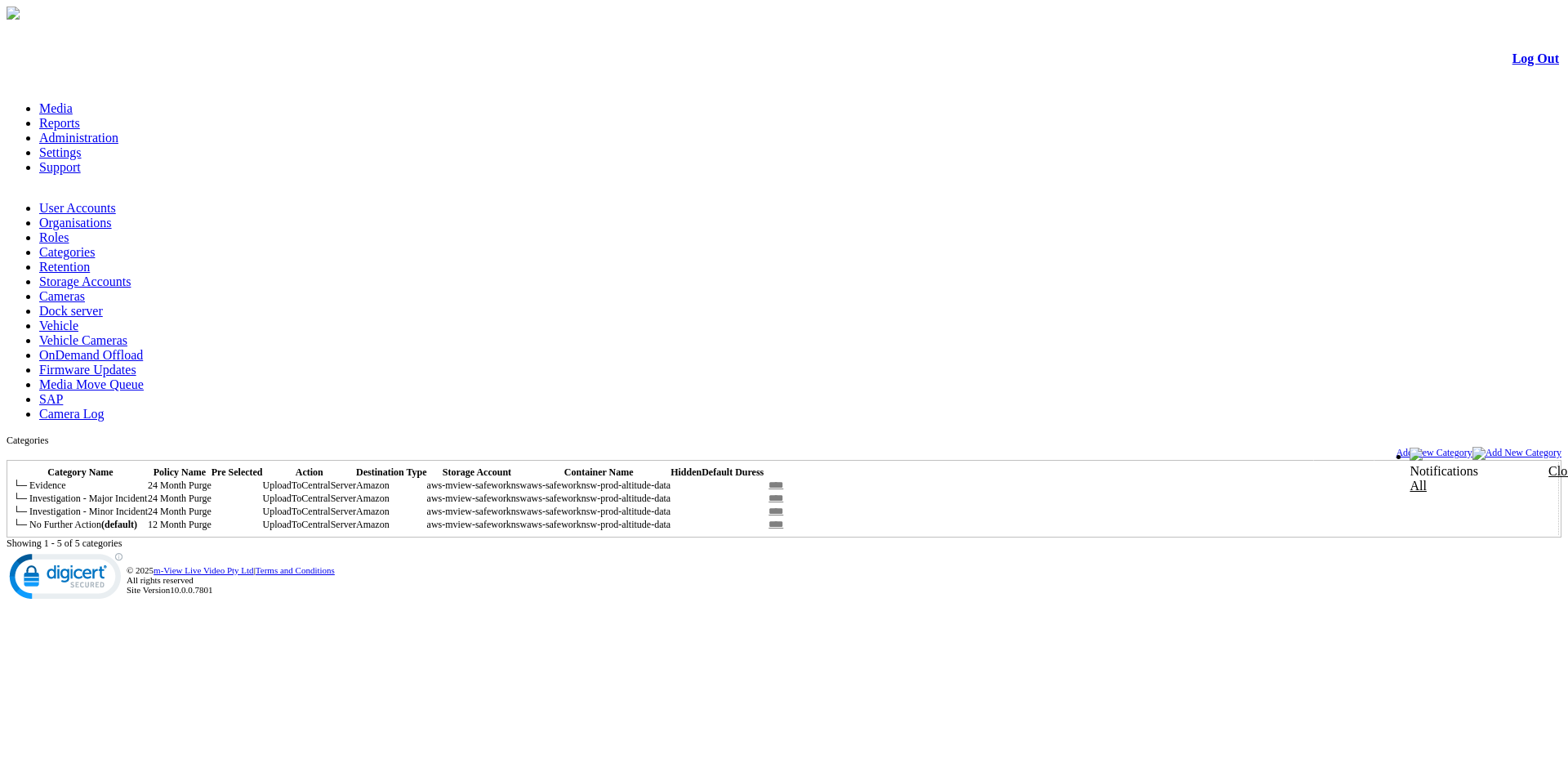
click at [72, 101] on link "Media" at bounding box center [56, 108] width 33 height 14
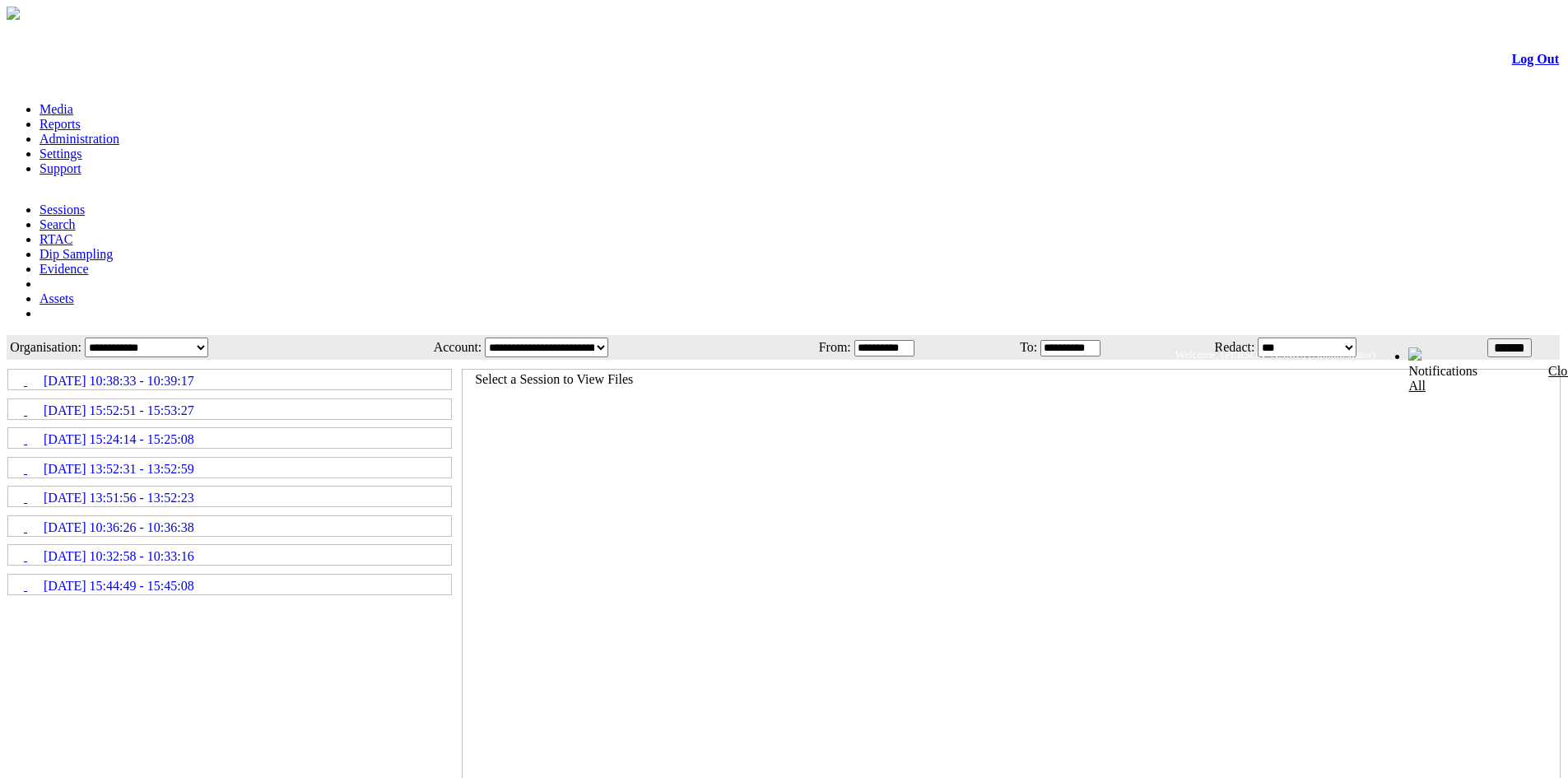
click at [194, 491] on span "[DATE] 13:51:56 - 13:52:23" at bounding box center [119, 498] width 150 height 15
